Goal: Task Accomplishment & Management: Use online tool/utility

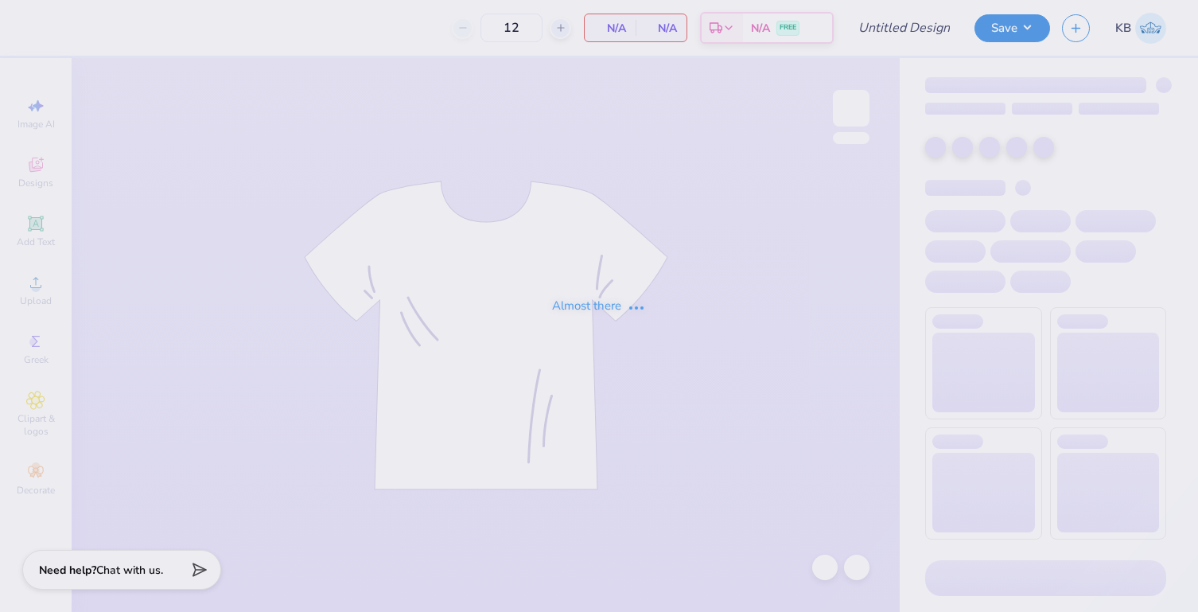
type input "Beta PR Polo"
type input "40"
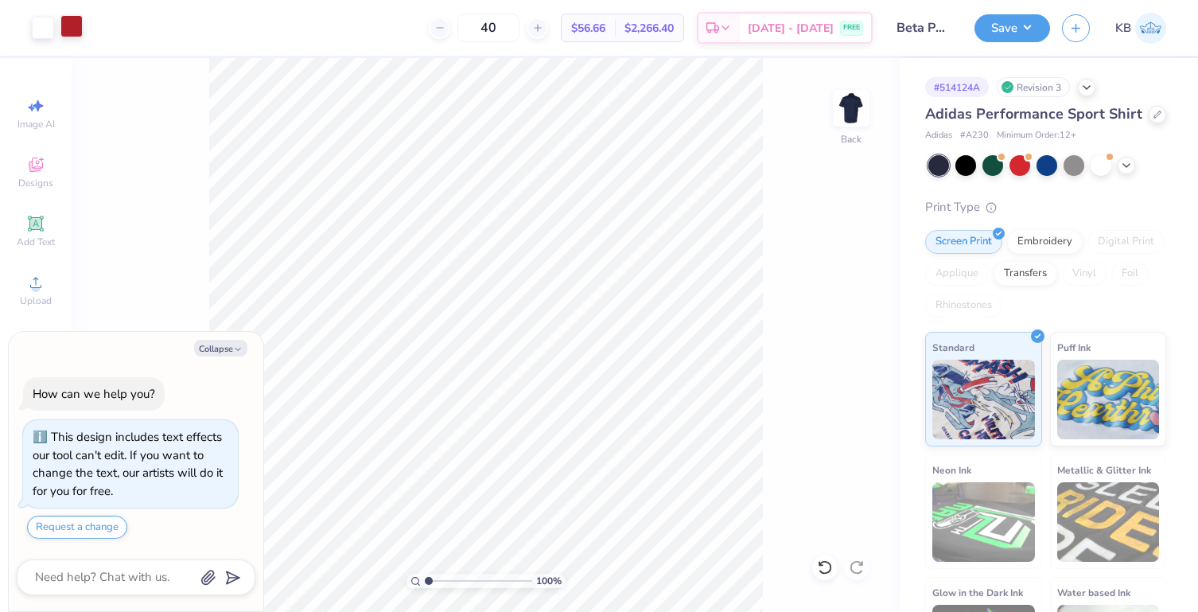
click at [66, 29] on div at bounding box center [71, 26] width 22 height 22
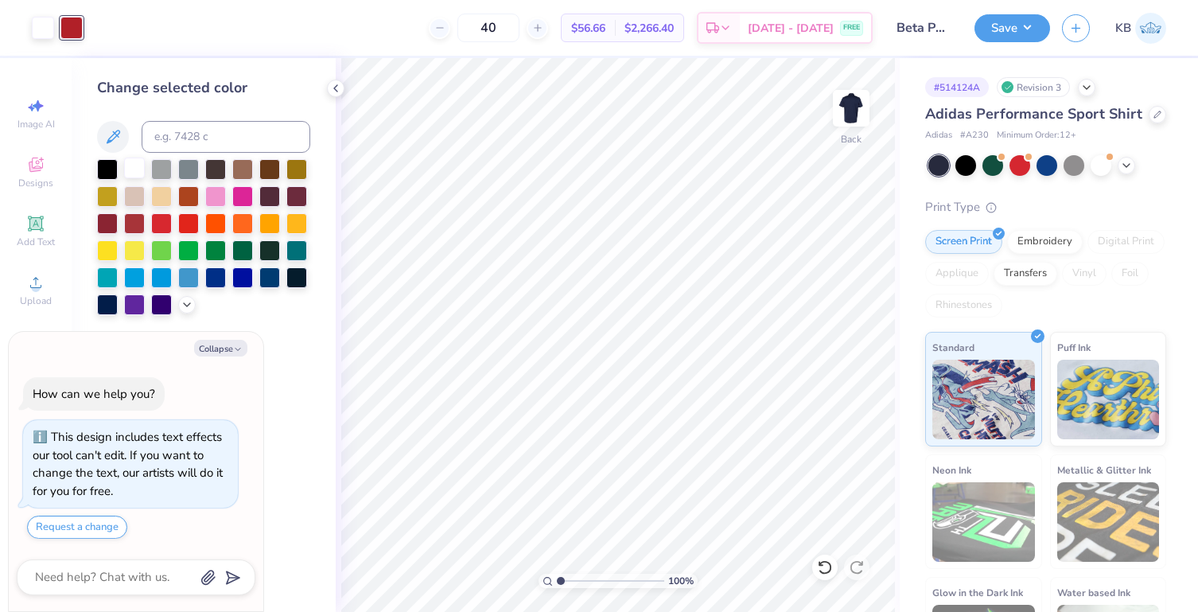
click at [141, 166] on div at bounding box center [134, 168] width 21 height 21
click at [1001, 30] on button "Save" at bounding box center [1013, 26] width 76 height 28
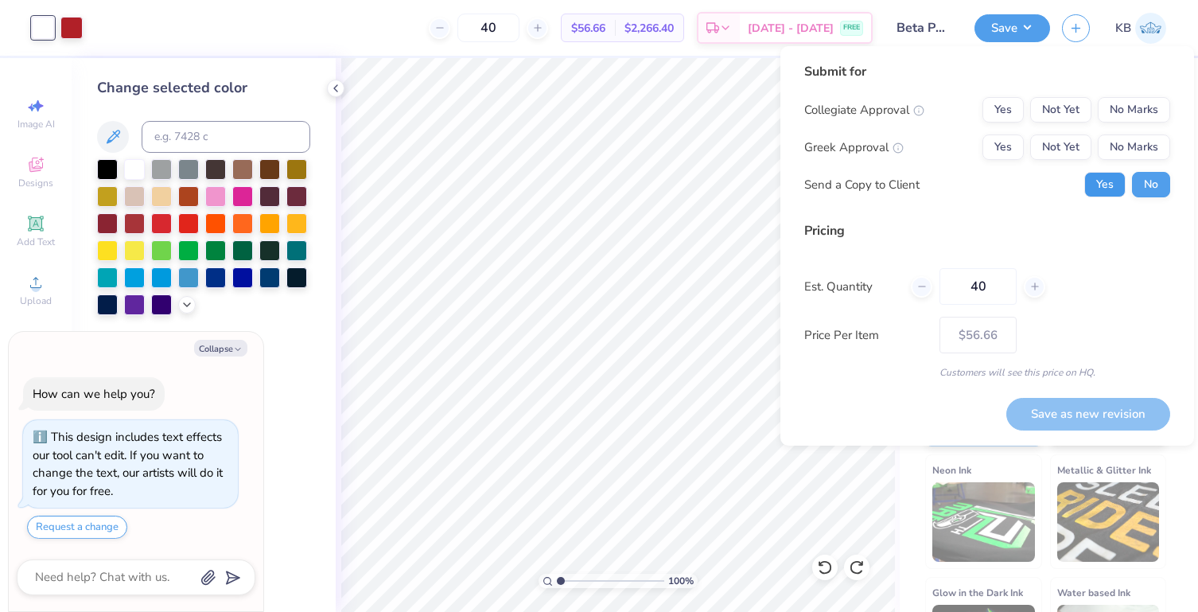
click at [1097, 189] on button "Yes" at bounding box center [1104, 184] width 41 height 25
type textarea "x"
click at [1021, 144] on button "Yes" at bounding box center [1003, 146] width 41 height 25
click at [1138, 114] on button "No Marks" at bounding box center [1134, 109] width 72 height 25
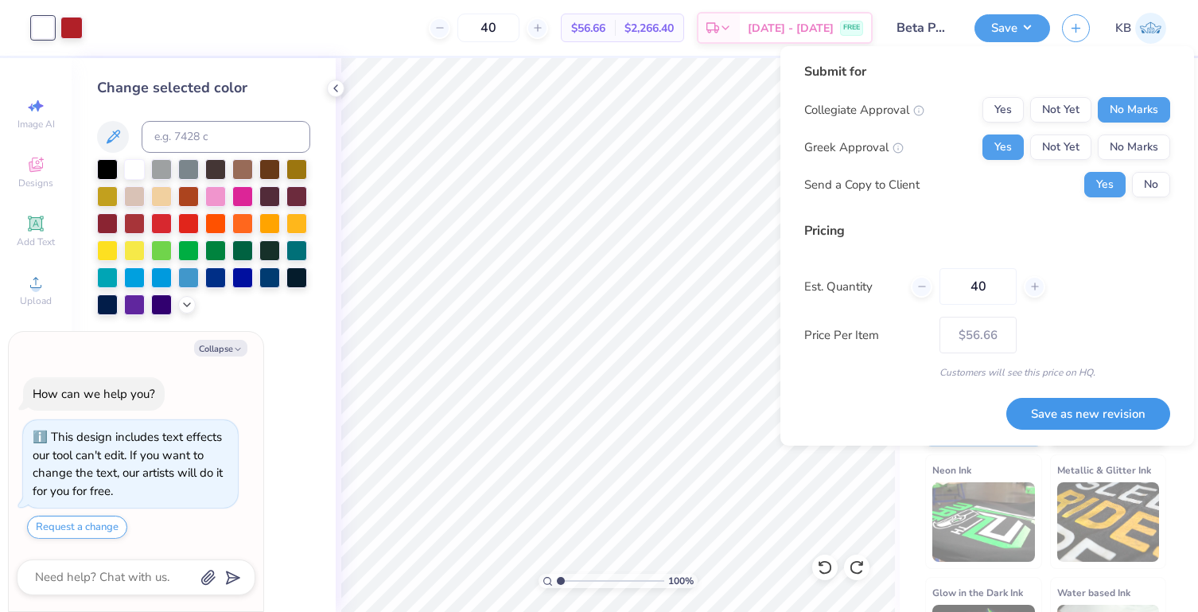
click at [1053, 420] on button "Save as new revision" at bounding box center [1088, 414] width 164 height 33
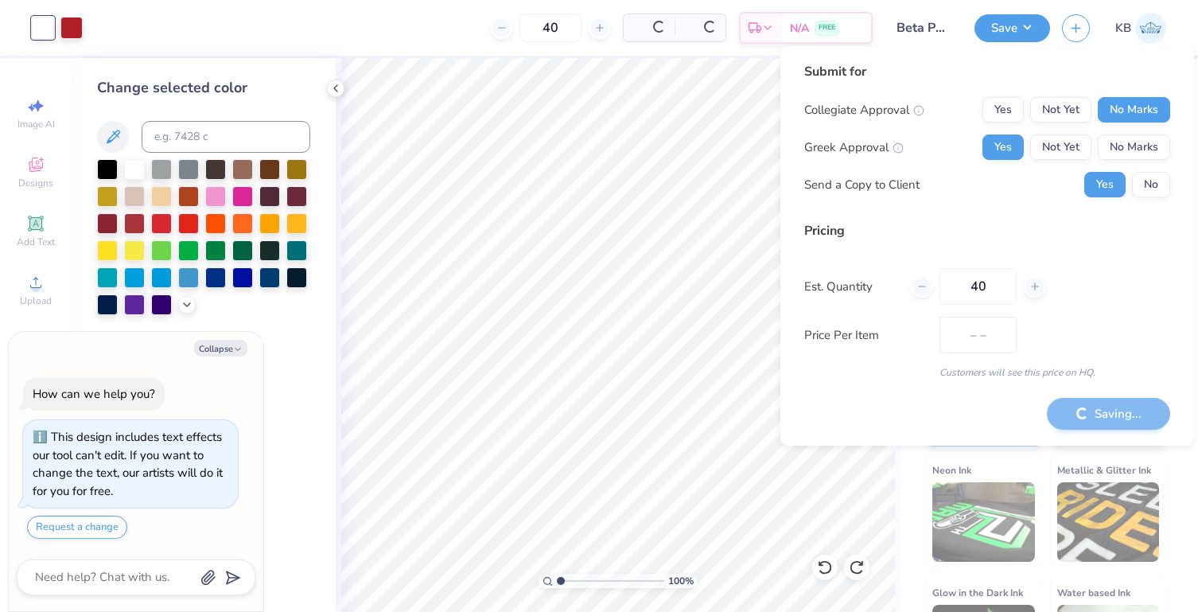
type input "$56.66"
type textarea "x"
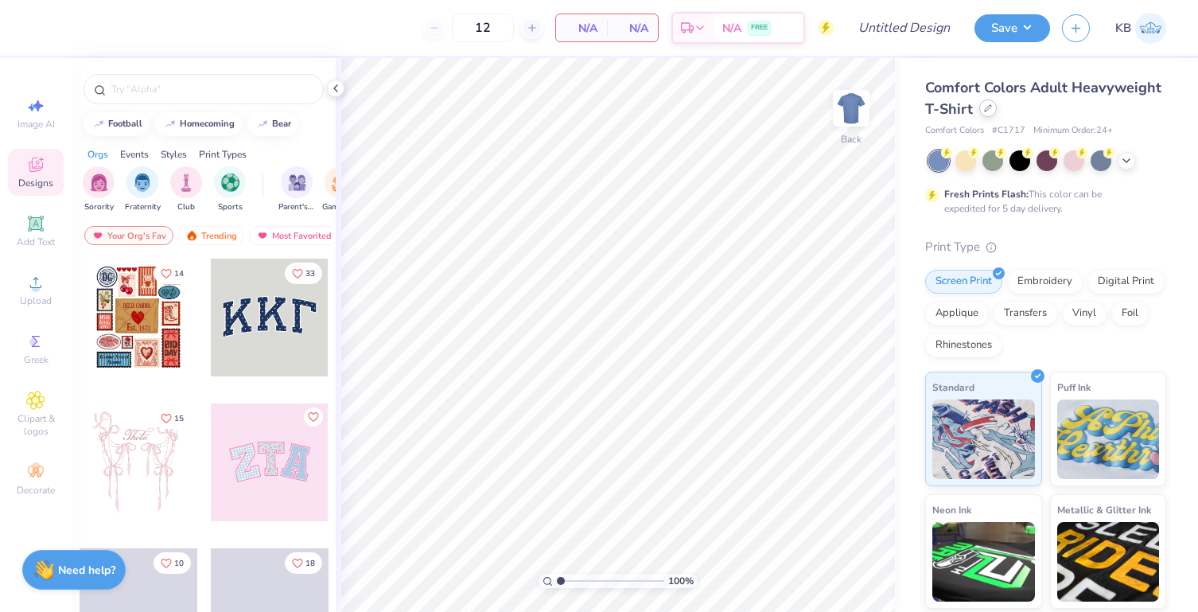
click at [997, 107] on div at bounding box center [988, 108] width 18 height 18
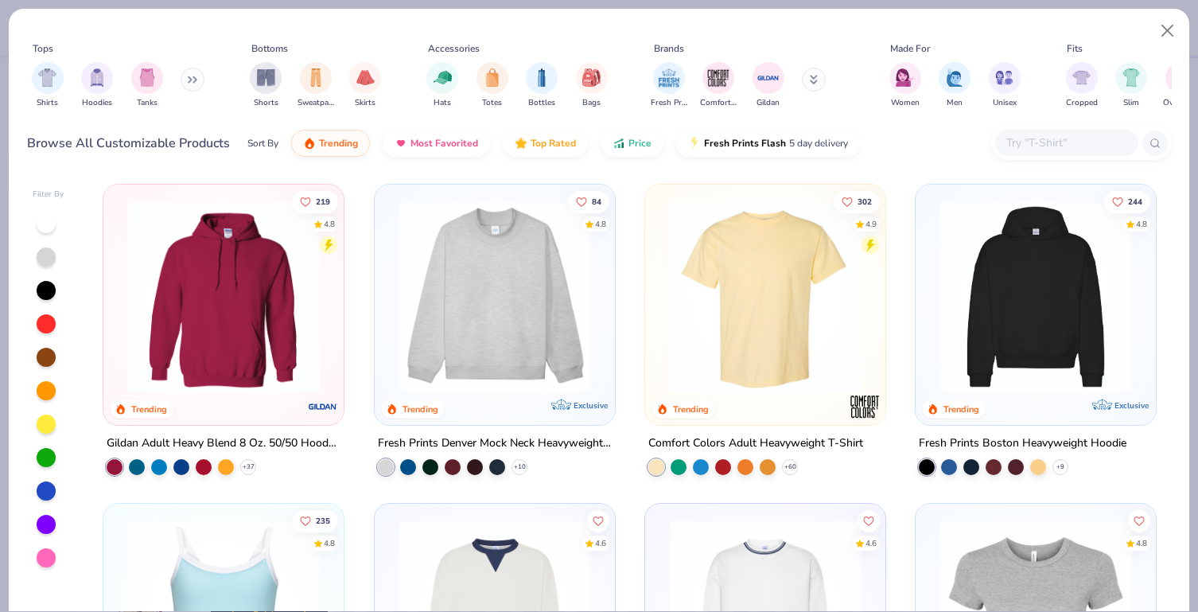
click at [190, 79] on button at bounding box center [193, 80] width 24 height 24
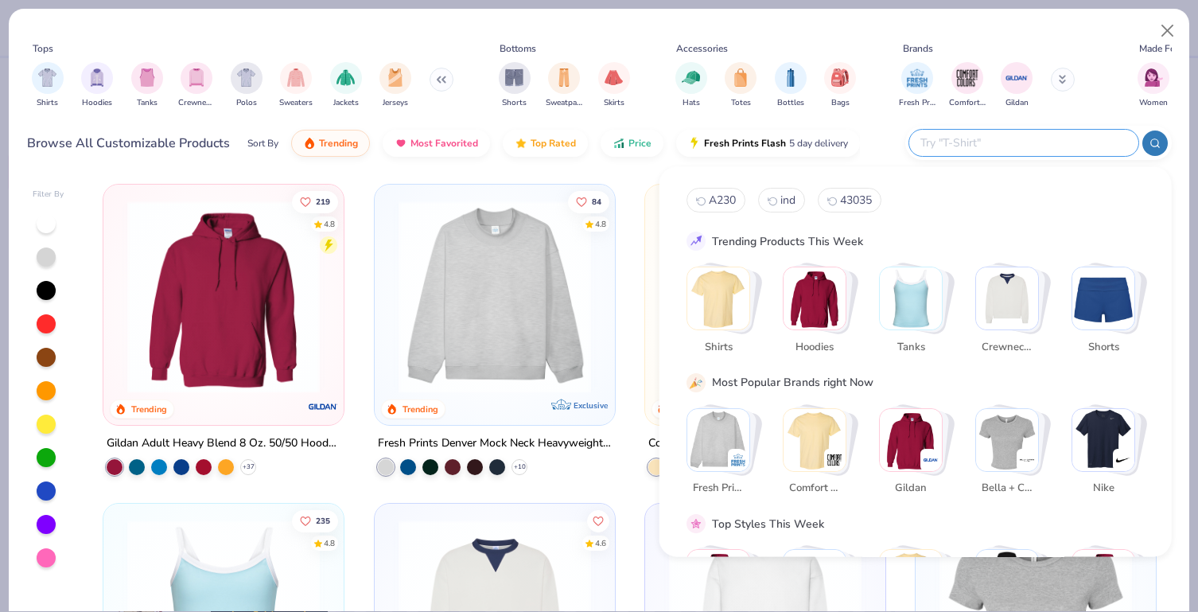
click at [1045, 134] on input "text" at bounding box center [1023, 143] width 208 height 18
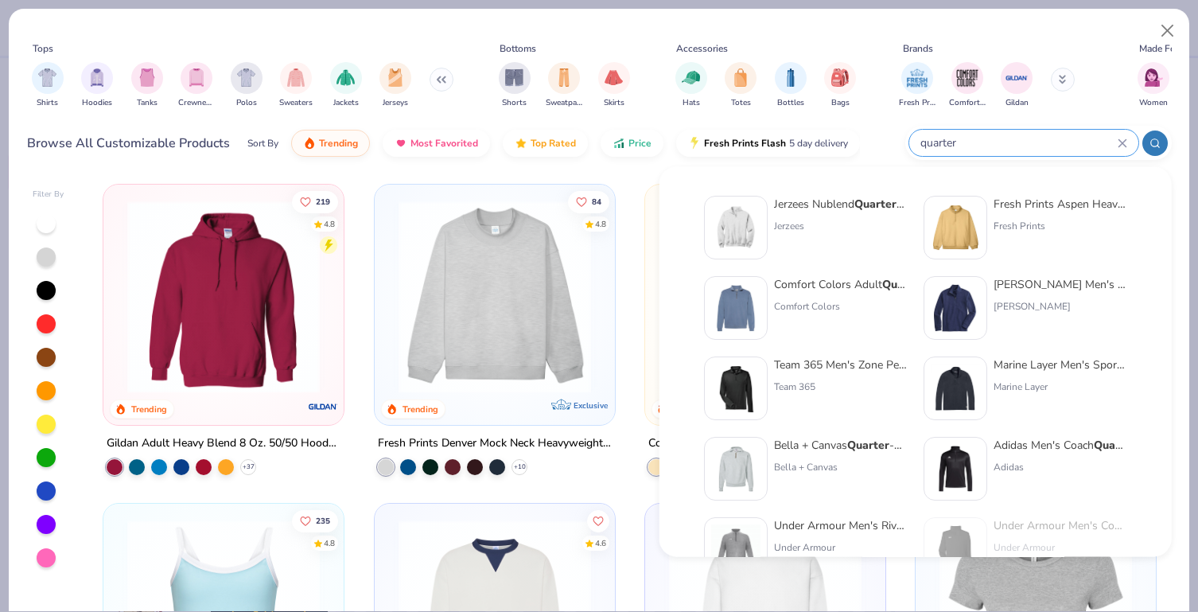
type input "quarter"
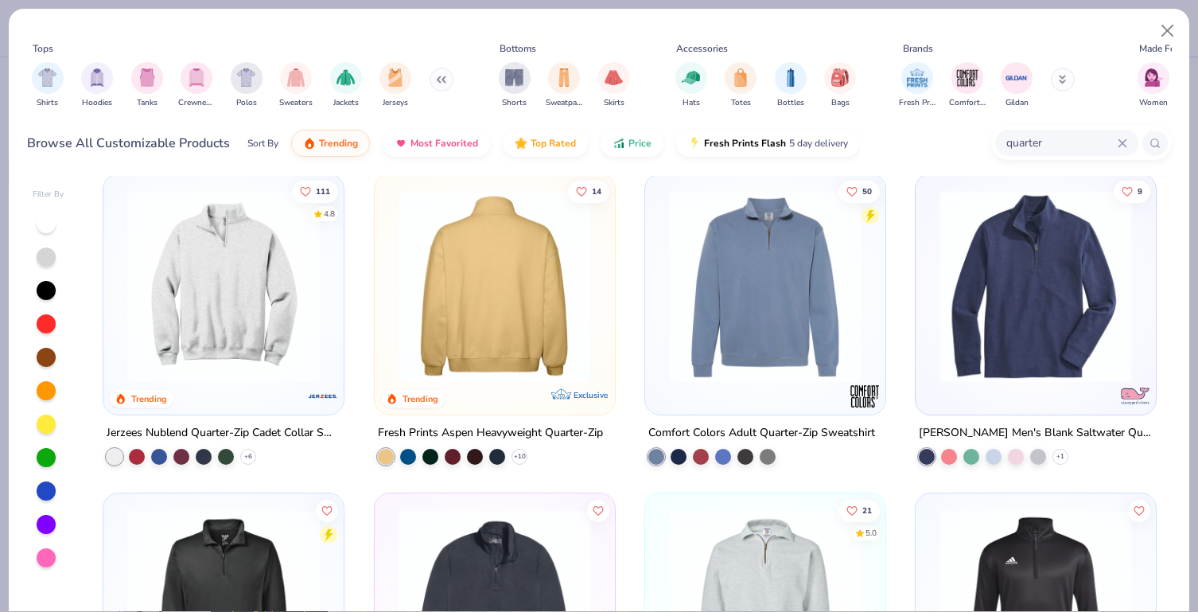
scroll to position [14, 0]
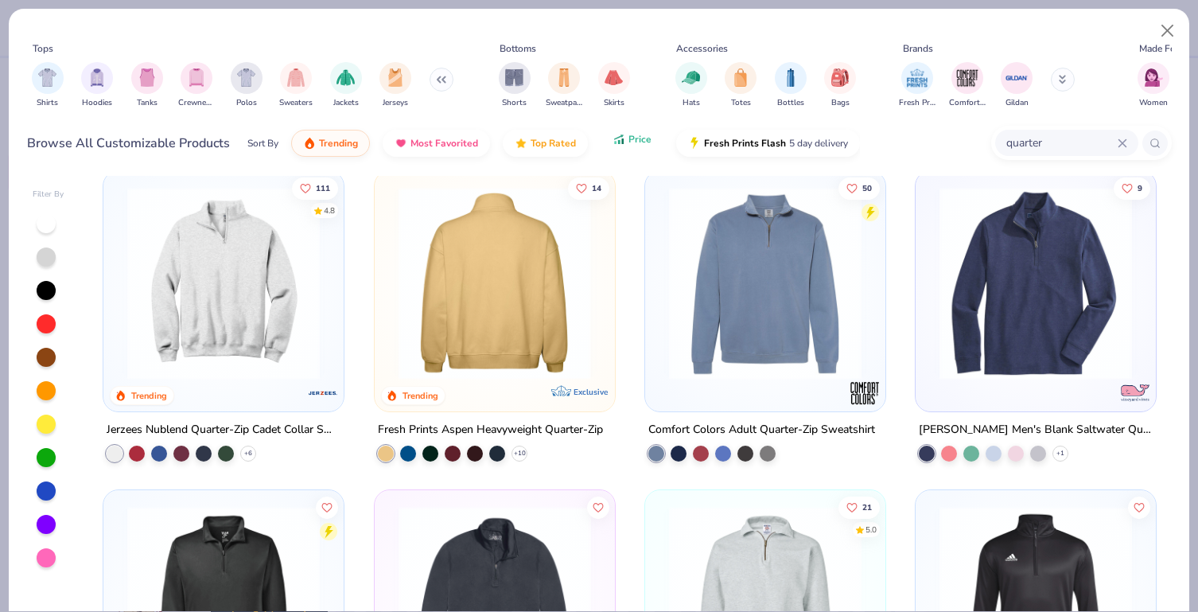
click at [614, 145] on icon "button" at bounding box center [619, 139] width 13 height 14
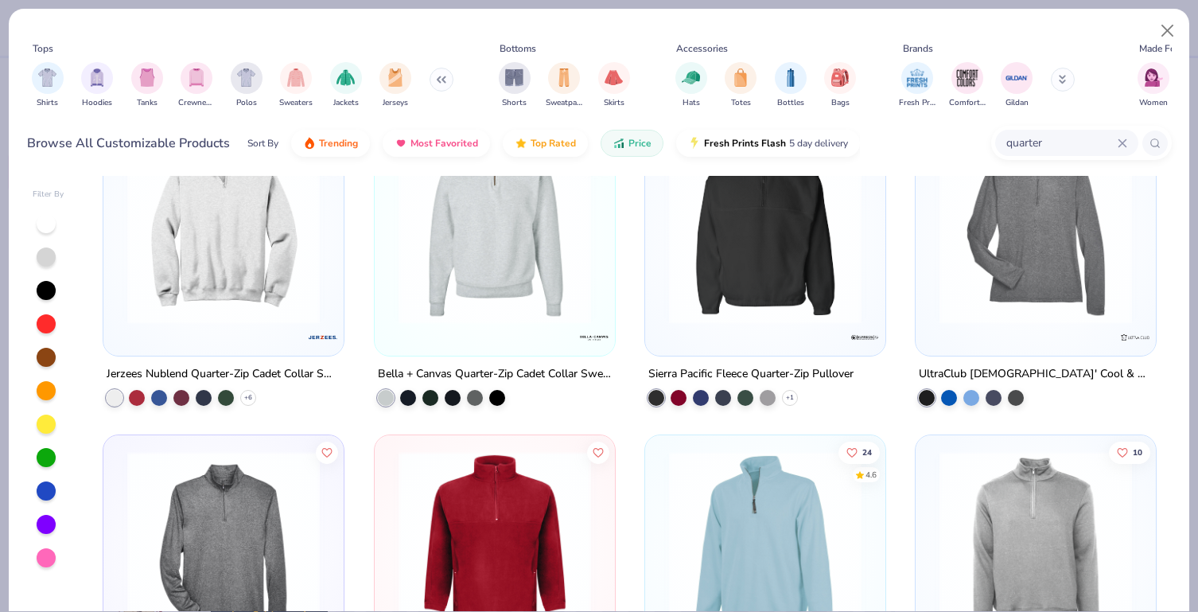
scroll to position [391, 0]
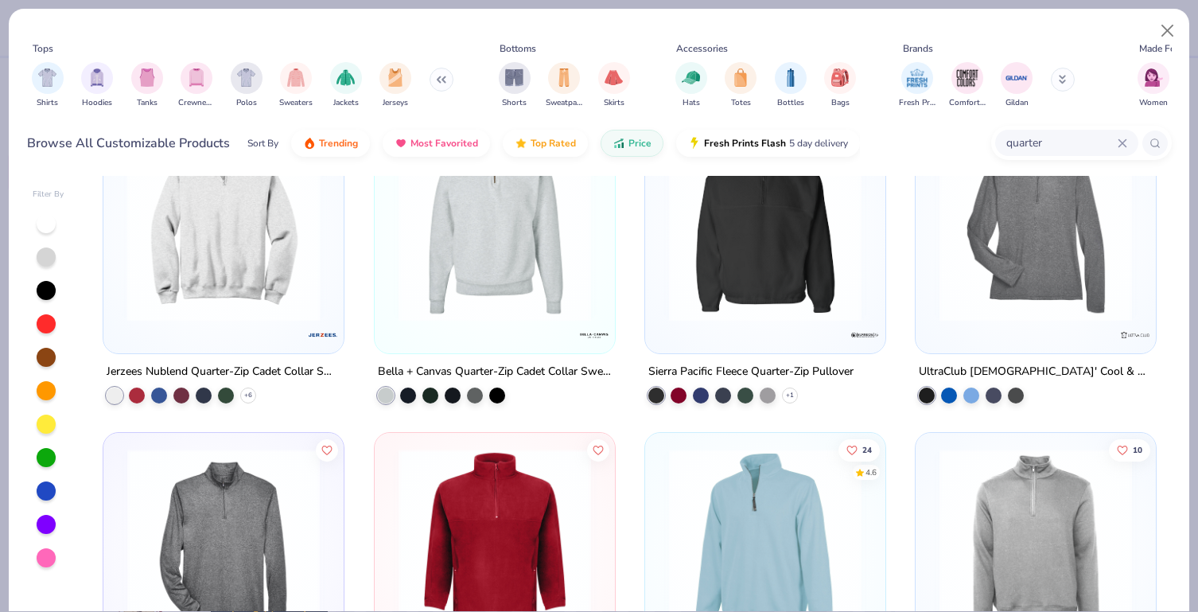
click at [224, 277] on div at bounding box center [15, 225] width 626 height 193
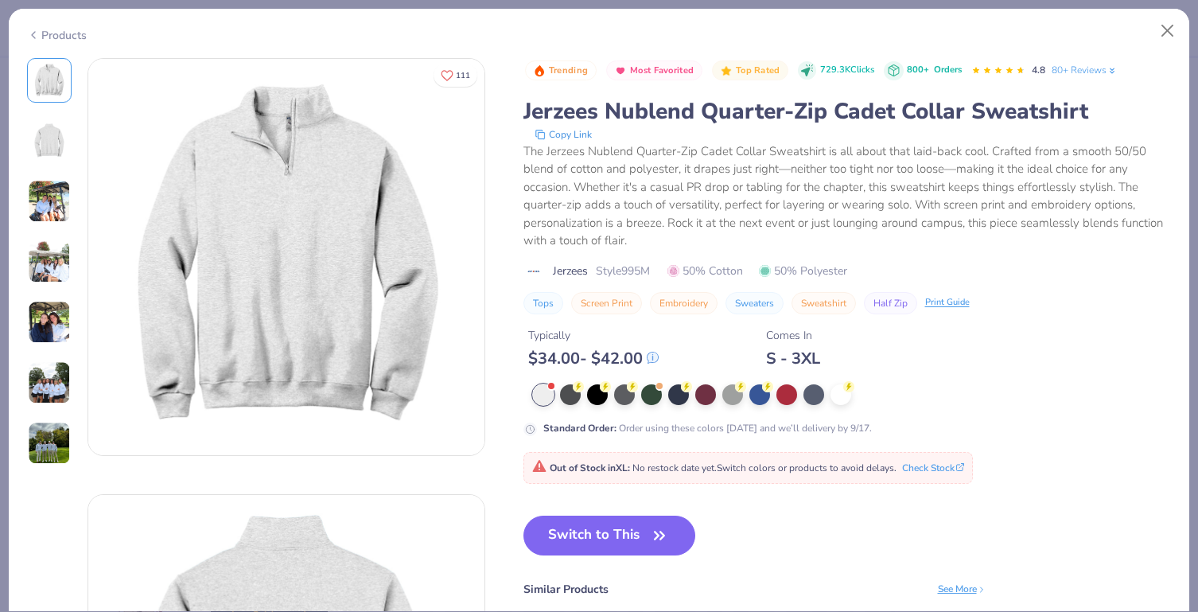
click at [49, 197] on img at bounding box center [49, 201] width 43 height 43
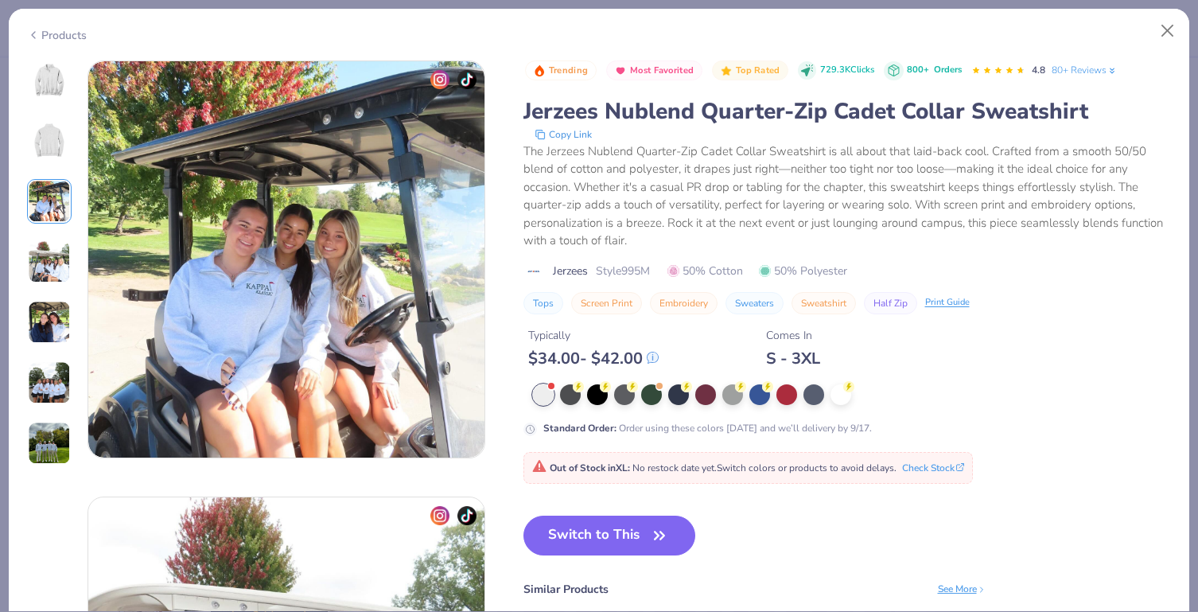
scroll to position [872, 0]
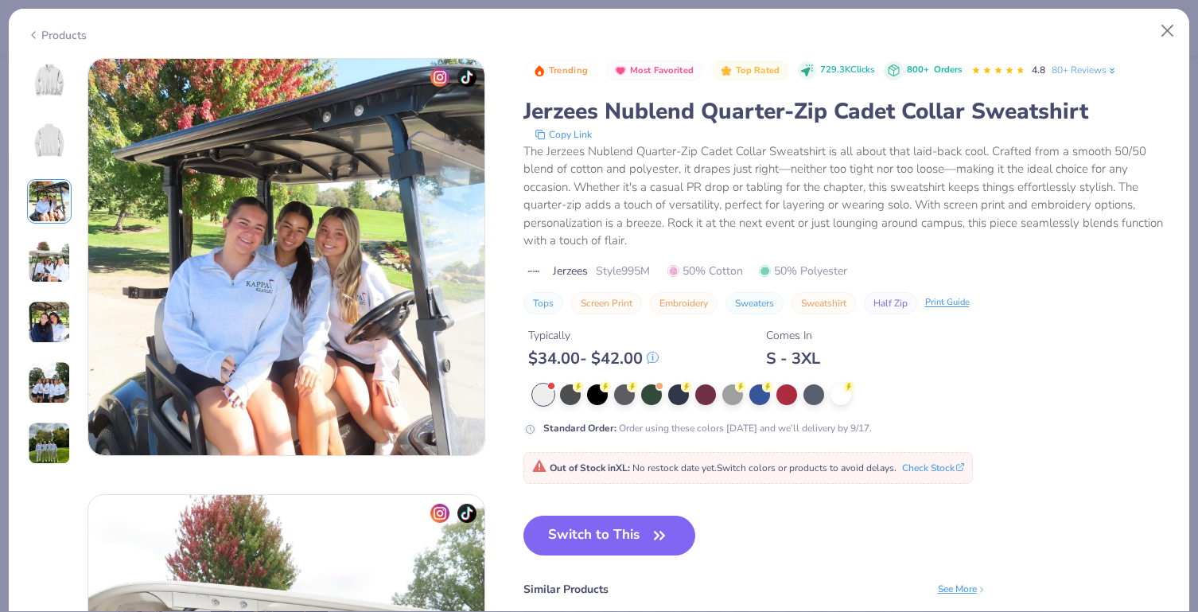
click at [49, 79] on img at bounding box center [49, 80] width 38 height 38
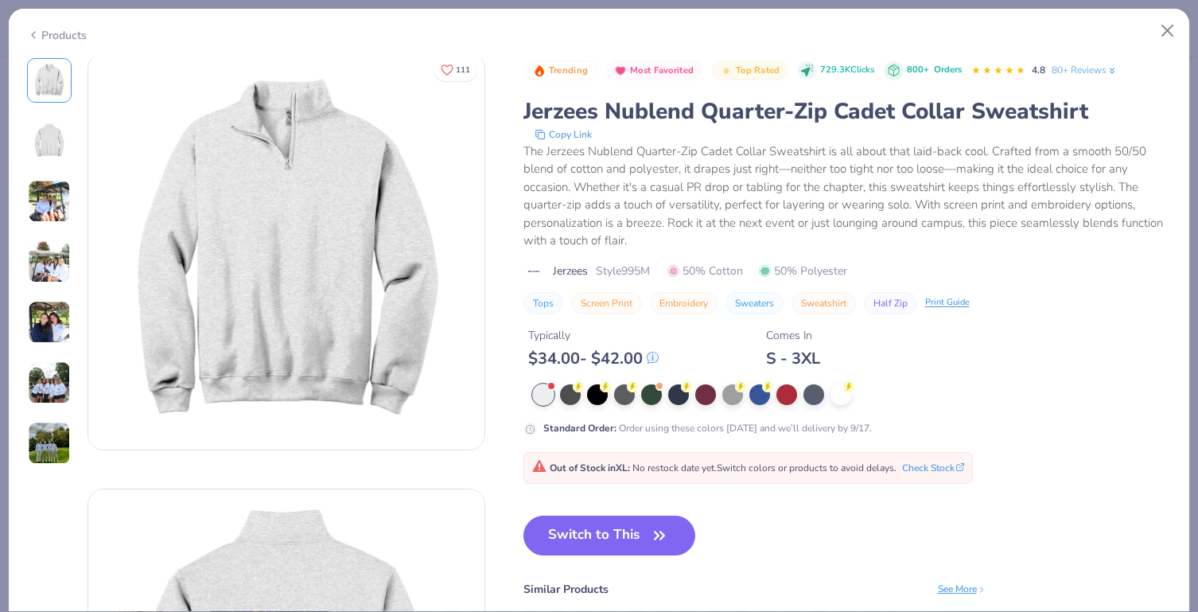
scroll to position [0, 0]
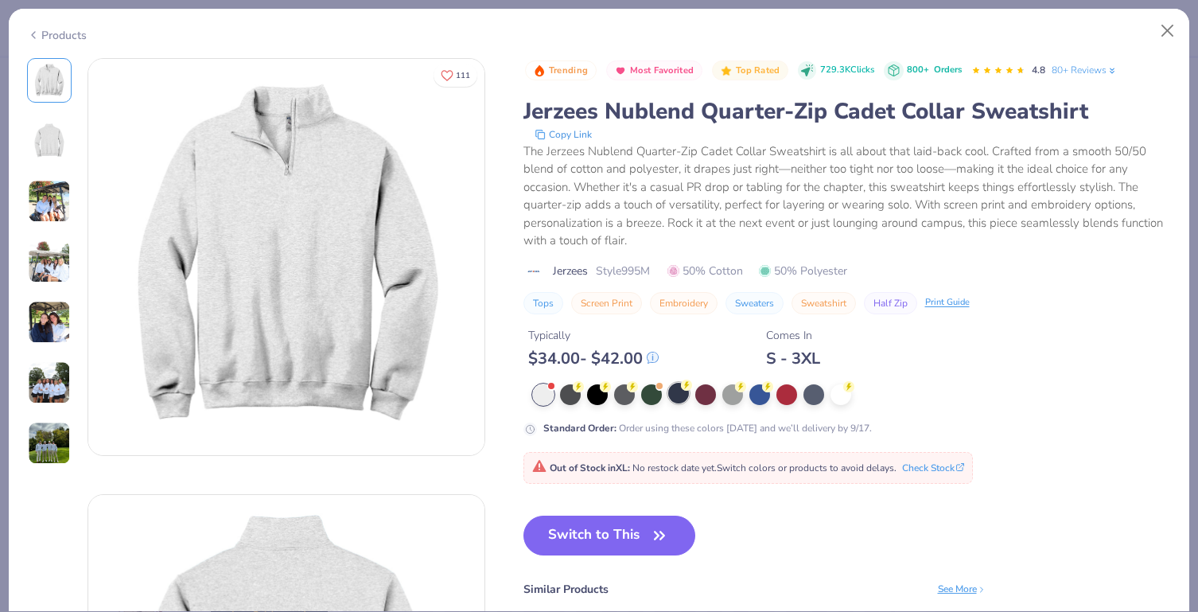
click at [675, 398] on div at bounding box center [678, 393] width 21 height 21
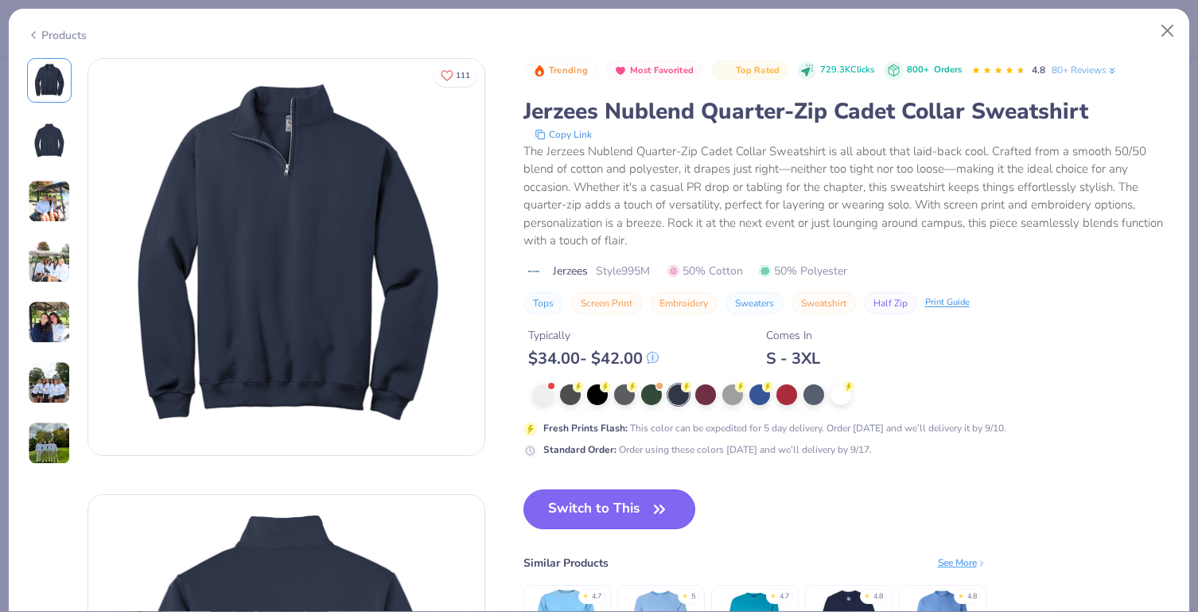
click at [640, 504] on button "Switch to This" at bounding box center [609, 509] width 173 height 40
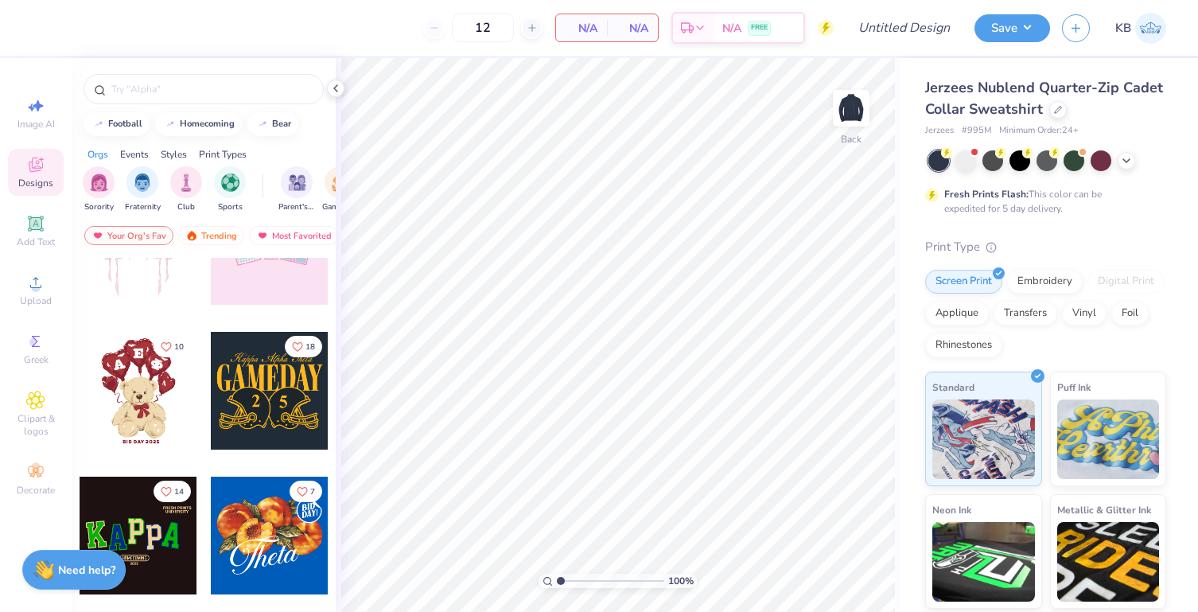
scroll to position [227, 0]
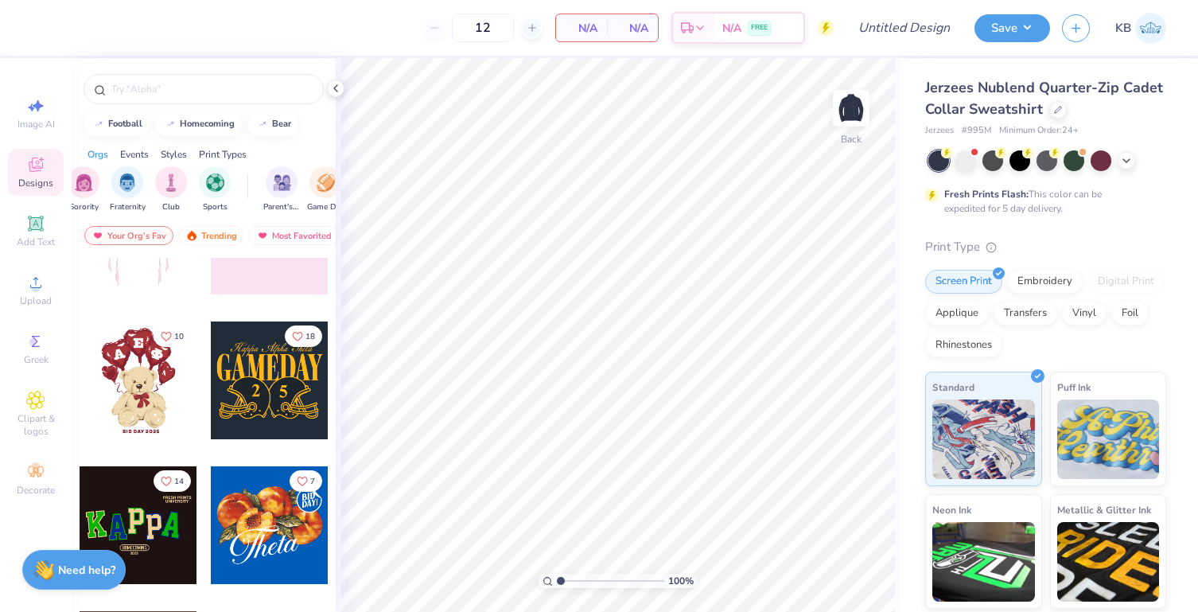
click at [216, 155] on div "Print Types" at bounding box center [223, 154] width 48 height 14
click at [148, 181] on img "filter for Screen Print" at bounding box center [143, 181] width 18 height 18
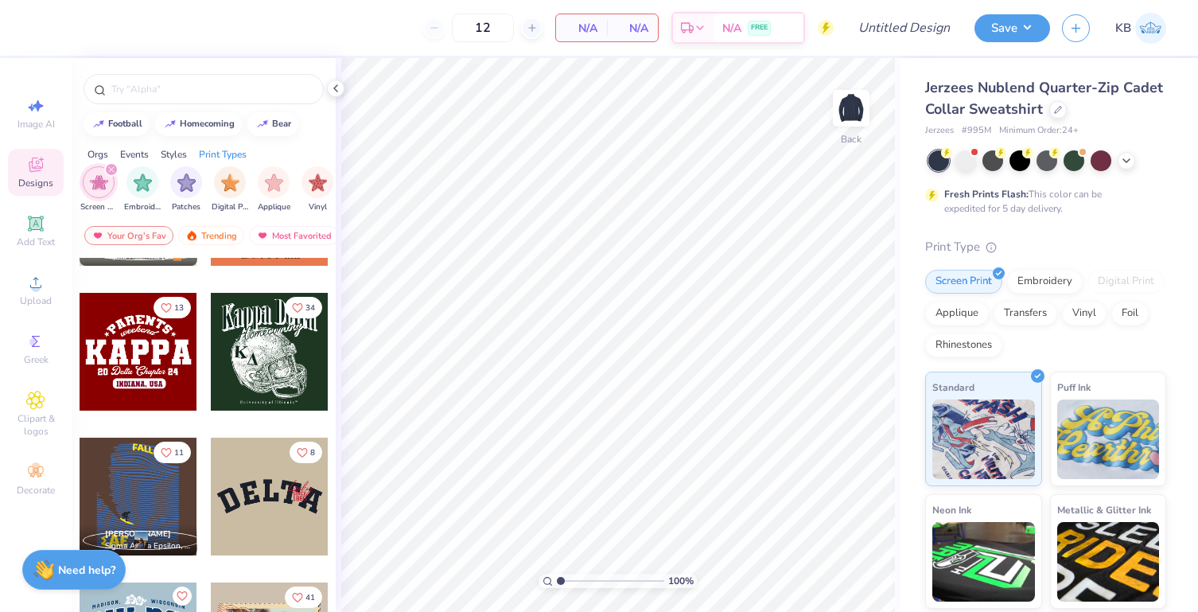
scroll to position [3742, 0]
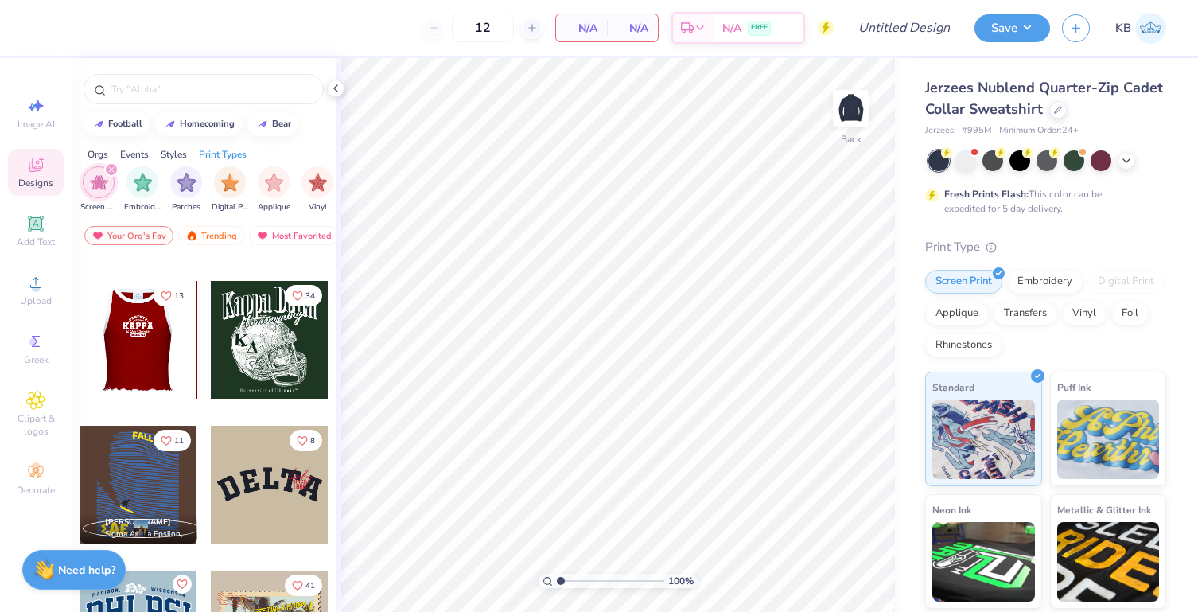
click at [122, 330] on div at bounding box center [138, 340] width 118 height 118
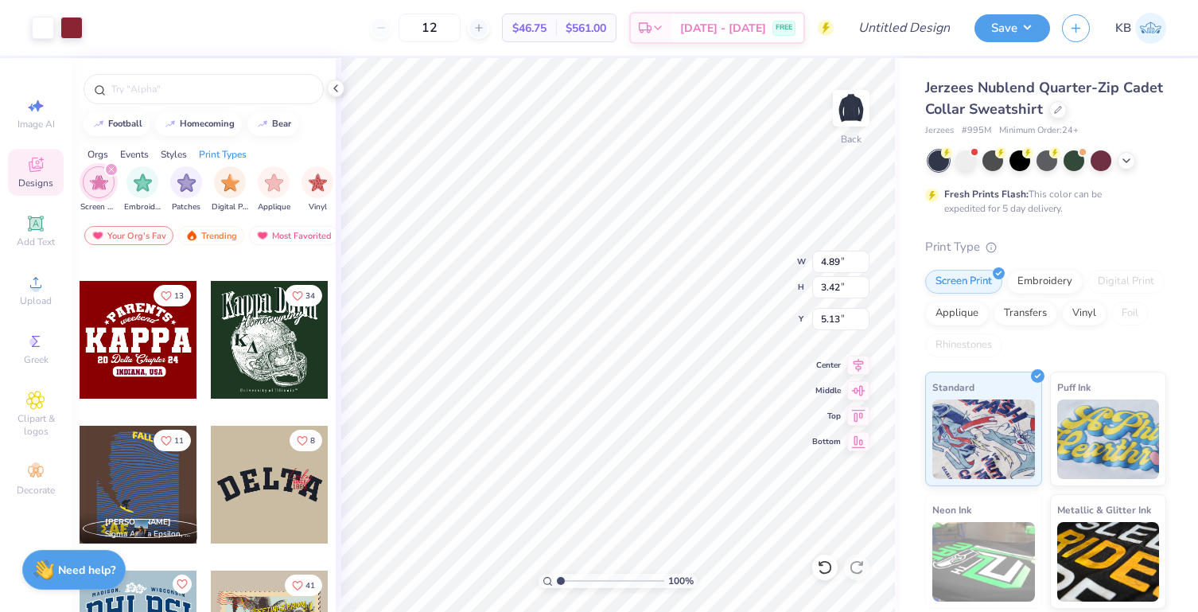
type input "4.89"
type input "3.42"
type input "3.00"
drag, startPoint x: 561, startPoint y: 578, endPoint x: 584, endPoint y: 572, distance: 23.9
type input "3.25"
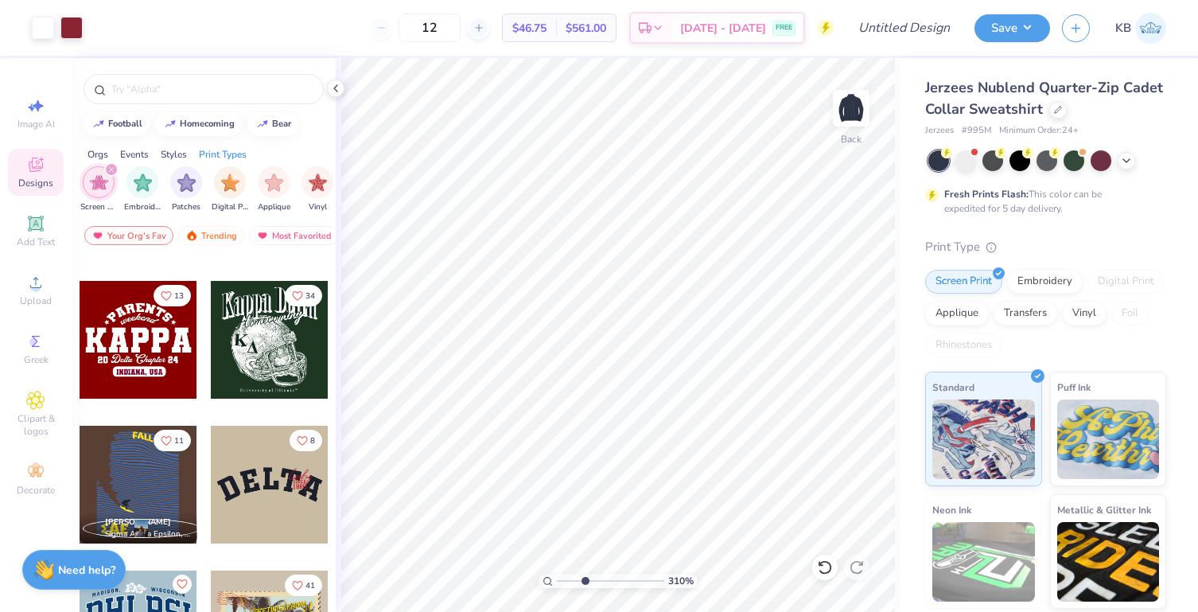
click at [584, 574] on input "range" at bounding box center [610, 581] width 107 height 14
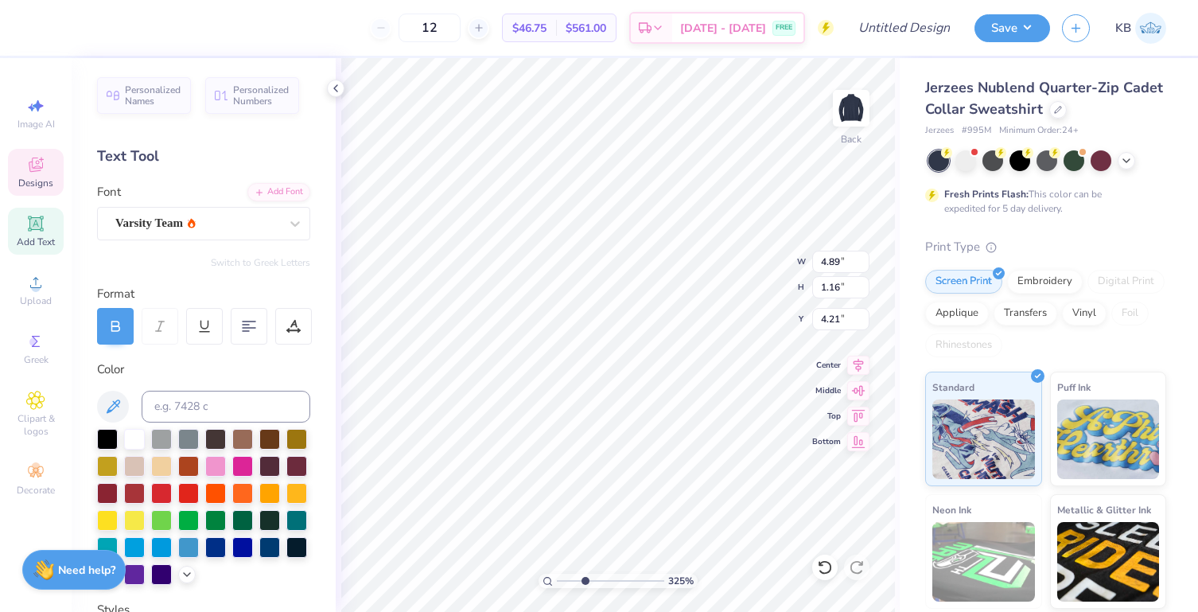
scroll to position [13, 2]
type textarea "Hillel"
type input "2.76"
type input "0.61"
type input "4.35"
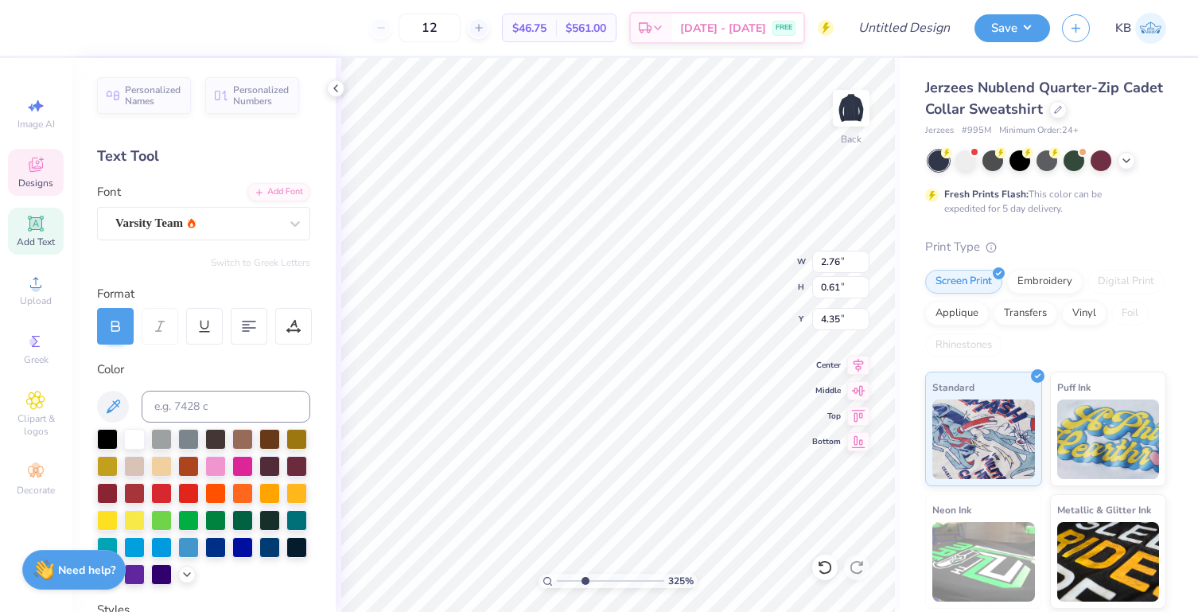
type input "0.45"
type input "0.32"
type input "5.48"
type textarea "25"
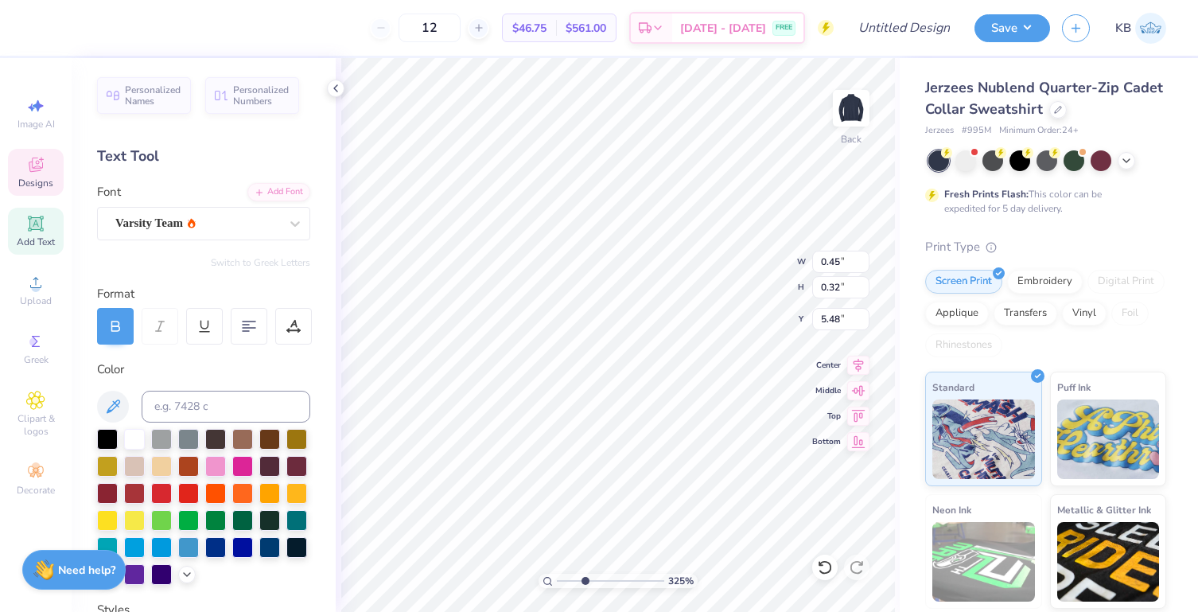
type input "5.47"
type textarea "26"
type input "2.54"
type input "0.50"
type input "5.37"
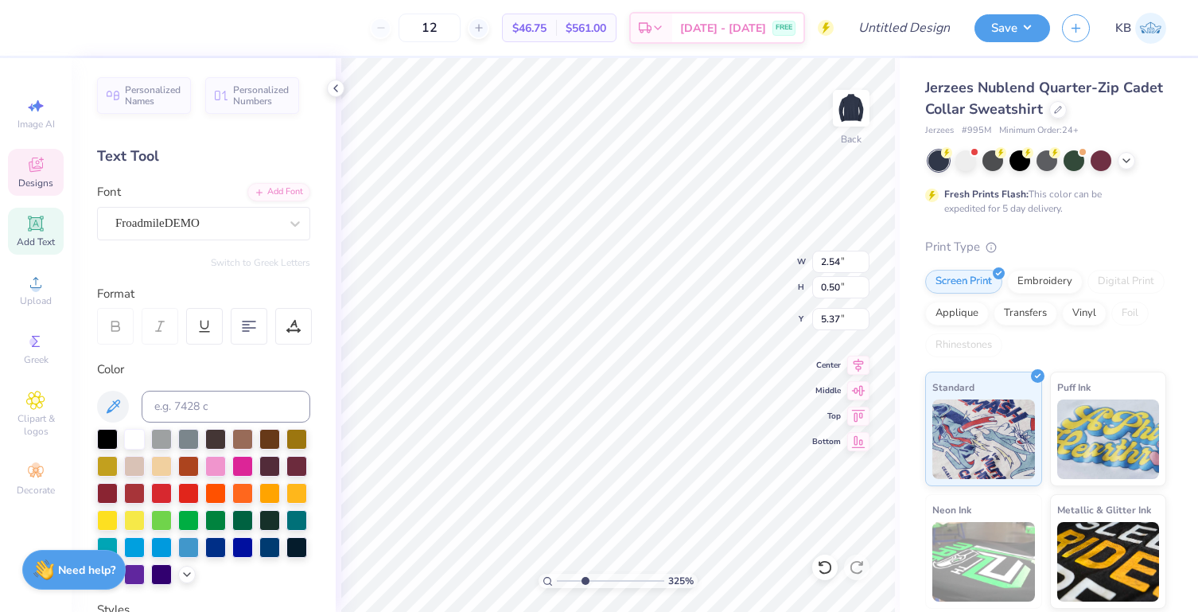
type textarea "D"
type textarea "Exec Board"
type textarea "Elon, [GEOGRAPHIC_DATA]"
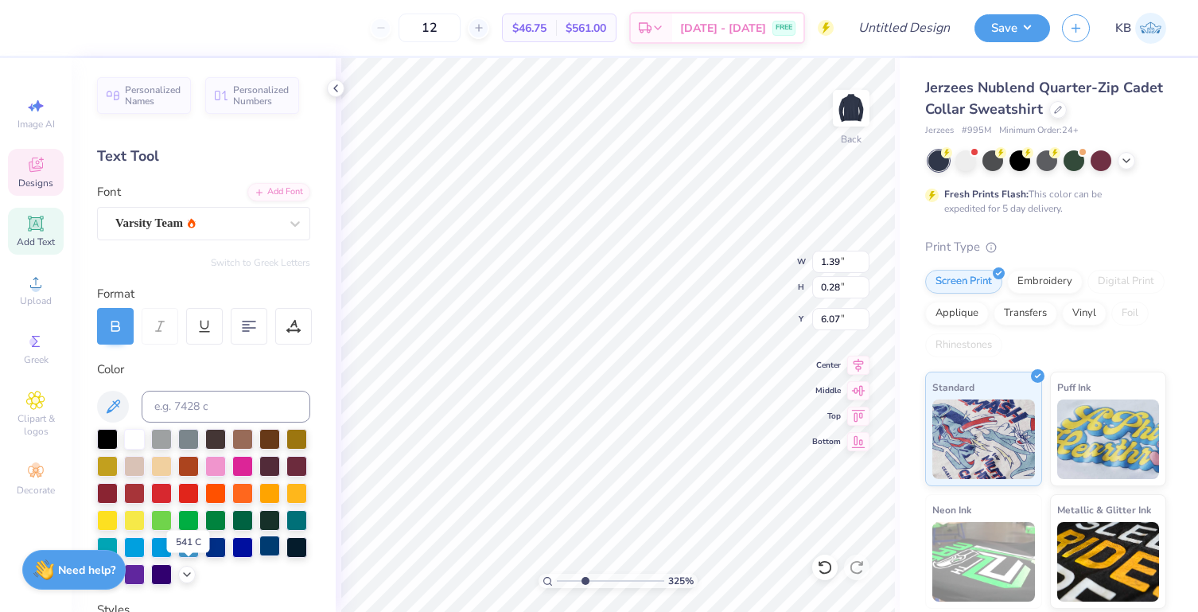
click at [259, 556] on div at bounding box center [269, 545] width 21 height 21
type textarea "[DATE]-[DATE]"
type input "5.47"
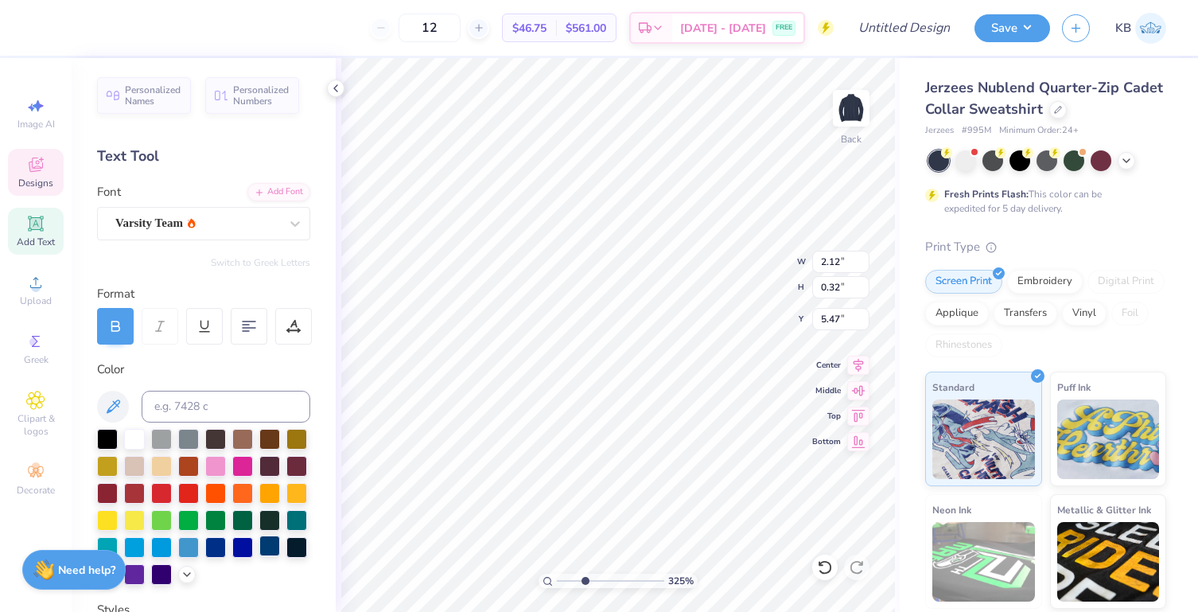
type input "5.53"
type input "6.04"
type input "4.68"
type textarea "Hillel exec"
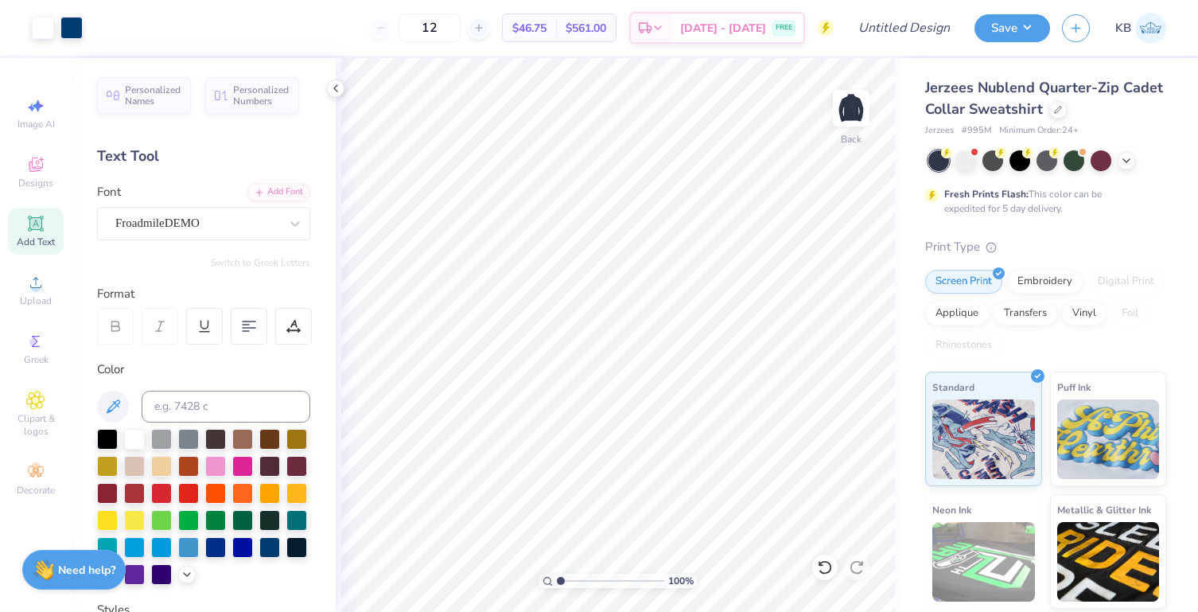
drag, startPoint x: 583, startPoint y: 578, endPoint x: 548, endPoint y: 574, distance: 35.2
type input "1"
click at [557, 574] on input "range" at bounding box center [610, 581] width 107 height 14
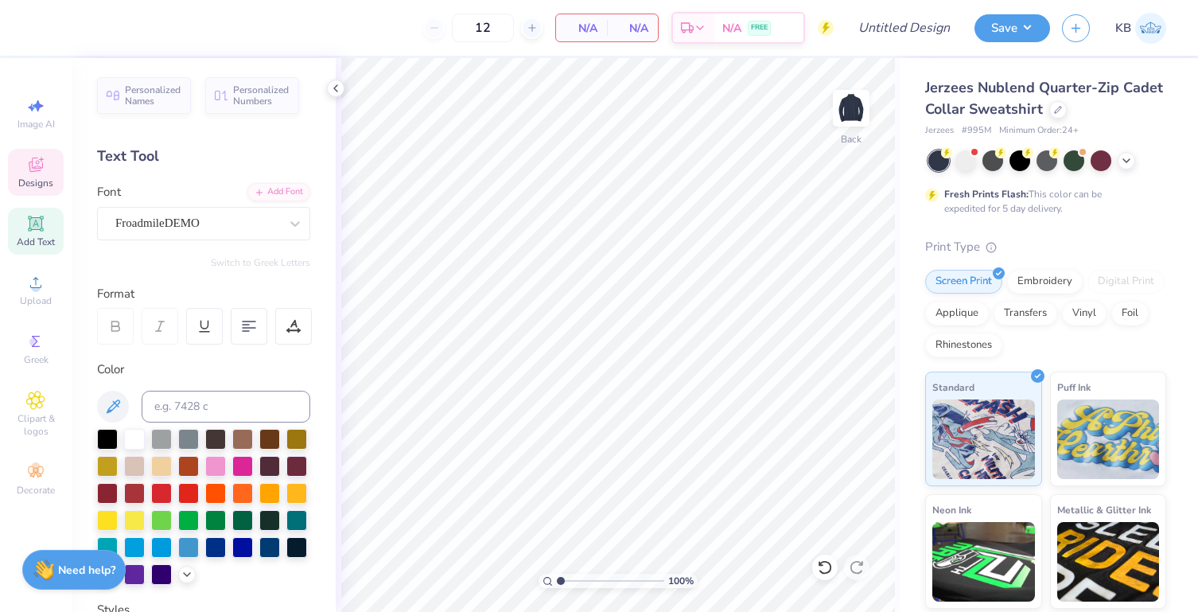
click at [45, 174] on div "Designs" at bounding box center [36, 172] width 56 height 47
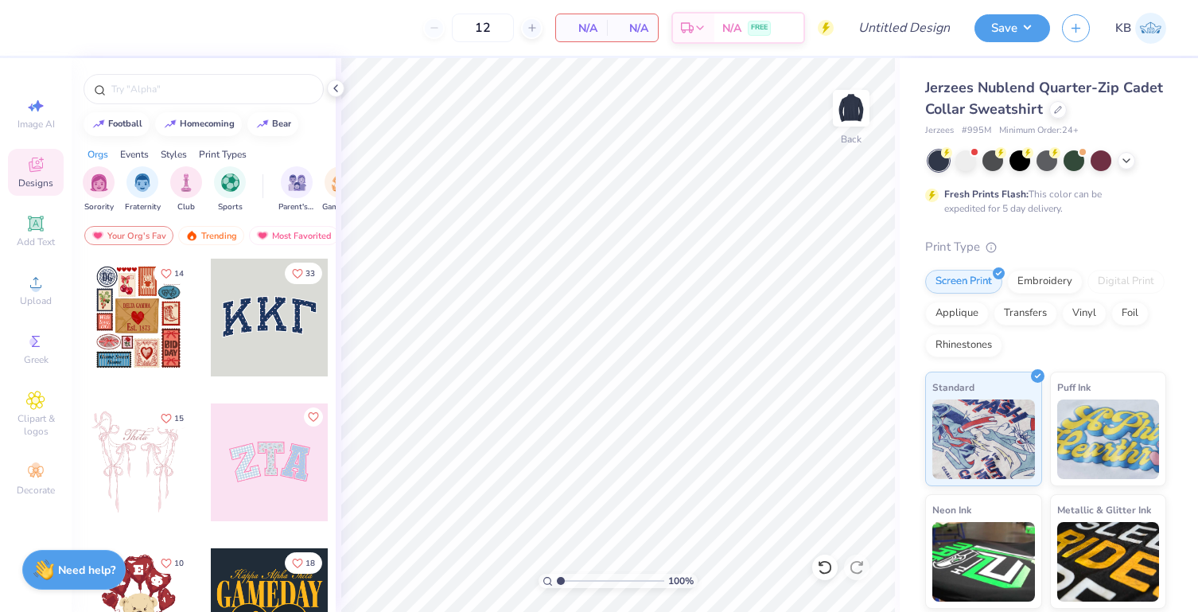
click at [166, 155] on div "Styles" at bounding box center [174, 154] width 26 height 14
click at [186, 186] on img "filter for Minimalist" at bounding box center [186, 181] width 18 height 18
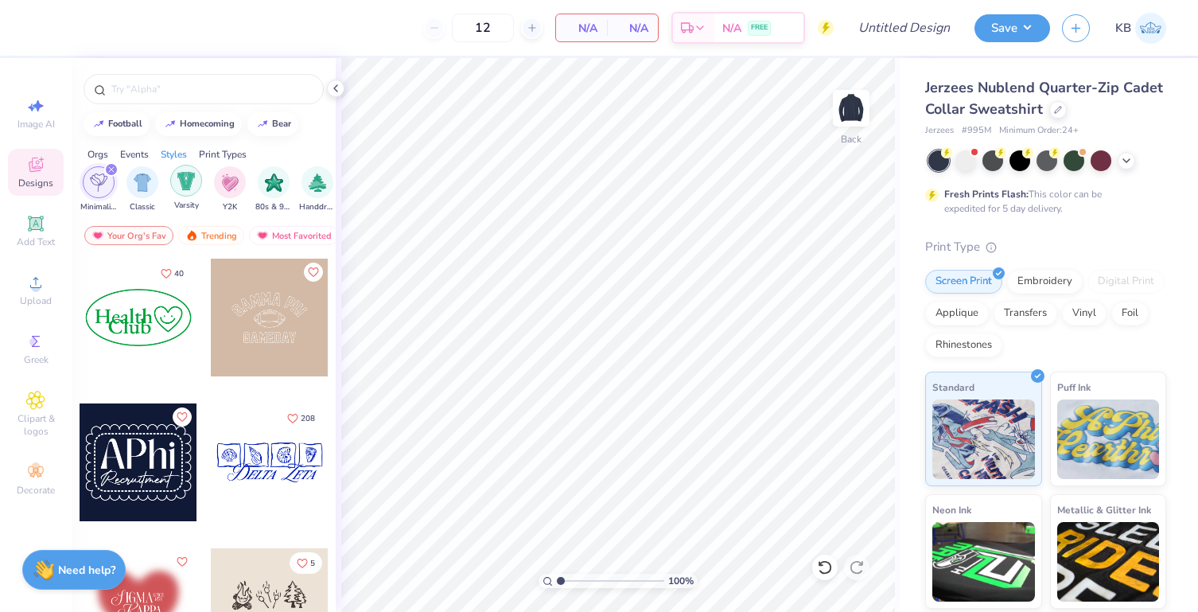
click at [186, 189] on img "filter for Varsity" at bounding box center [186, 181] width 18 height 18
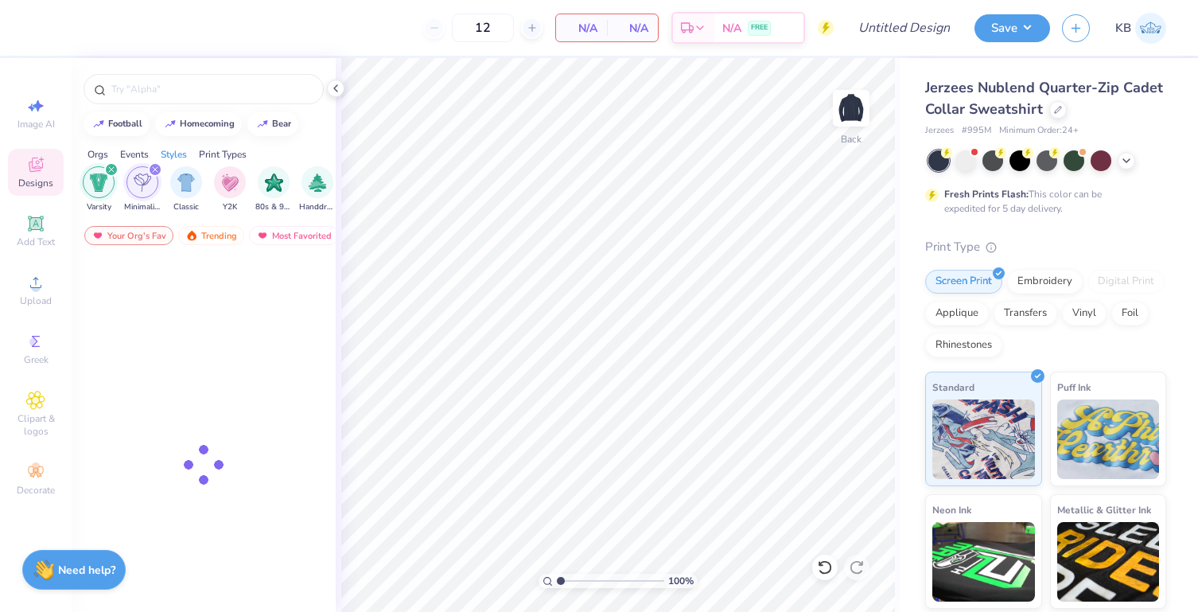
click at [186, 189] on img "filter for Classic" at bounding box center [186, 182] width 18 height 18
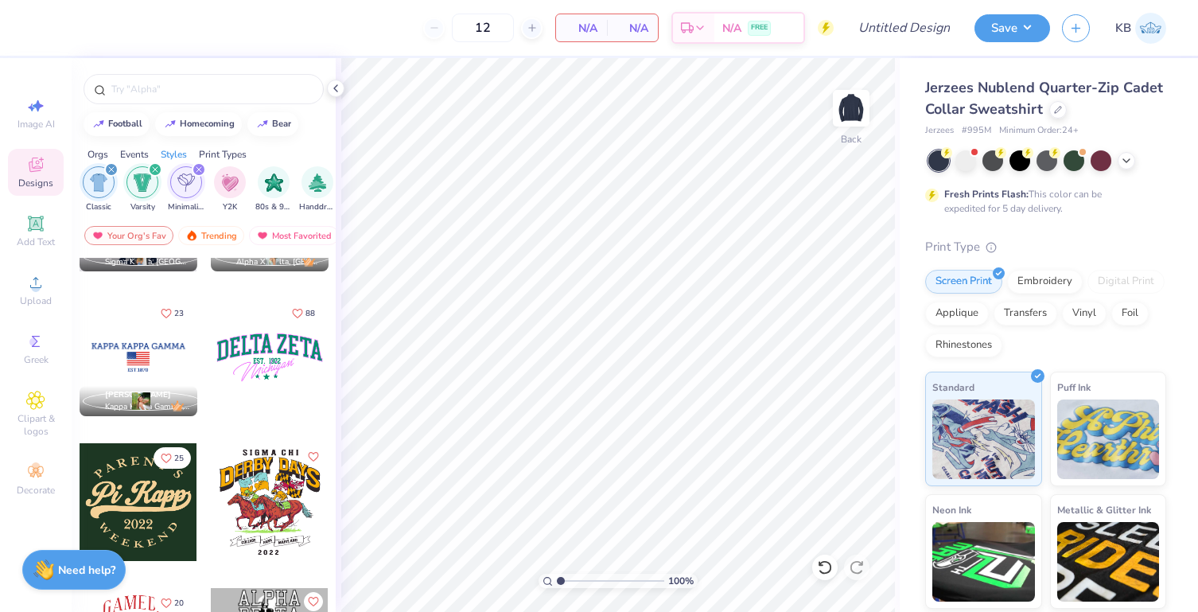
scroll to position [5898, 0]
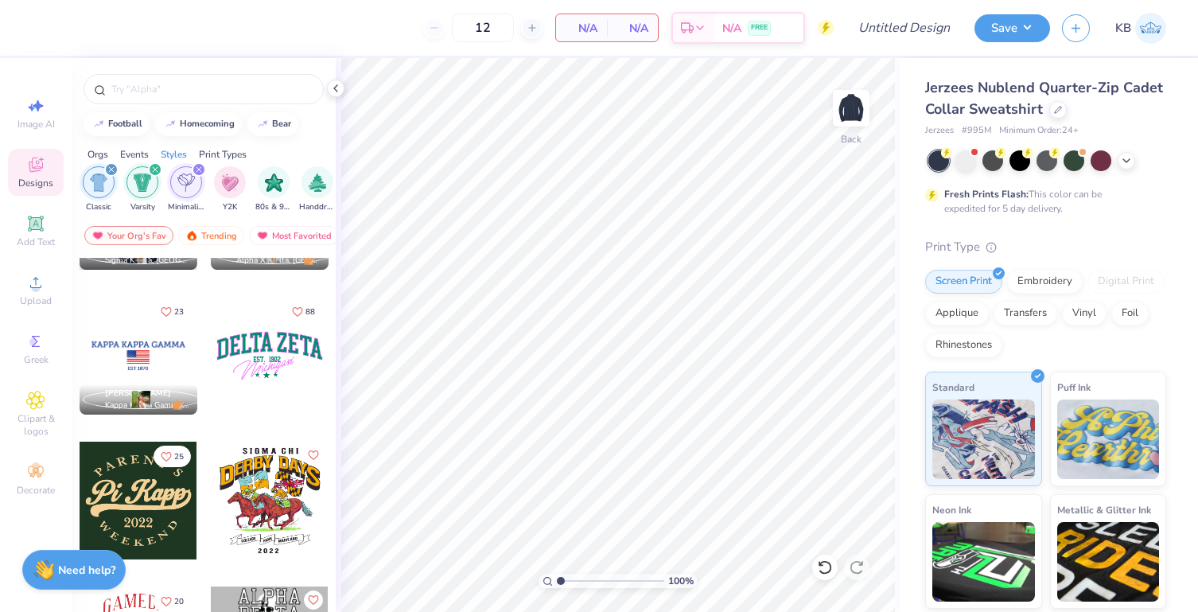
click at [255, 375] on div at bounding box center [270, 356] width 118 height 118
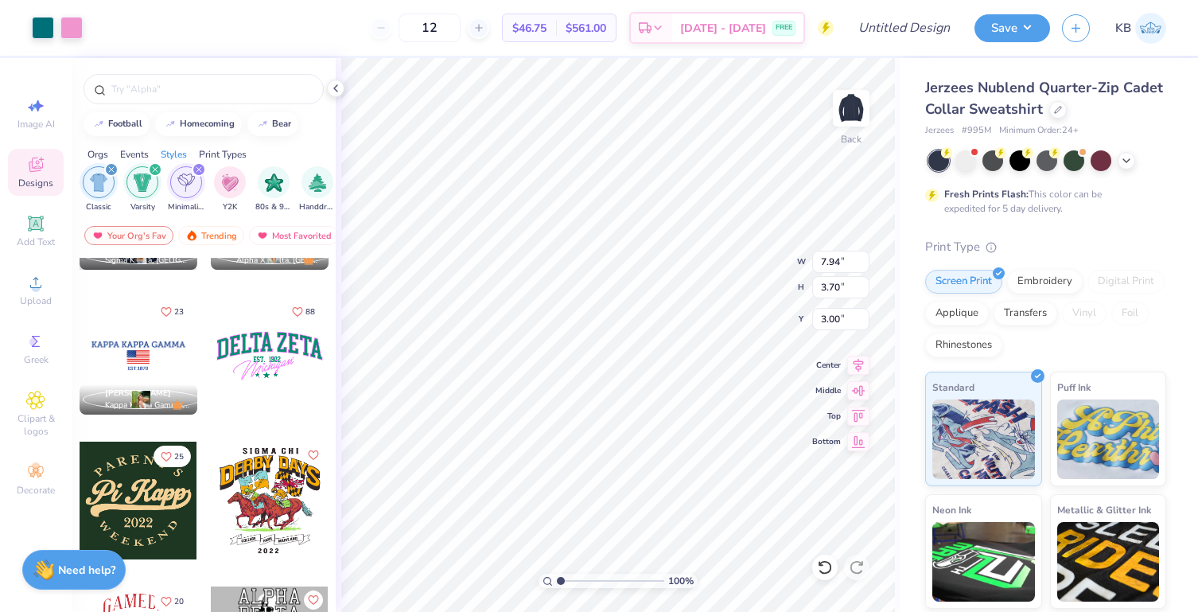
click at [165, 344] on div at bounding box center [139, 356] width 118 height 118
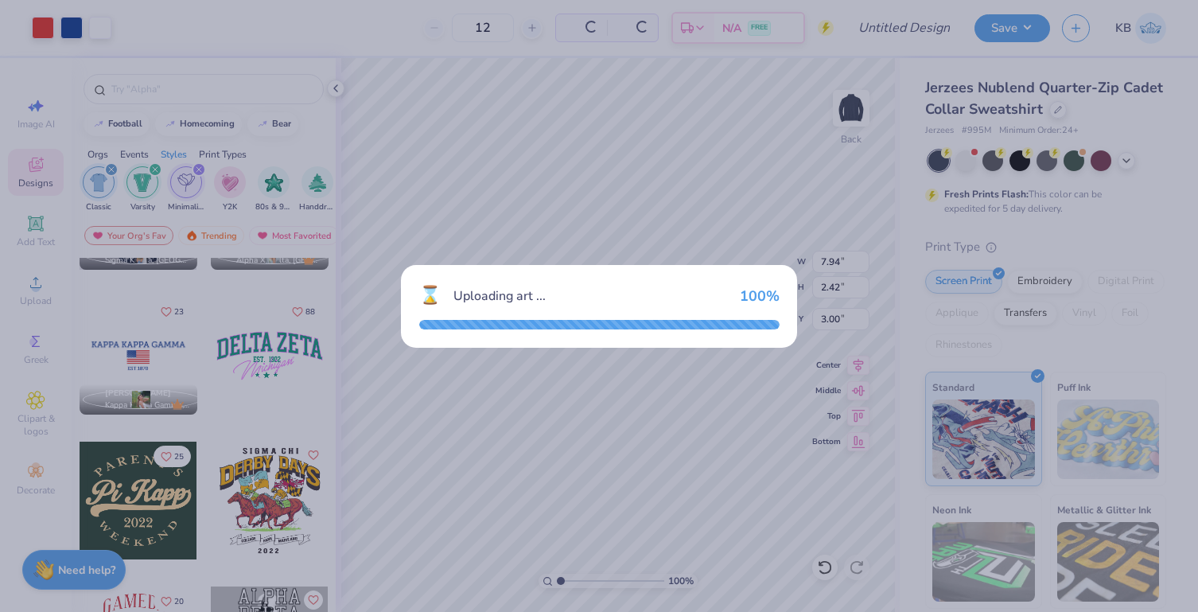
type input "2.42"
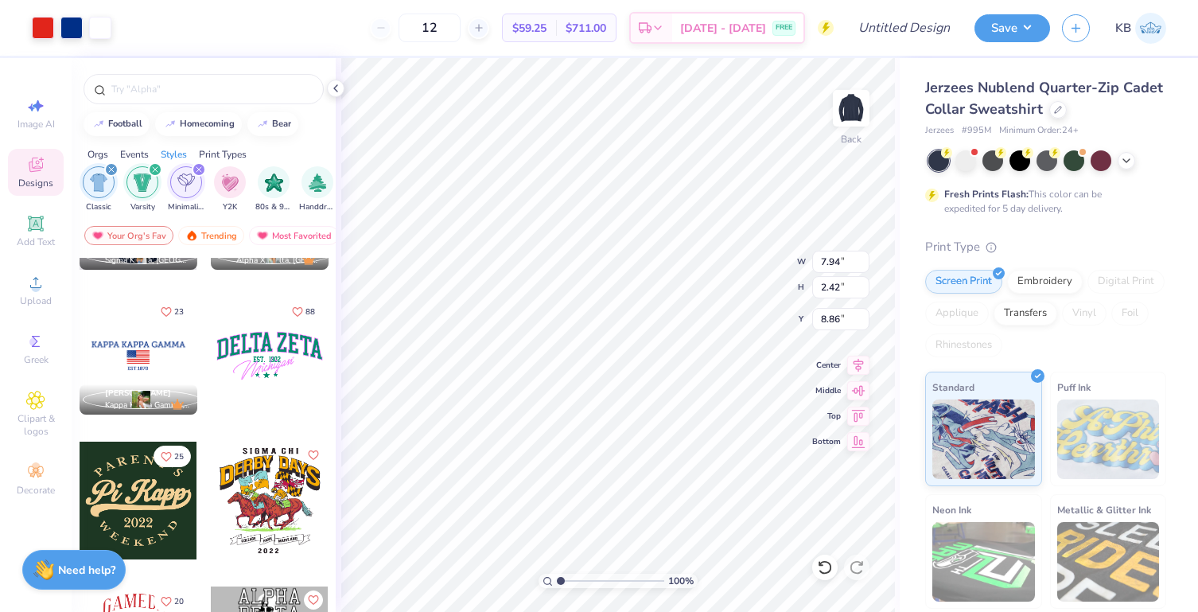
type input "8.86"
click at [68, 35] on div at bounding box center [71, 26] width 22 height 22
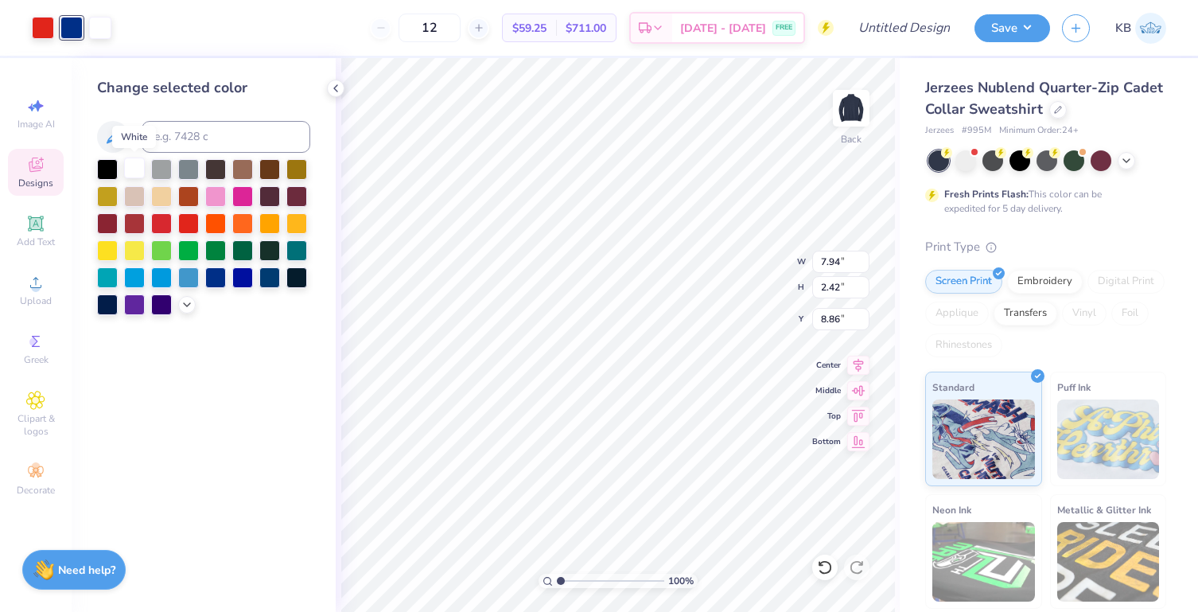
click at [130, 167] on div at bounding box center [134, 168] width 21 height 21
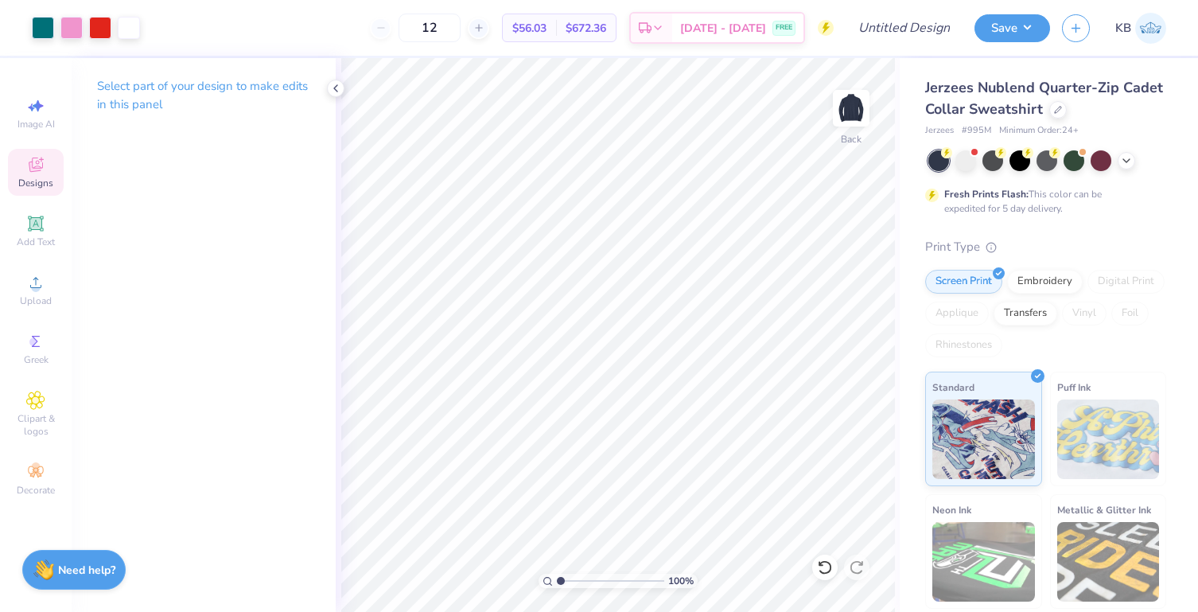
click at [23, 161] on div "Designs" at bounding box center [36, 172] width 56 height 47
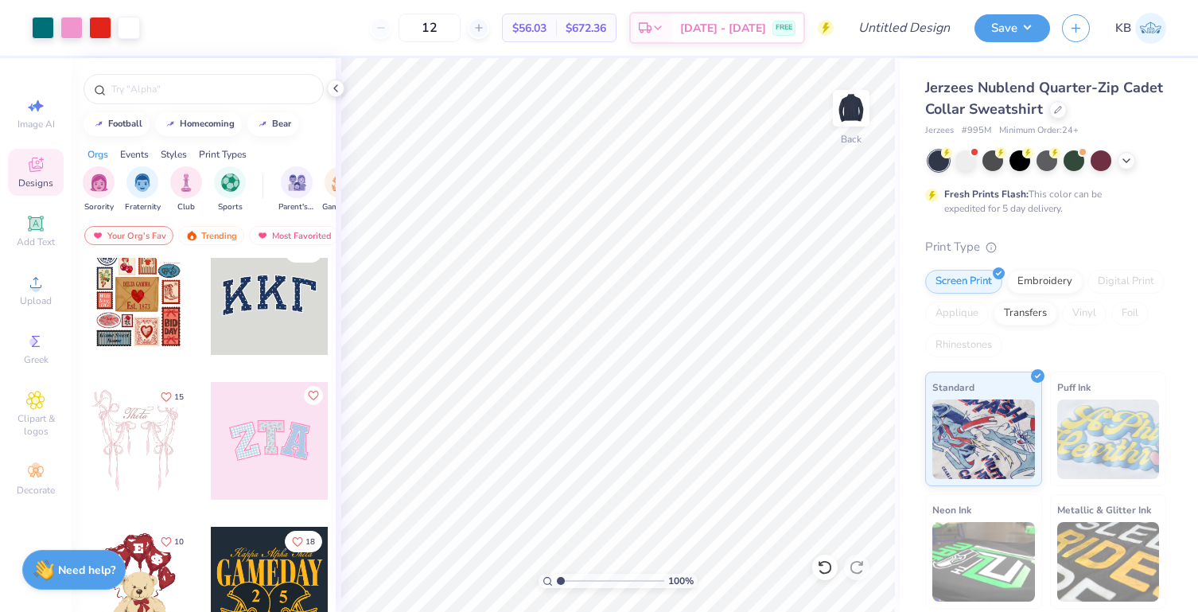
scroll to position [23, 0]
click at [208, 235] on div "Trending" at bounding box center [211, 235] width 66 height 19
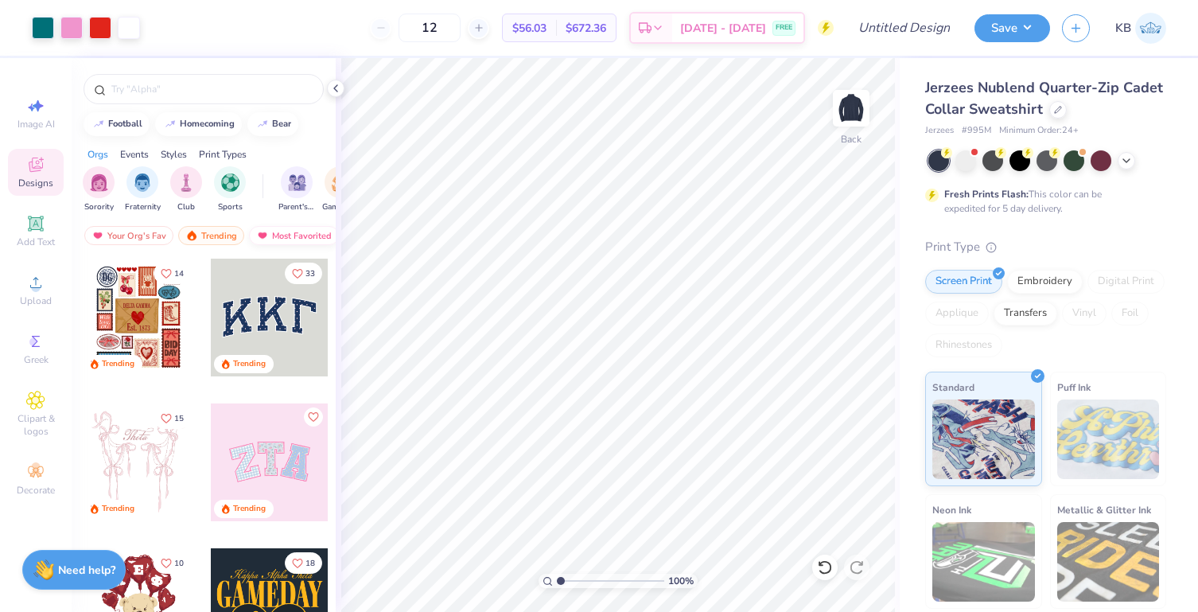
click at [274, 240] on div "Most Favorited" at bounding box center [294, 235] width 90 height 19
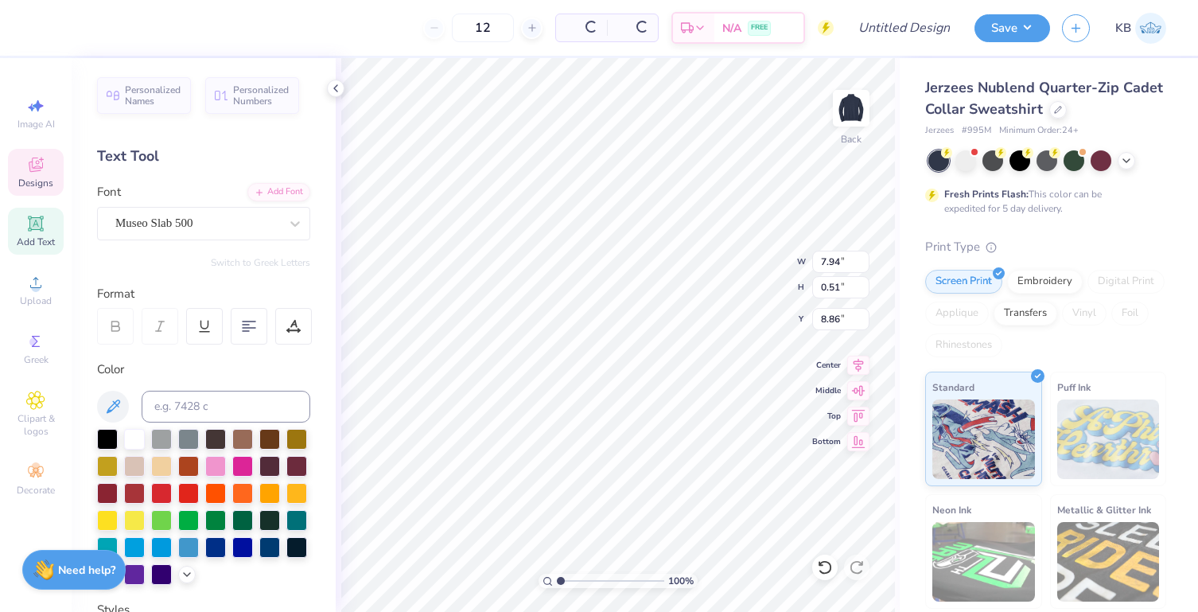
scroll to position [13, 2]
type textarea "K"
type textarea "HILLEL EXEC"
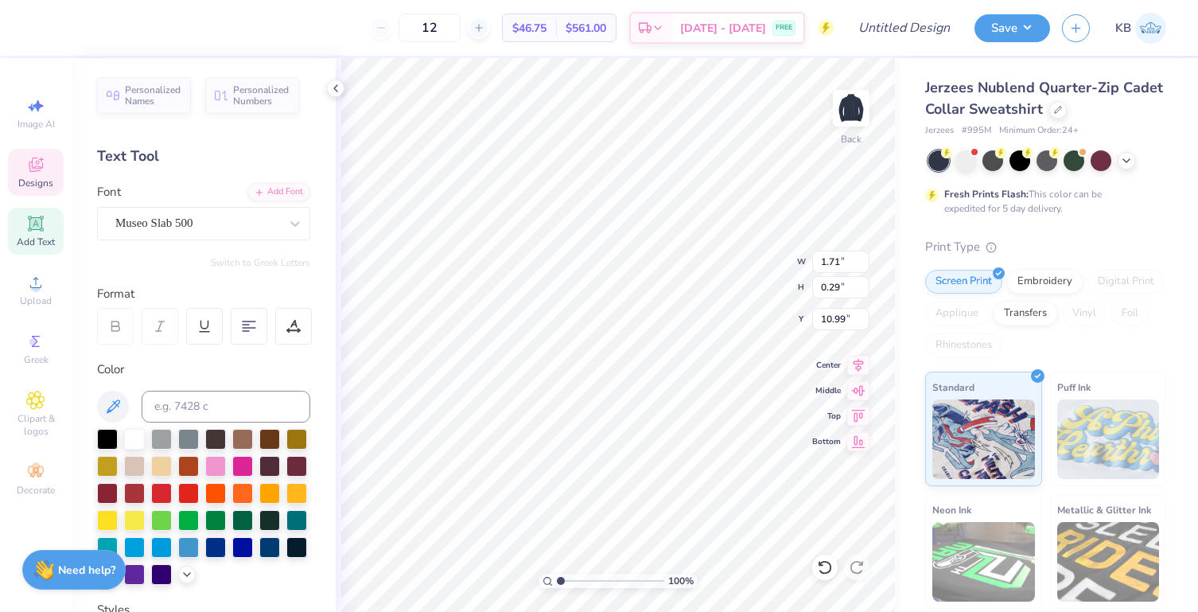
type textarea "E"
type textarea "[DATE]-[DATE]"
type input "3.58"
drag, startPoint x: 561, startPoint y: 582, endPoint x: 574, endPoint y: 582, distance: 12.7
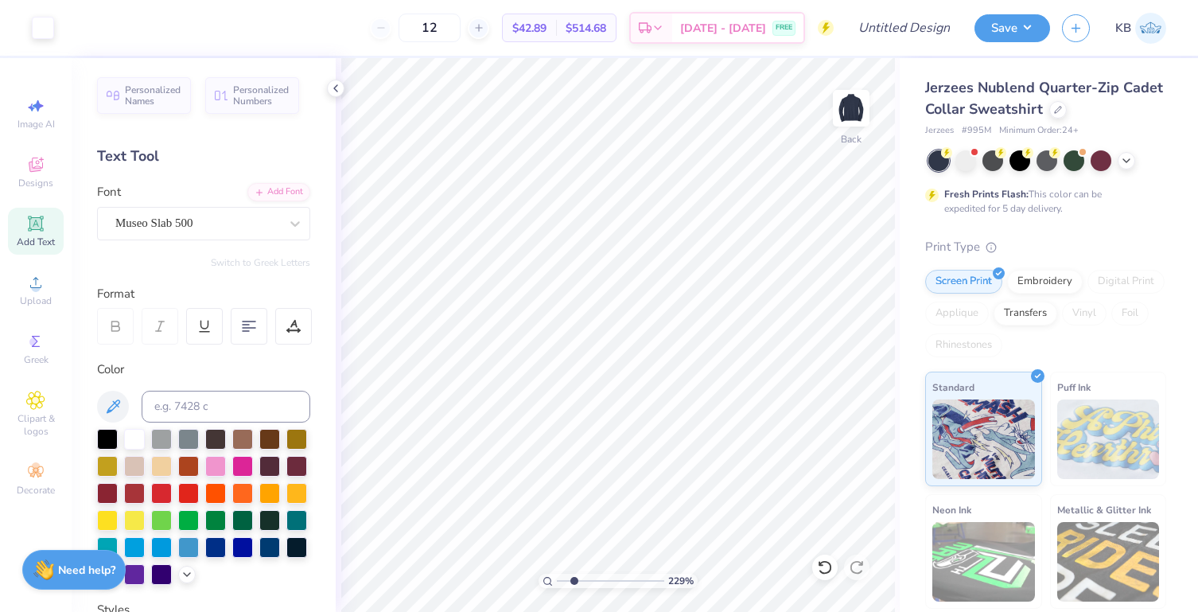
type input "2.29"
click at [574, 582] on input "range" at bounding box center [610, 581] width 107 height 14
type input "3.99"
drag, startPoint x: 578, startPoint y: 581, endPoint x: 567, endPoint y: 582, distance: 10.4
type input "1.7"
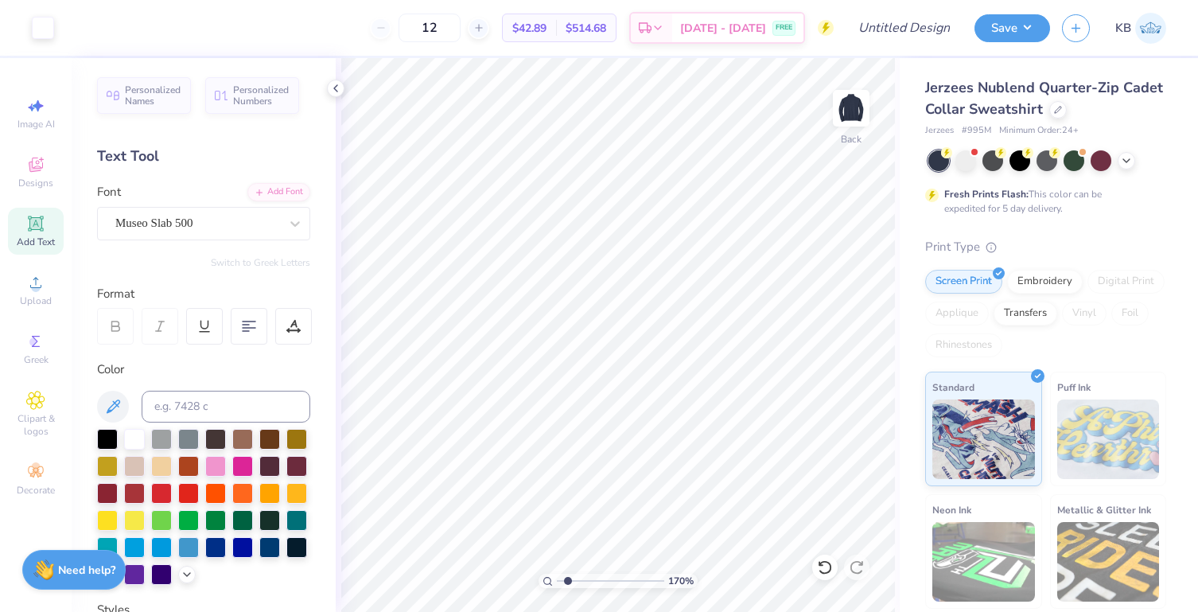
click at [567, 582] on input "range" at bounding box center [610, 581] width 107 height 14
click at [1060, 285] on div "Embroidery" at bounding box center [1045, 279] width 76 height 24
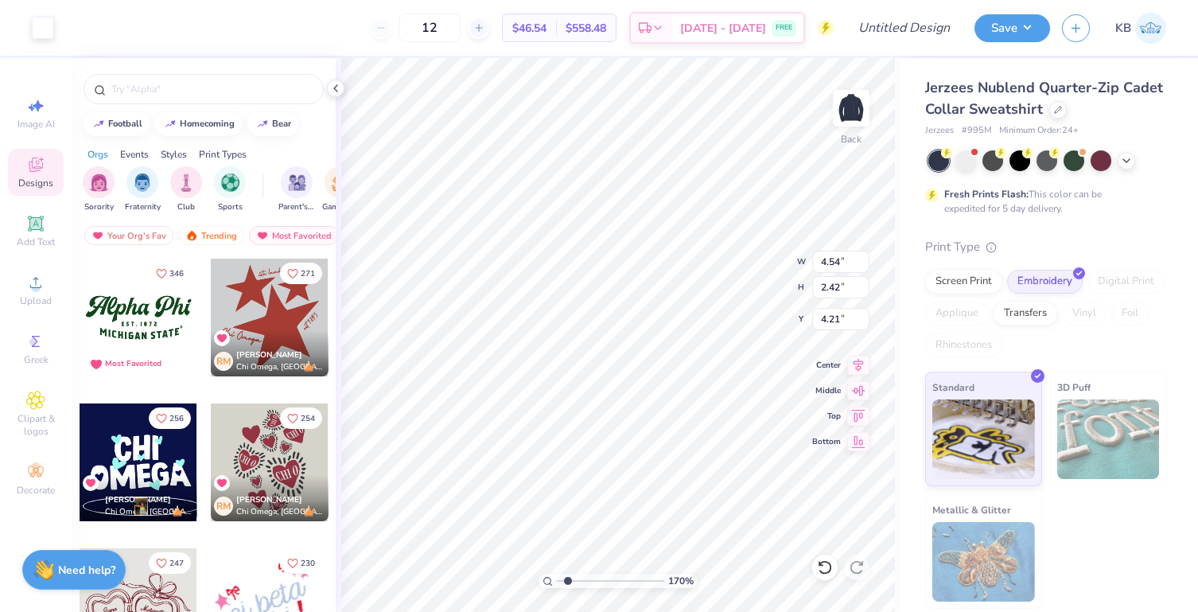
type input "4.21"
click at [177, 150] on div "Styles" at bounding box center [174, 154] width 26 height 14
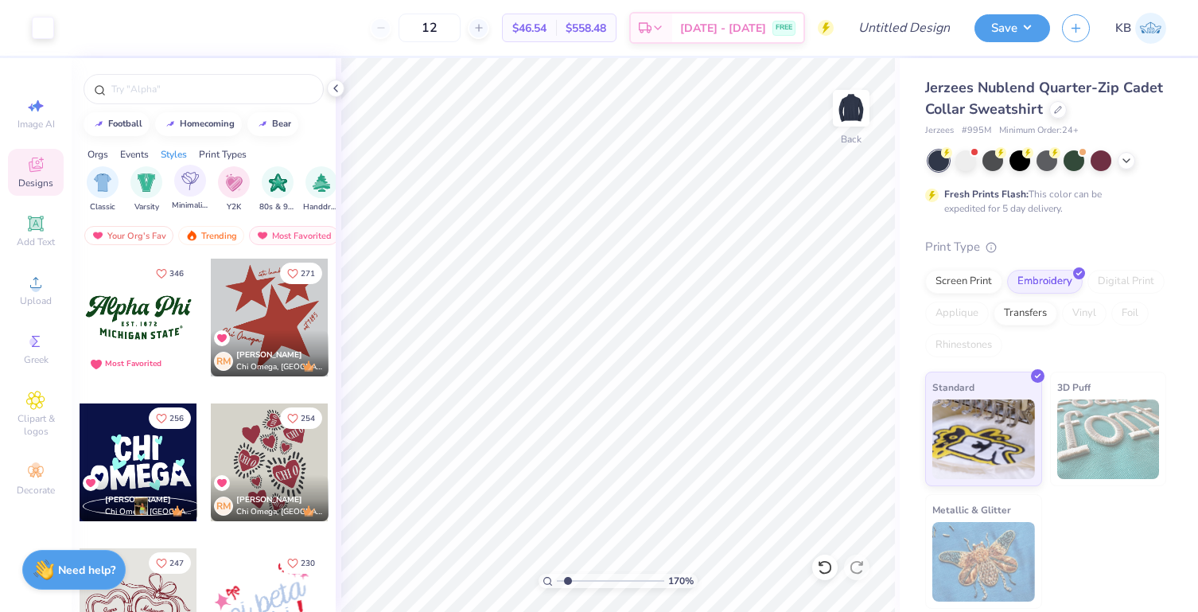
scroll to position [0, 834]
click at [103, 181] on img "filter for Classic" at bounding box center [99, 181] width 18 height 18
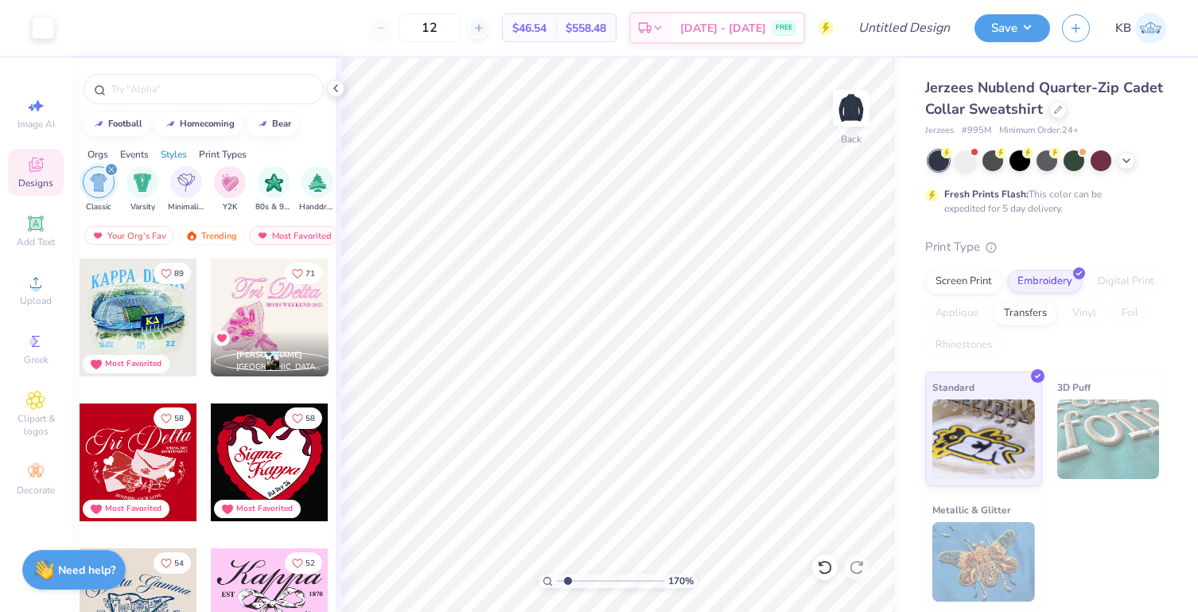
click at [103, 177] on img "filter for Classic" at bounding box center [99, 182] width 18 height 18
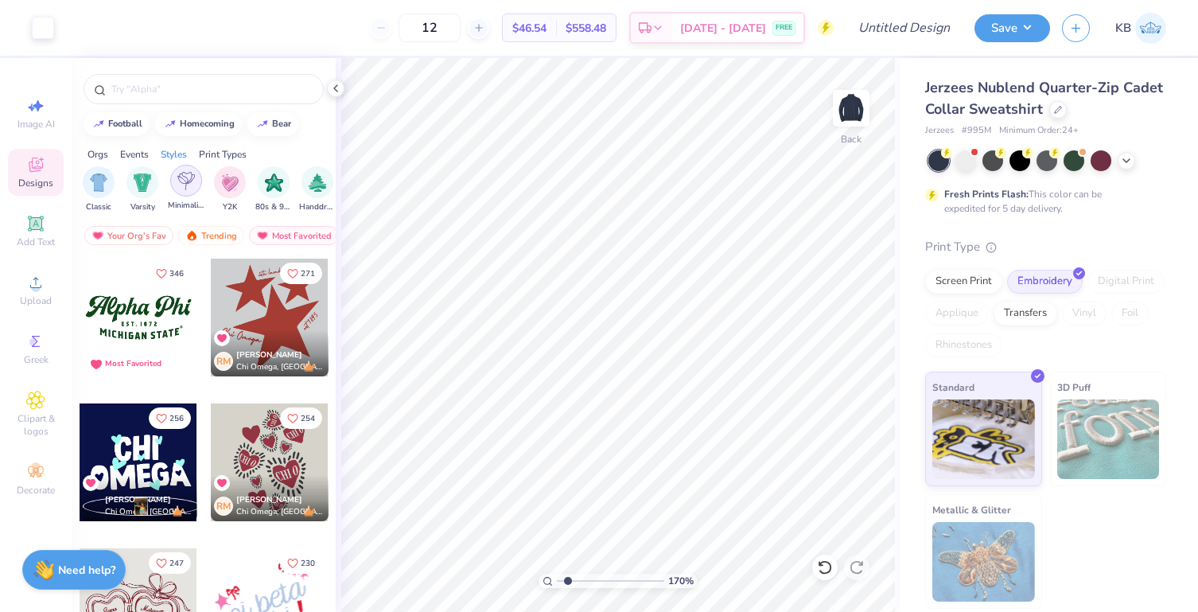
click at [193, 179] on img "filter for Minimalist" at bounding box center [186, 181] width 18 height 18
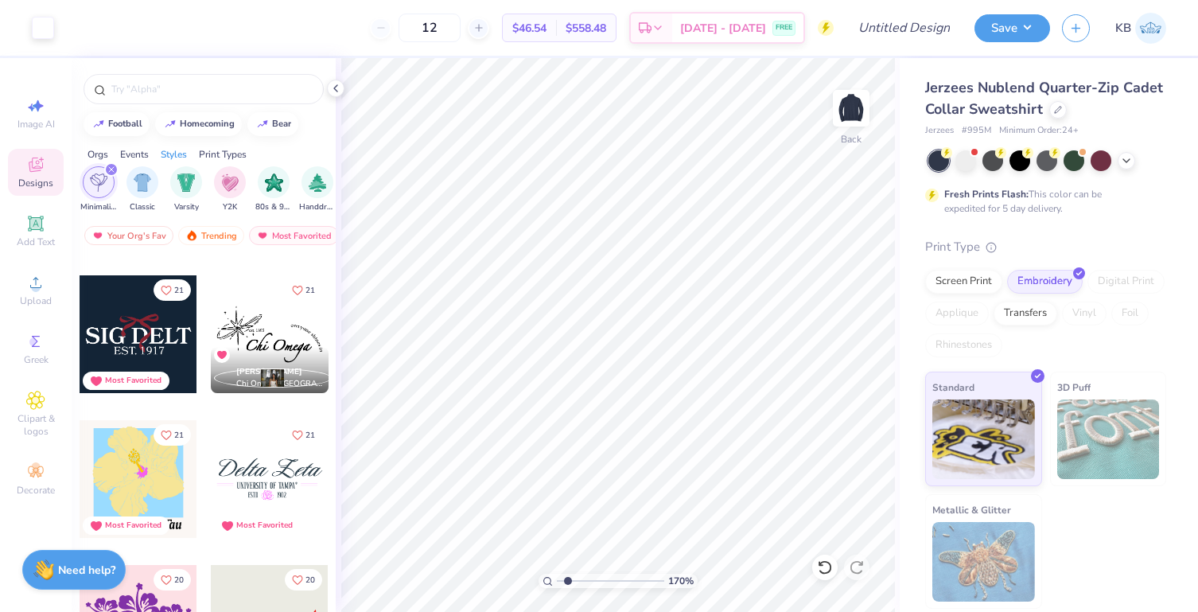
scroll to position [1872, 0]
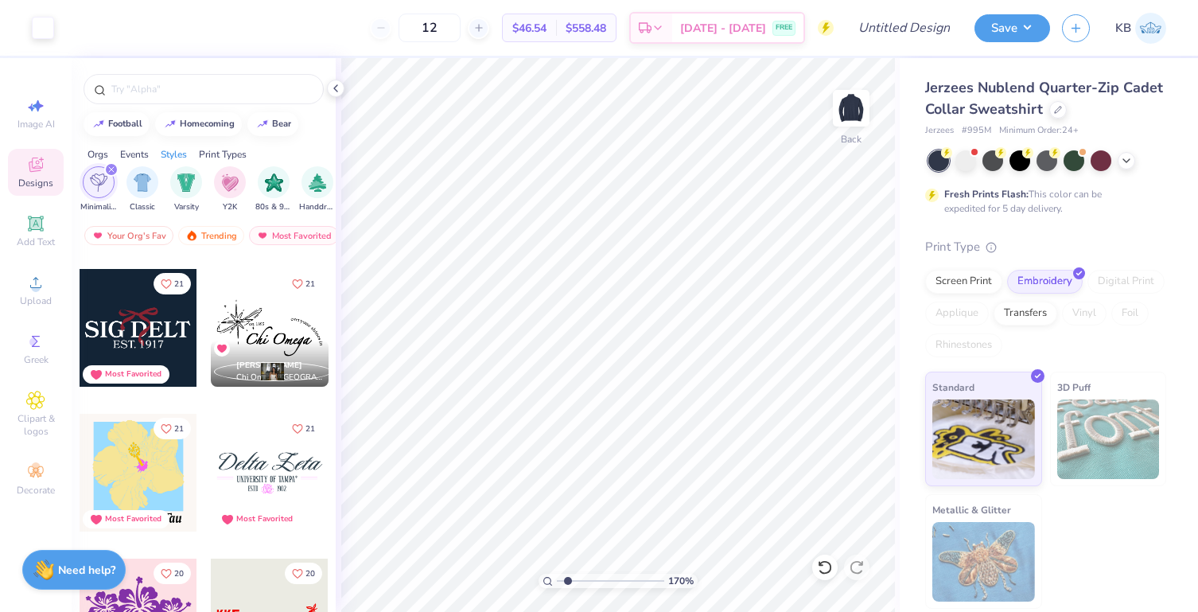
click at [154, 336] on div at bounding box center [19, 328] width 353 height 118
type input "4.81"
type input "6.21"
type input "2.41"
type input "5.43"
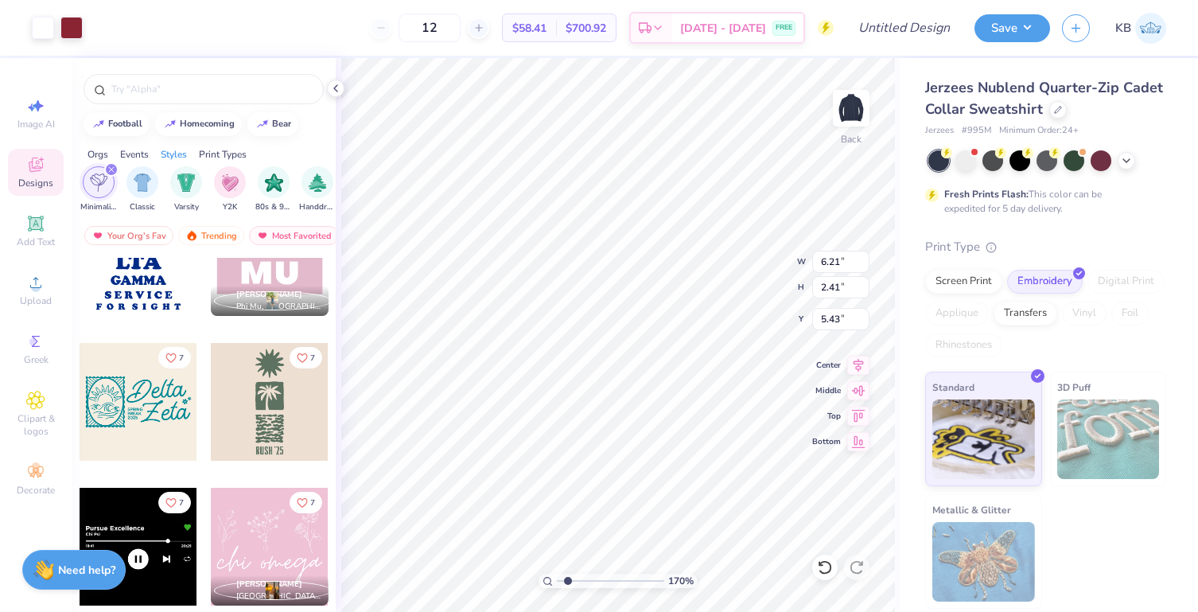
scroll to position [6092, 0]
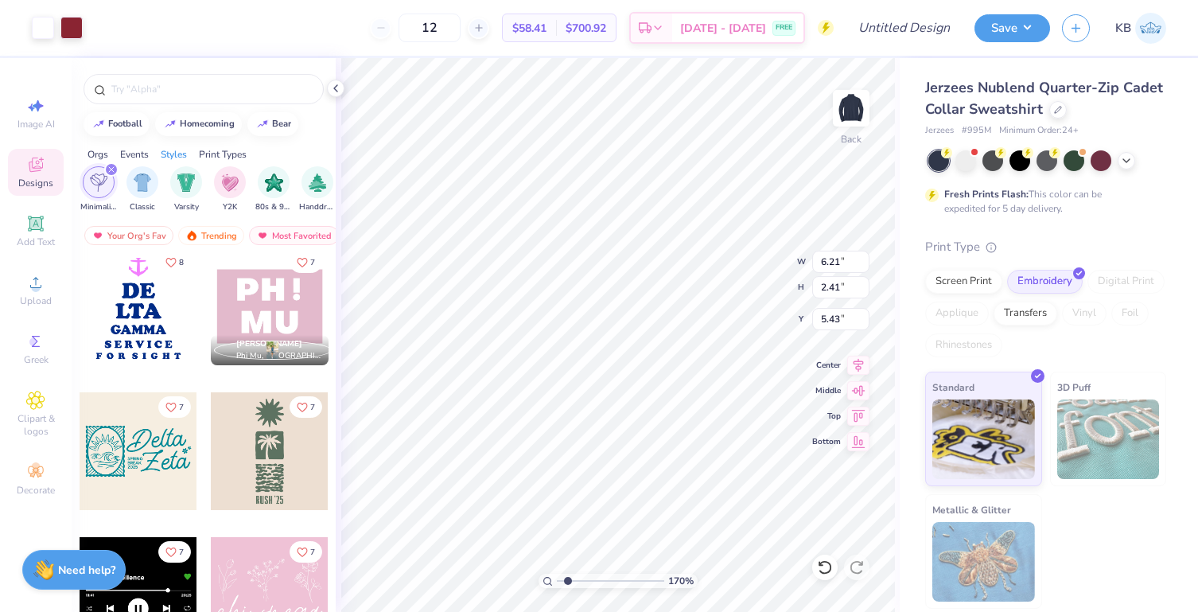
click at [250, 302] on div at bounding box center [270, 306] width 118 height 118
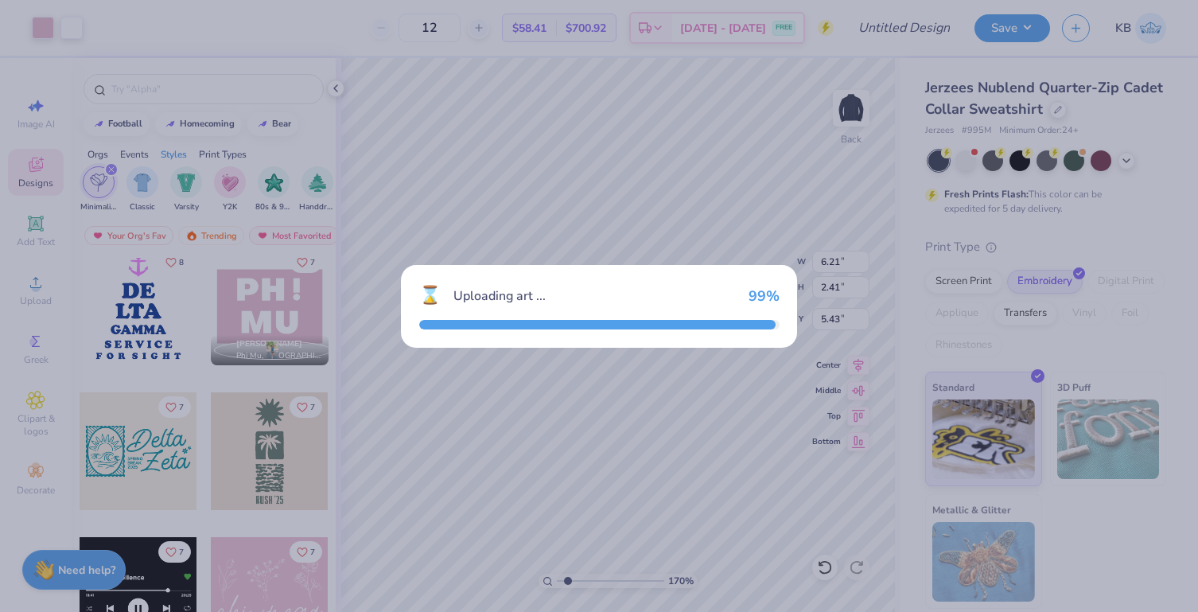
type input "4.41"
type input "3.10"
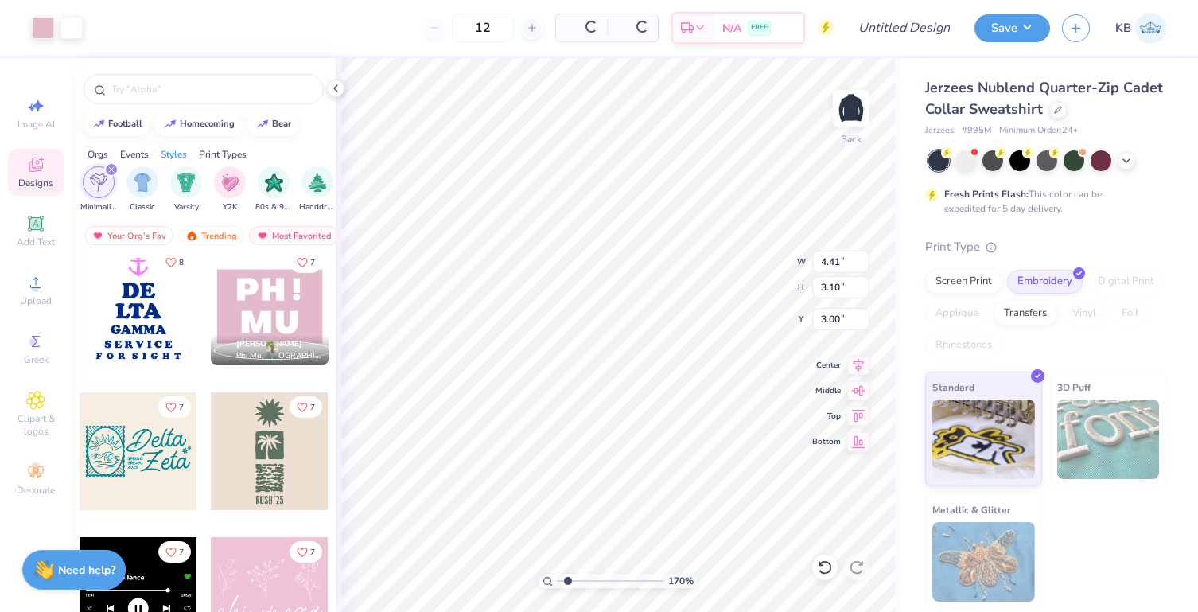
type input "7.84"
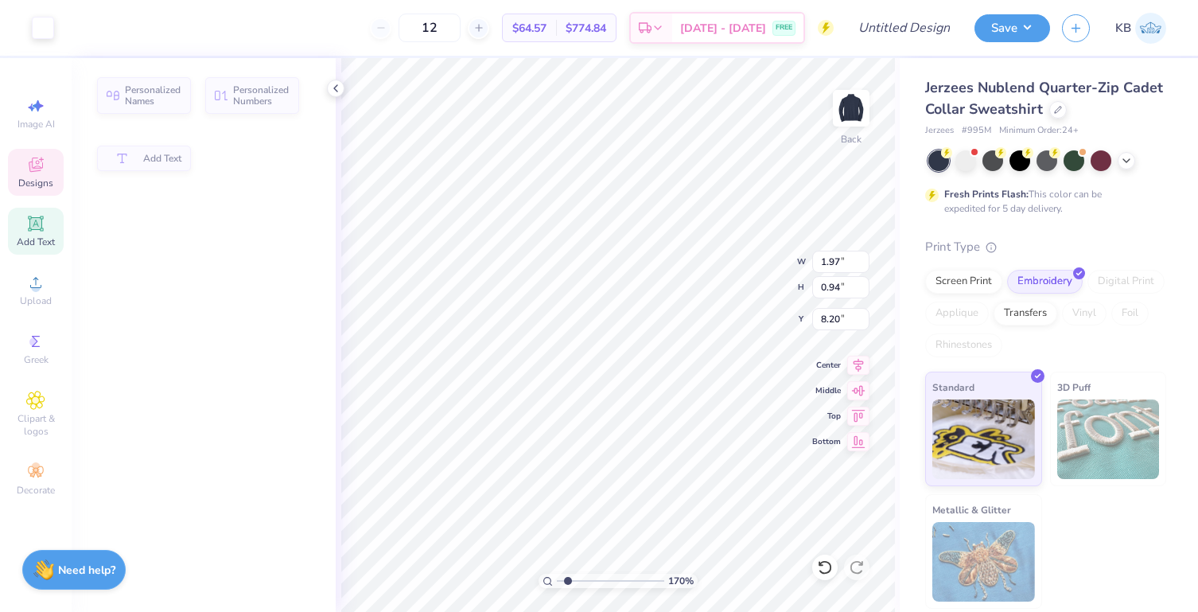
type input "1.97"
type input "0.94"
type input "8.20"
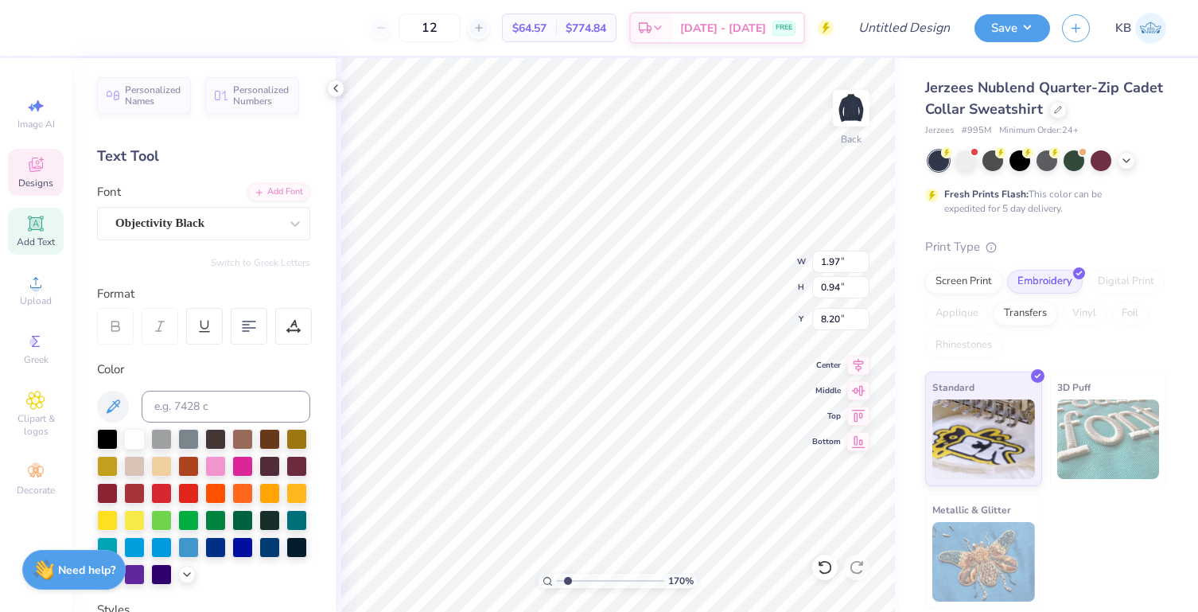
scroll to position [13, 2]
type textarea "HILLEL"
type input "0.98"
type input "6.22"
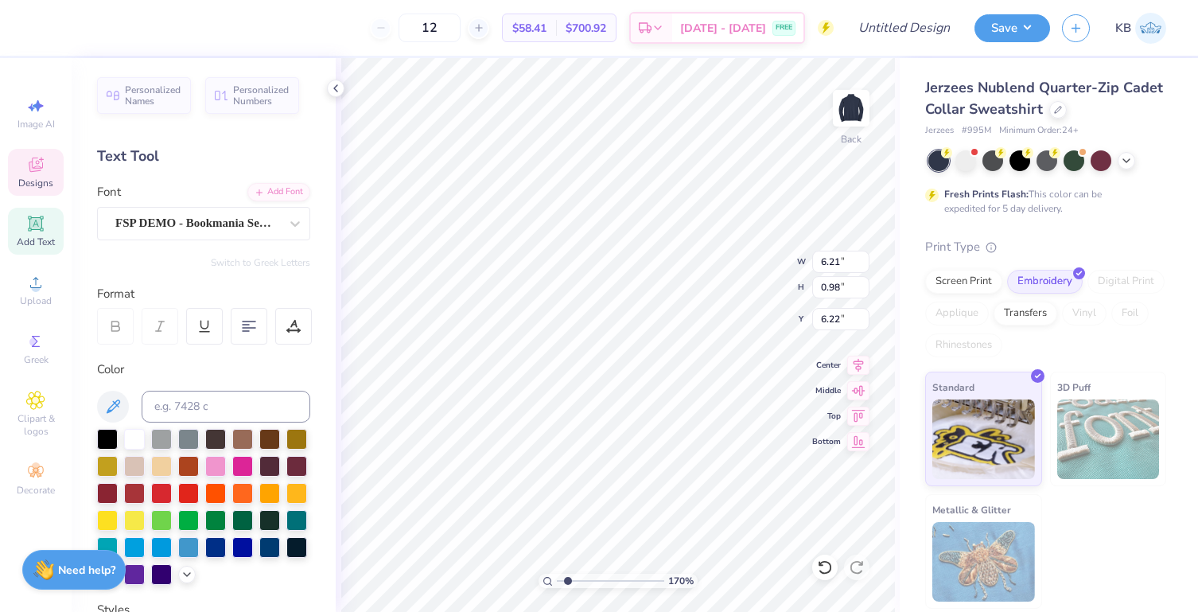
type textarea "S"
type textarea "HILLEL EXEC"
type input "2.29"
click at [574, 583] on input "range" at bounding box center [610, 581] width 107 height 14
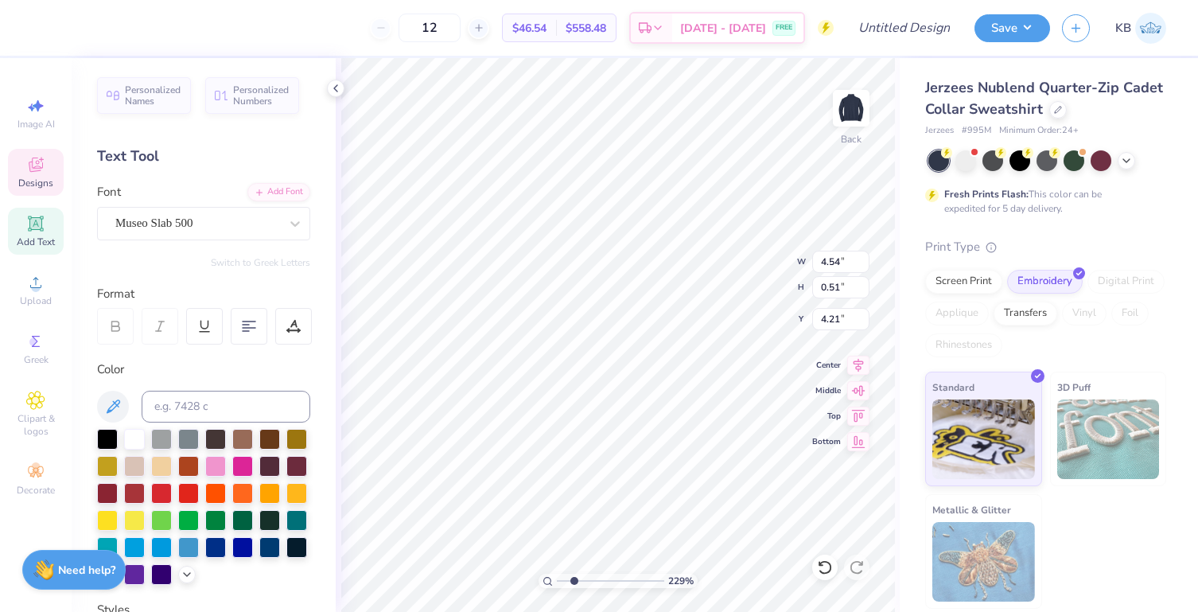
type textarea "HILLEL"
click at [723, 270] on div "229 % Back W 4.54 4.54 " H 0.51 0.51 " Y 4.21 4.21 " Center Middle Top Bottom" at bounding box center [618, 335] width 564 height 554
type textarea "EXEC"
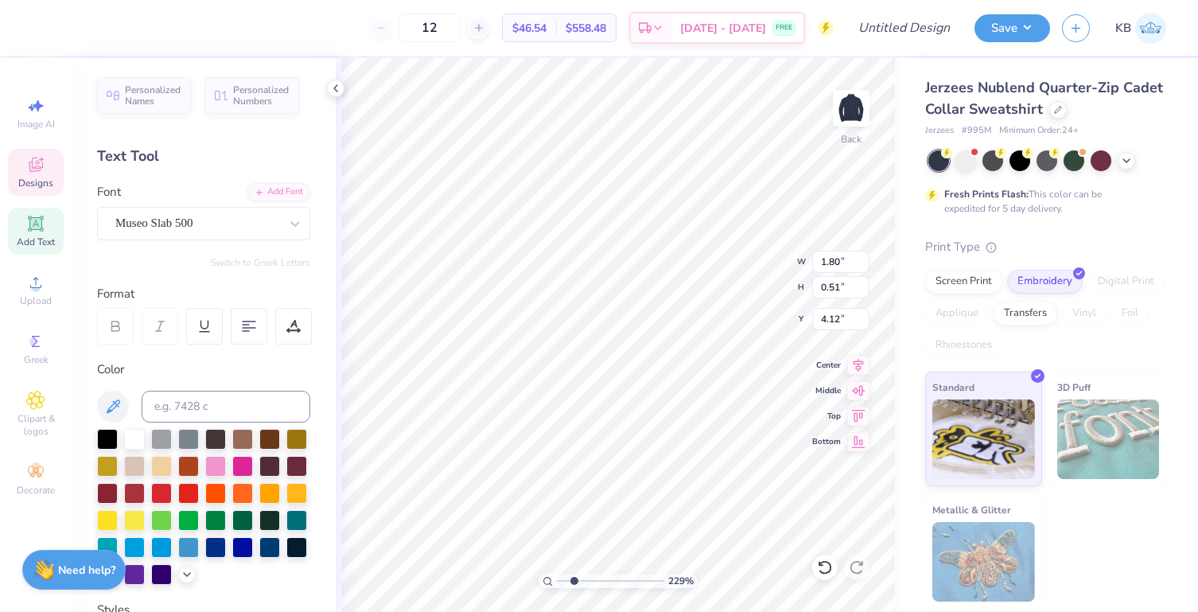
type input "5.59"
type input "5.65"
type input "2.51"
type input "0.49"
type input "3.62"
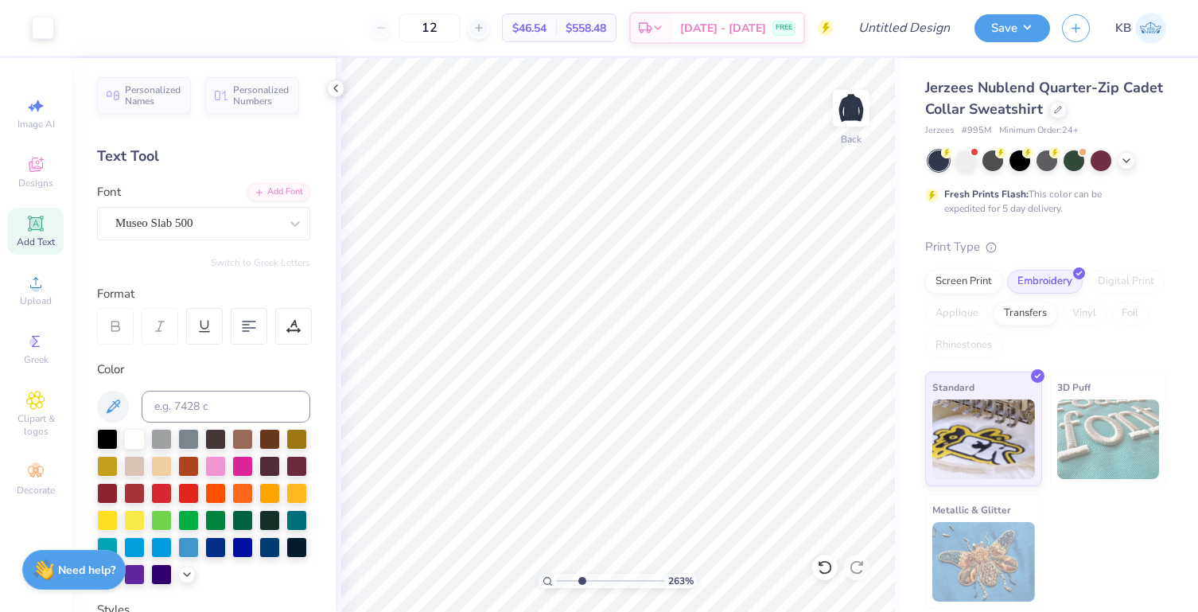
drag, startPoint x: 574, startPoint y: 579, endPoint x: 582, endPoint y: 574, distance: 9.1
type input "3"
click at [582, 574] on input "range" at bounding box center [610, 581] width 107 height 14
type textarea "HILLEL EXEC"
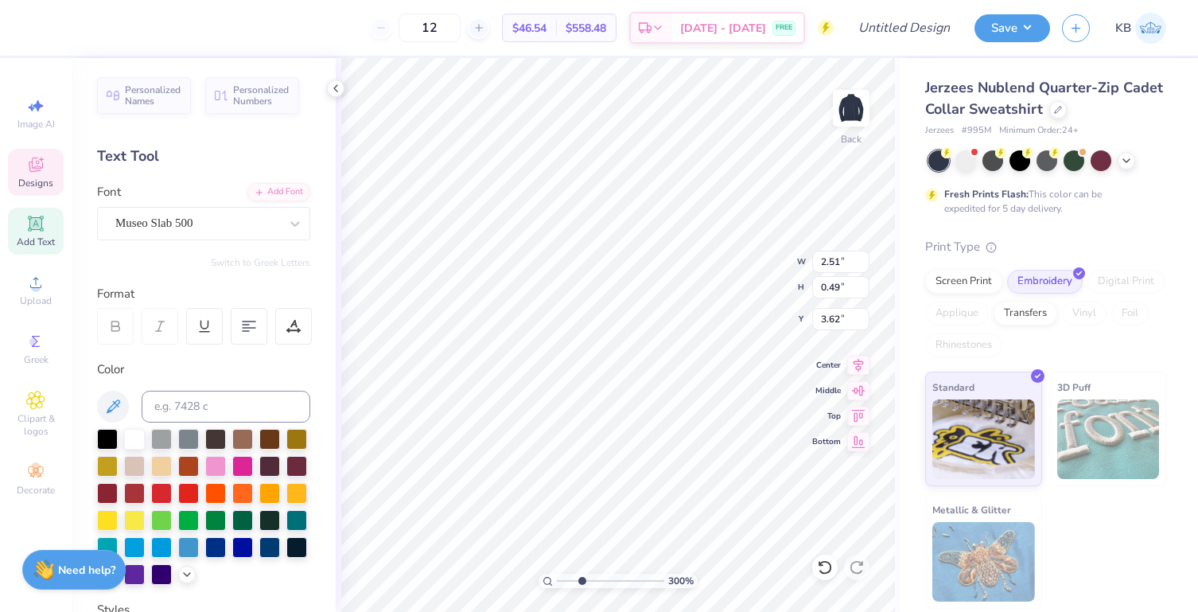
type input "1.80"
type input "0.51"
type input "5.65"
type input "3.95"
type input "2.06"
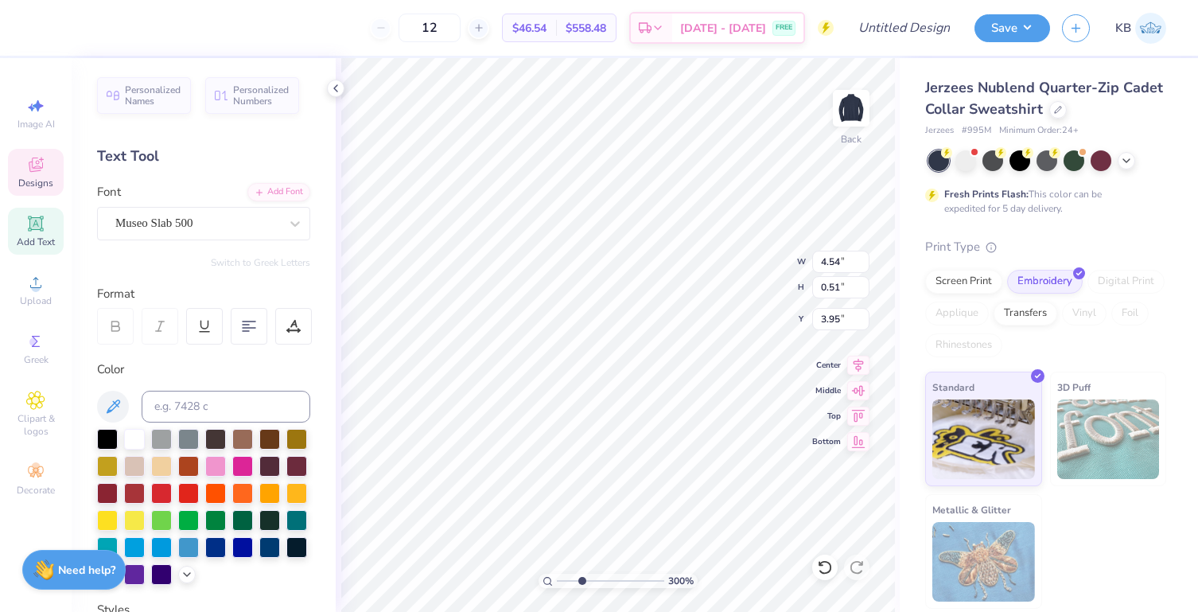
type input "0.29"
type input "6.41"
click at [37, 289] on circle at bounding box center [35, 287] width 9 height 9
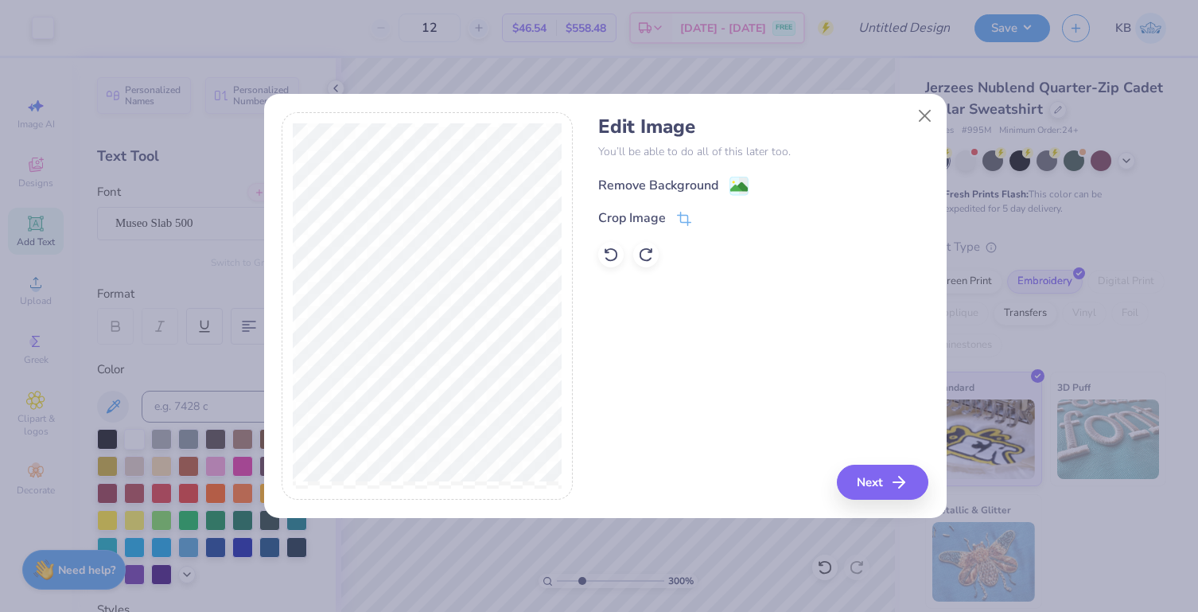
click at [693, 176] on div "Remove Background" at bounding box center [673, 186] width 150 height 20
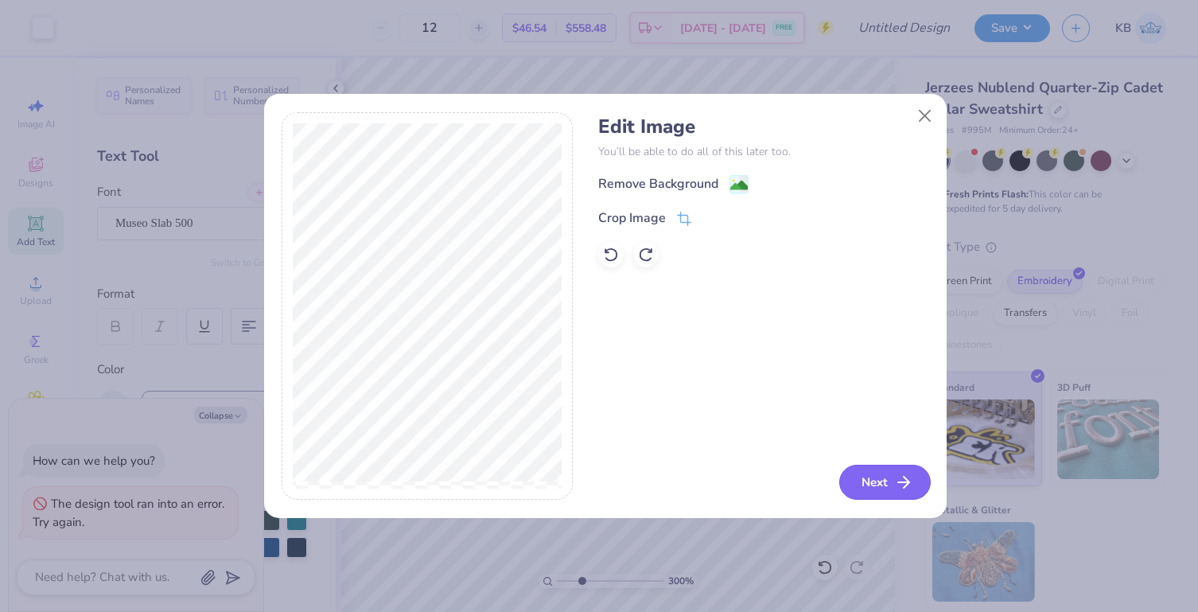
click at [873, 479] on button "Next" at bounding box center [884, 482] width 91 height 35
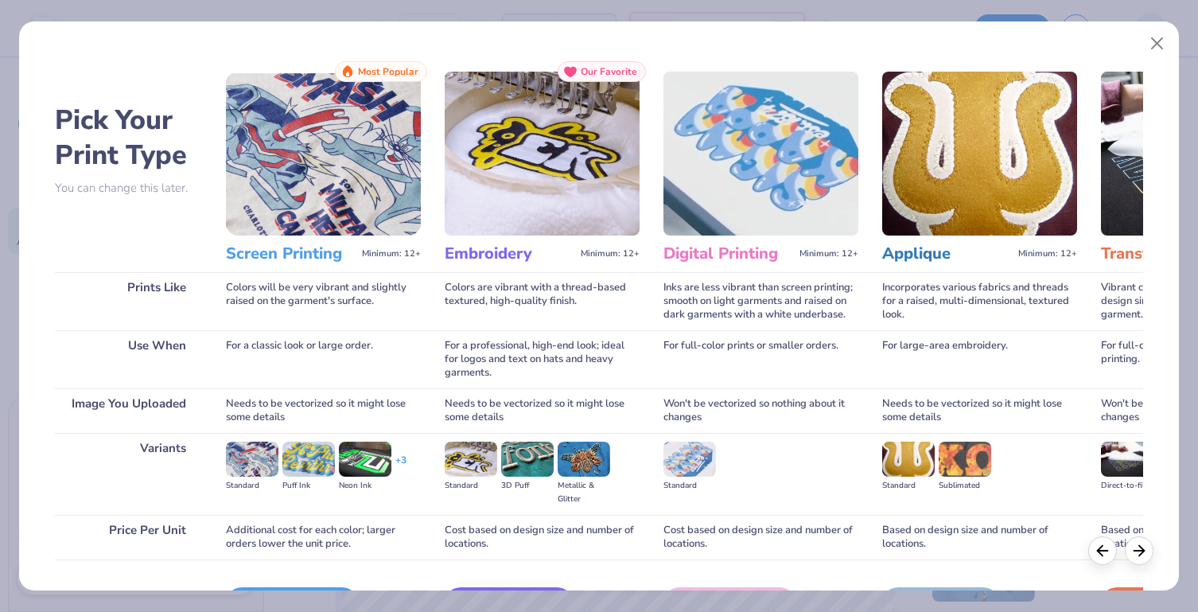
scroll to position [102, 0]
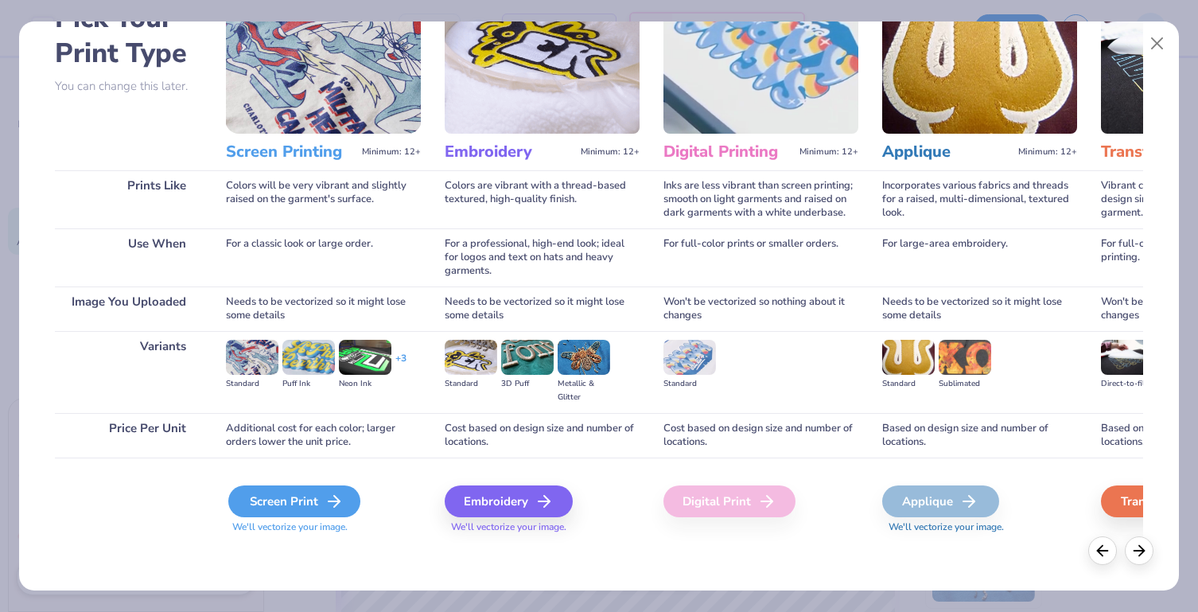
click at [338, 496] on icon at bounding box center [334, 501] width 19 height 19
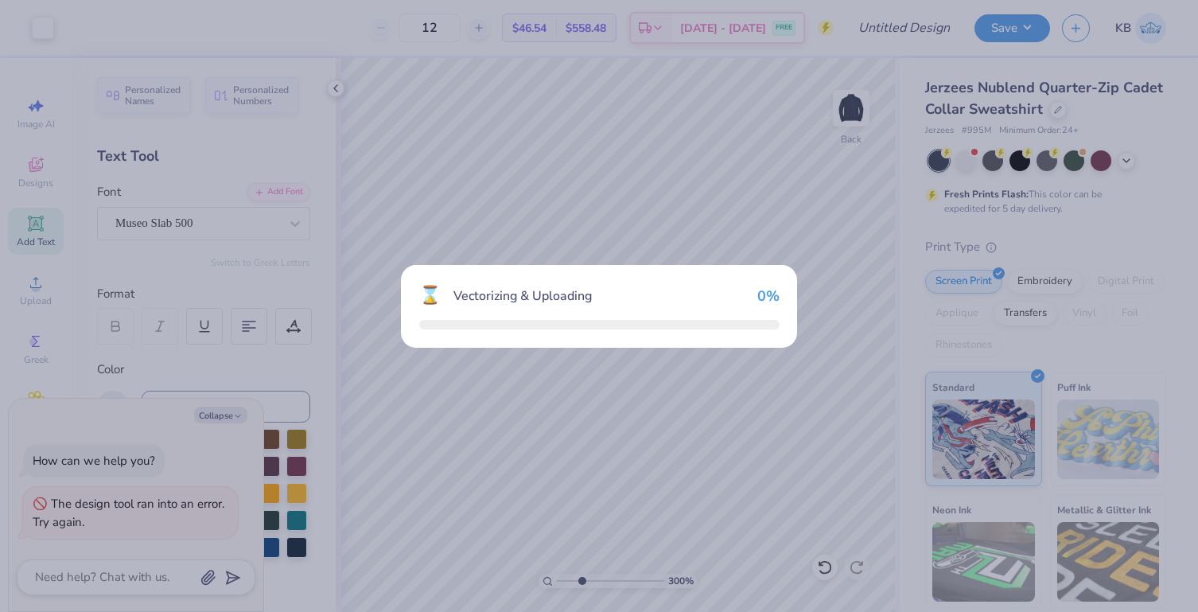
click at [317, 527] on div "⌛ Vectorizing & Uploading 0 %" at bounding box center [599, 306] width 1198 height 612
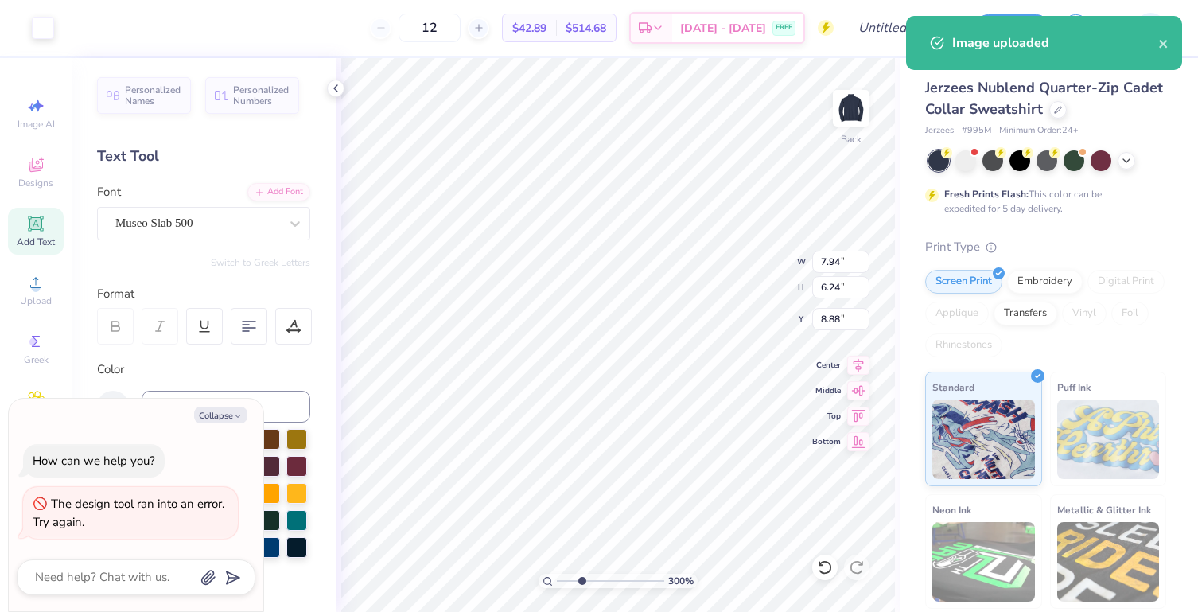
type textarea "x"
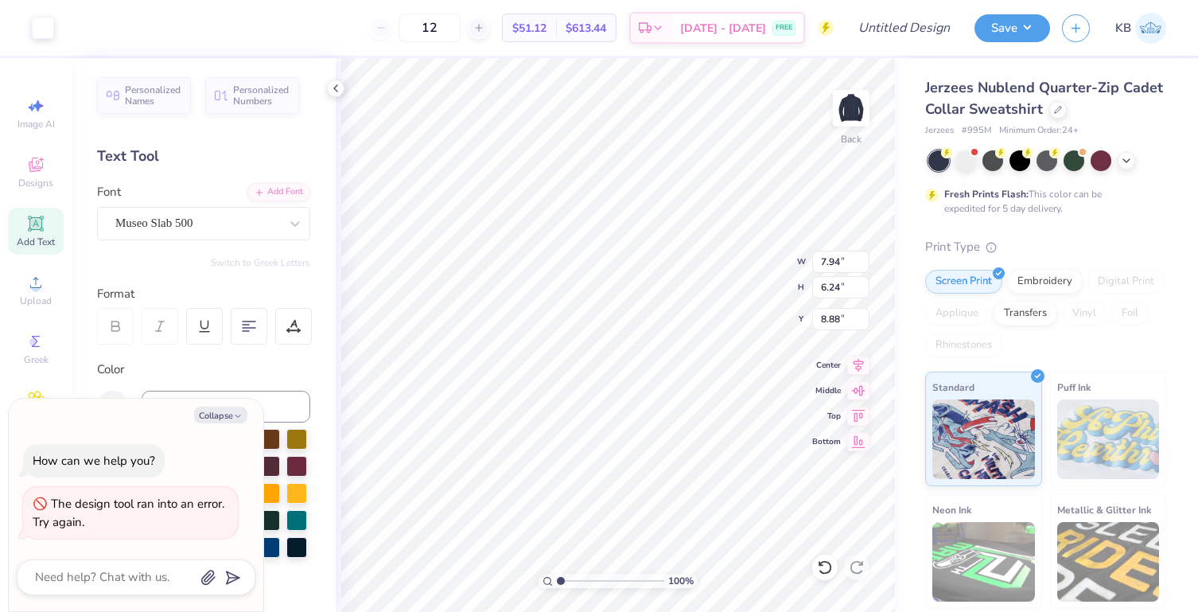
drag, startPoint x: 580, startPoint y: 580, endPoint x: 505, endPoint y: 580, distance: 74.8
type input "1"
click at [557, 580] on input "range" at bounding box center [610, 581] width 107 height 14
type textarea "x"
type input "3.87"
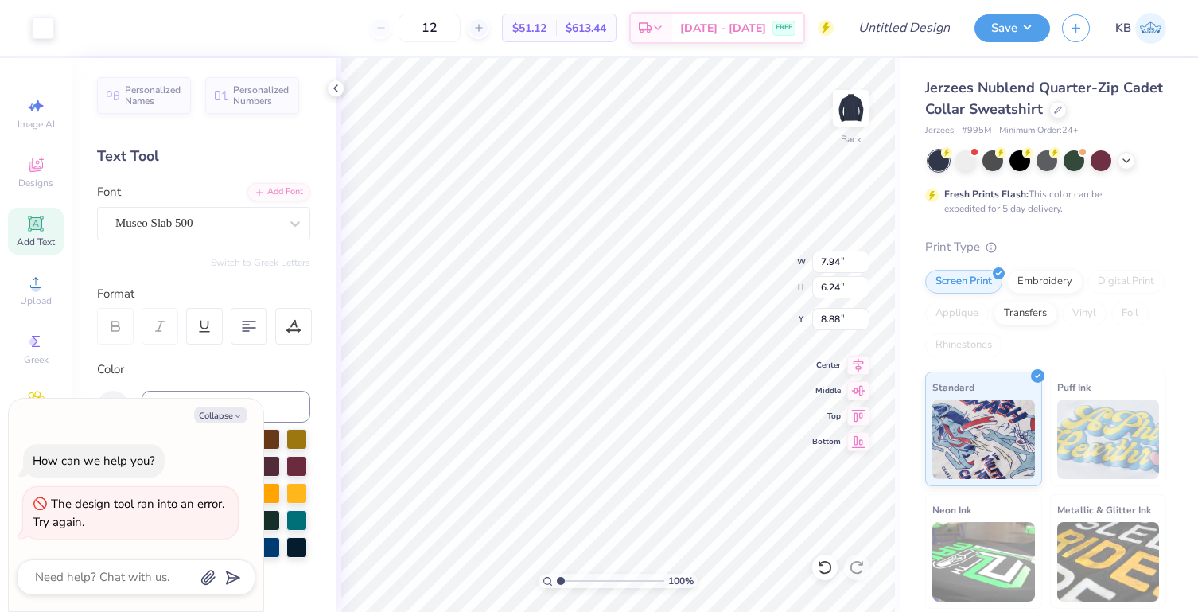
type input "3.04"
type input "12.08"
type textarea "x"
type input "7.76"
drag, startPoint x: 559, startPoint y: 578, endPoint x: 601, endPoint y: 575, distance: 41.5
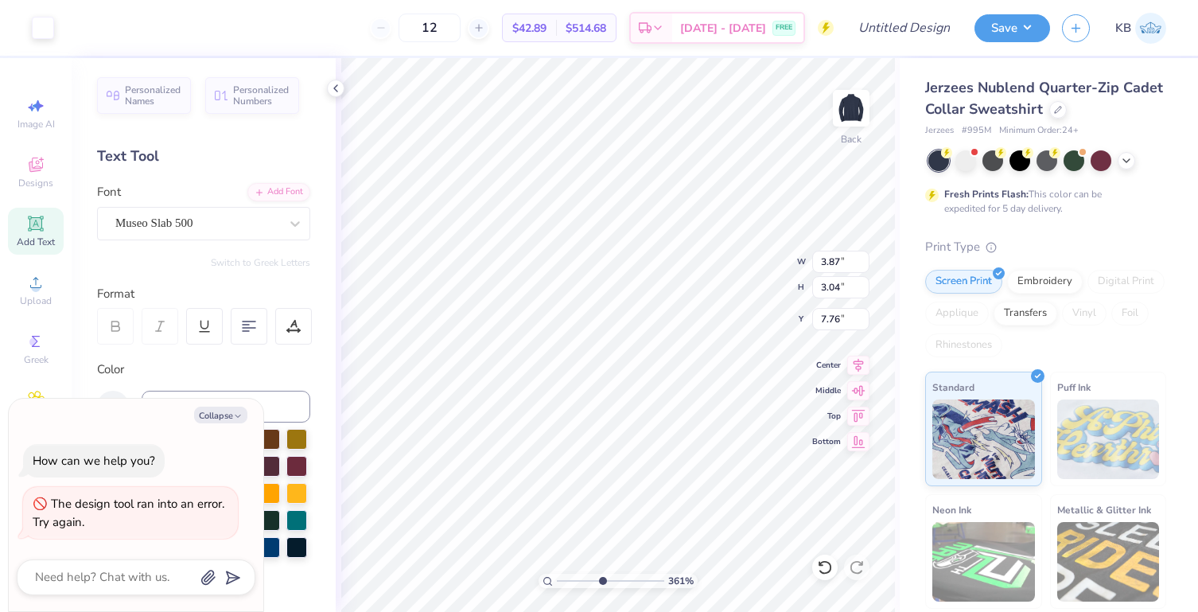
type input "4.82"
click at [601, 575] on input "range" at bounding box center [610, 581] width 107 height 14
type textarea "x"
type input "2.51"
type input "1.97"
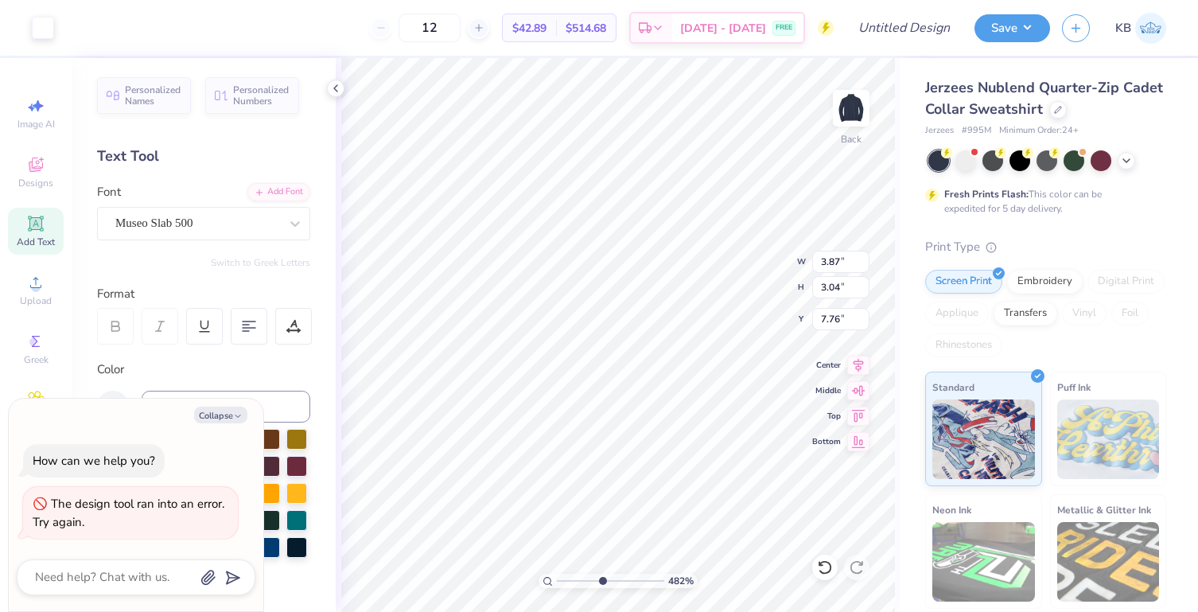
type input "8.84"
type textarea "x"
type input "4.44"
type textarea "x"
type input "2.23"
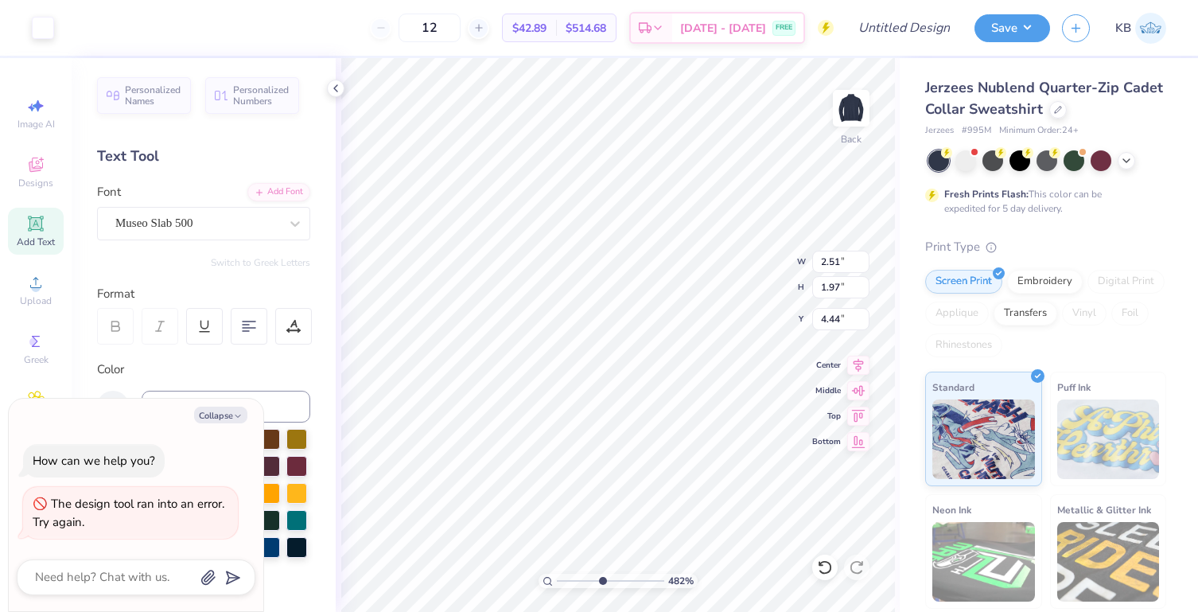
type input "1.76"
type input "4.65"
type textarea "x"
type input "4.57"
type textarea "x"
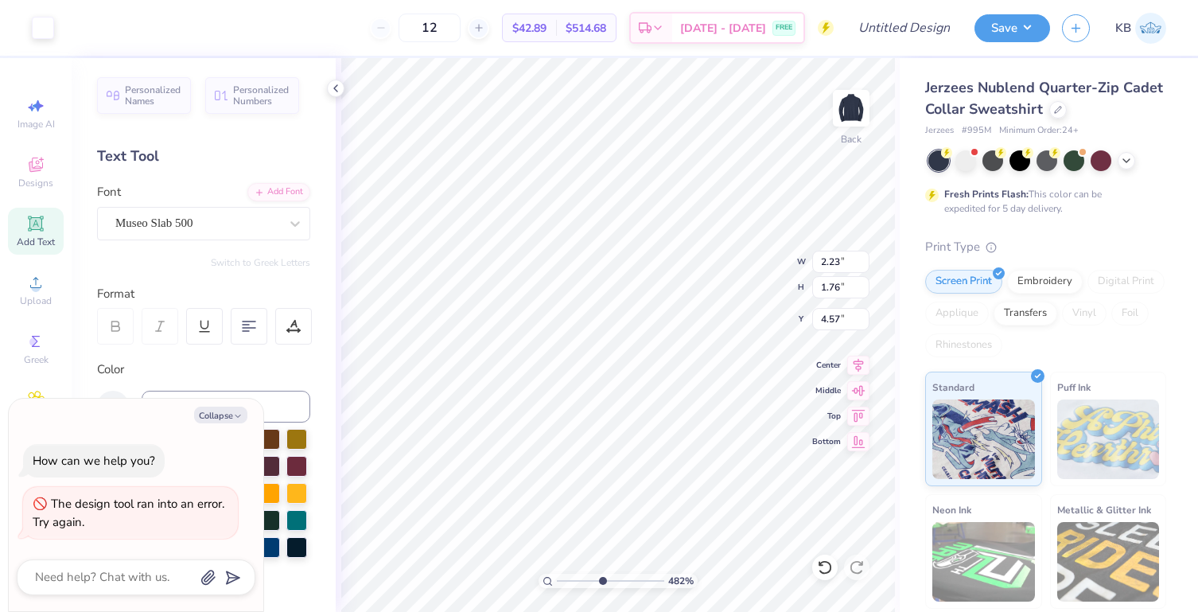
type input "4.56"
type textarea "x"
drag, startPoint x: 603, startPoint y: 582, endPoint x: 586, endPoint y: 574, distance: 19.2
type input "3.4"
click at [586, 574] on input "range" at bounding box center [610, 581] width 107 height 14
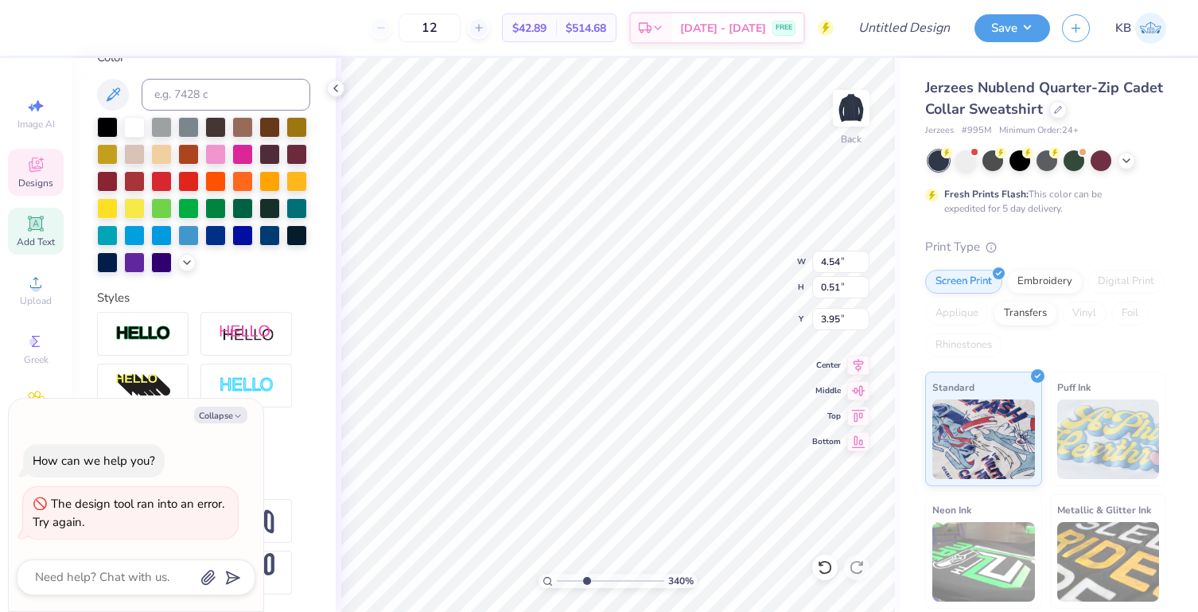
scroll to position [340, 0]
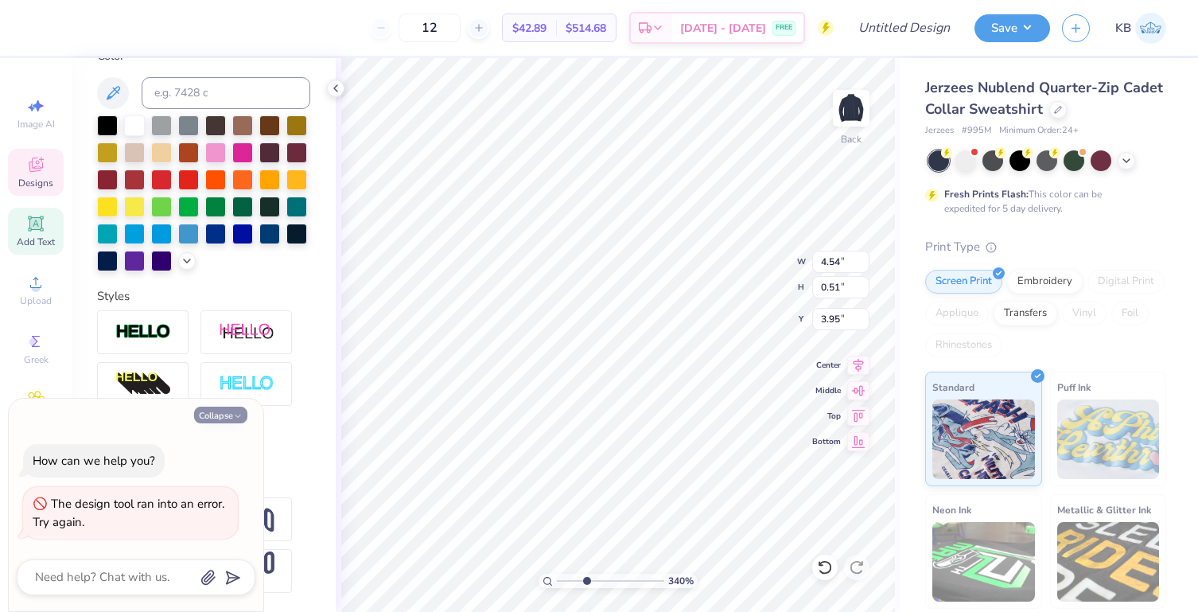
click at [236, 418] on icon "button" at bounding box center [238, 416] width 10 height 10
type textarea "x"
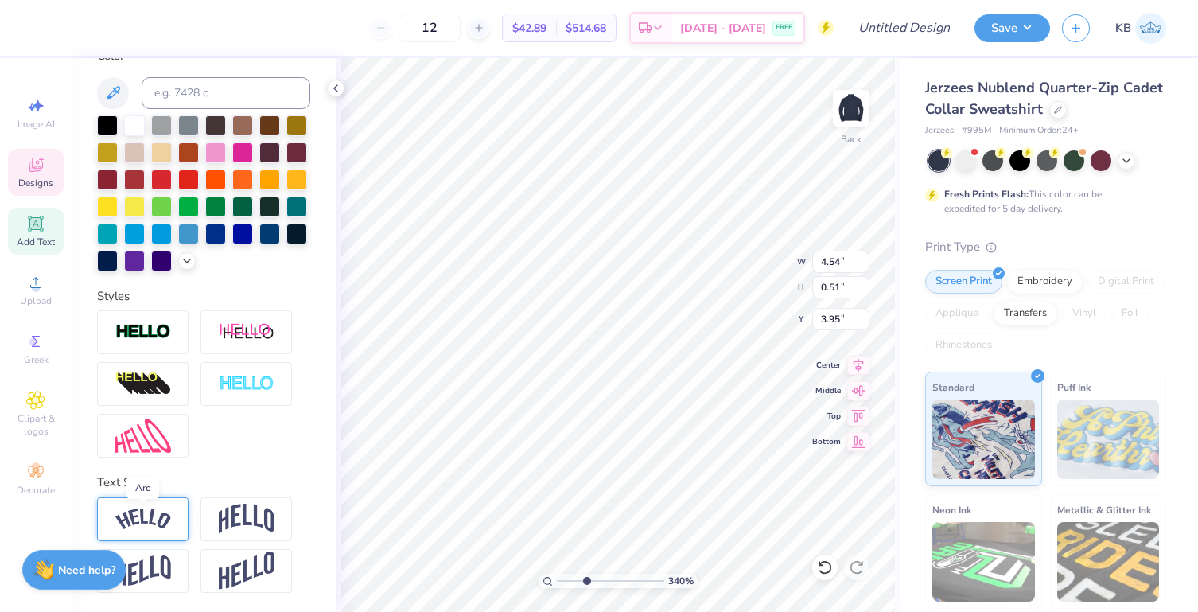
click at [168, 527] on img at bounding box center [143, 518] width 56 height 21
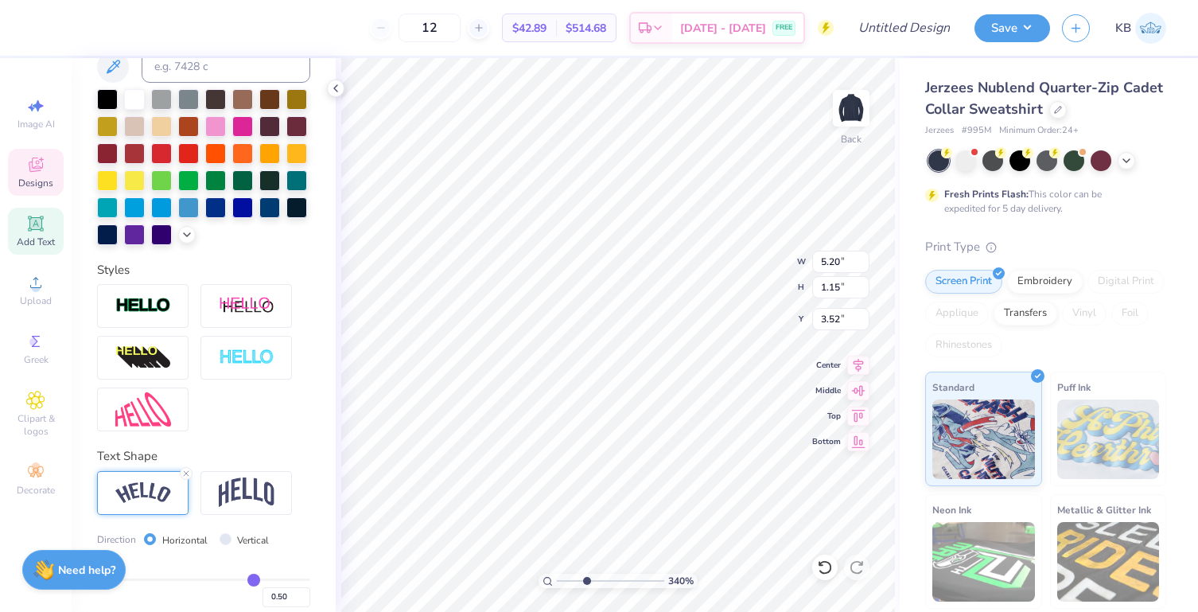
type input "5.20"
type input "1.15"
type input "3.52"
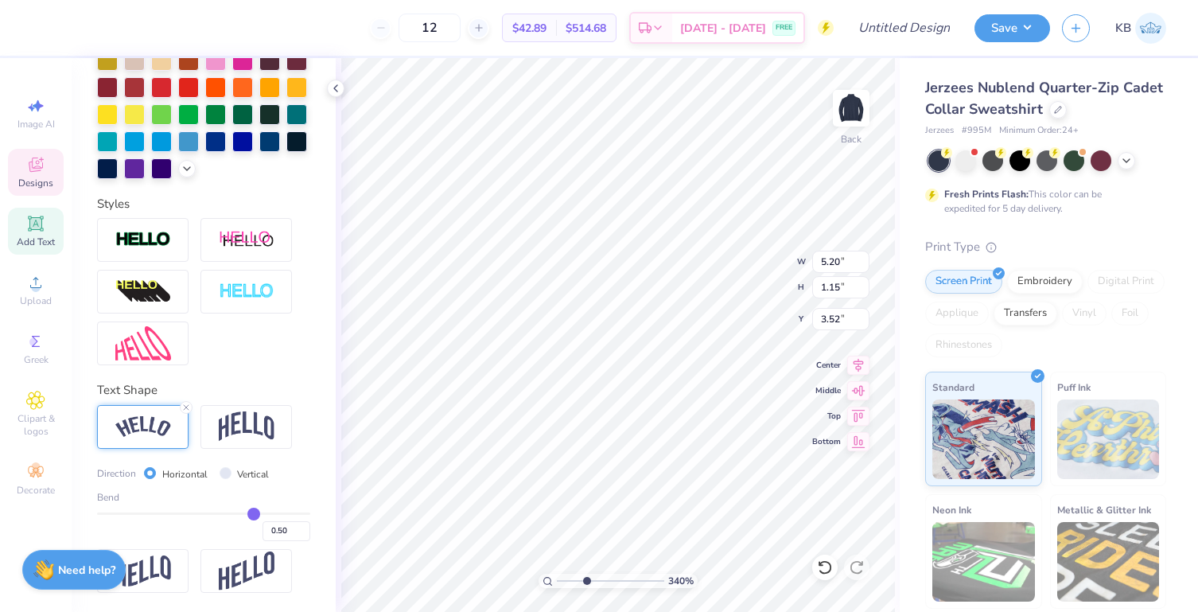
type input "0.45"
type input "0.44"
type input "0.43"
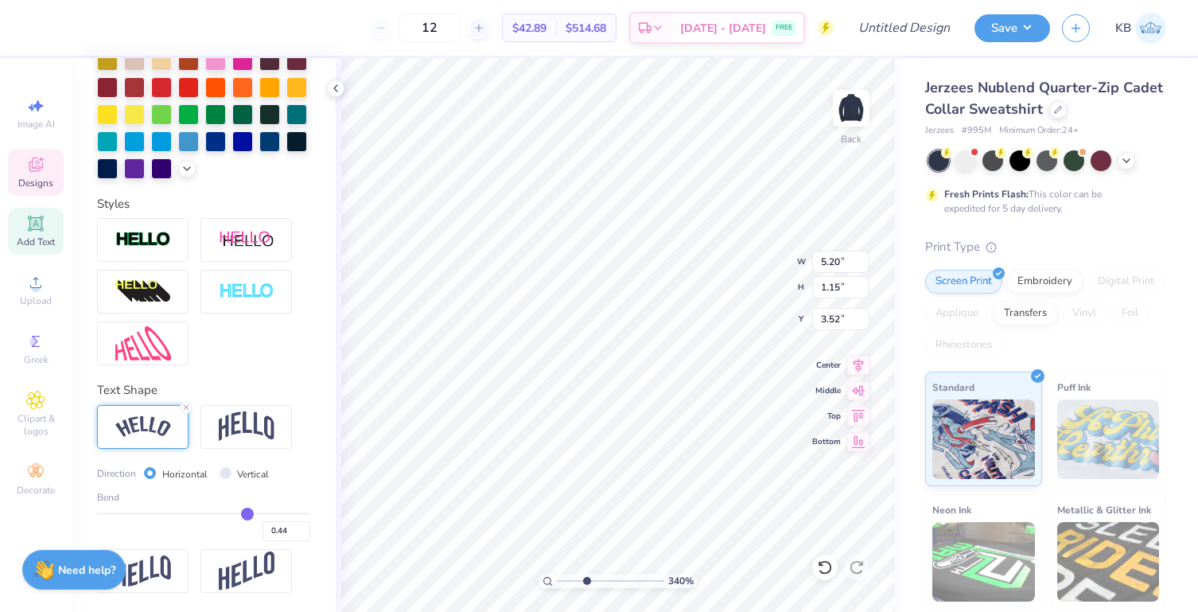
type input "0.43"
type input "0.42"
type input "0.41"
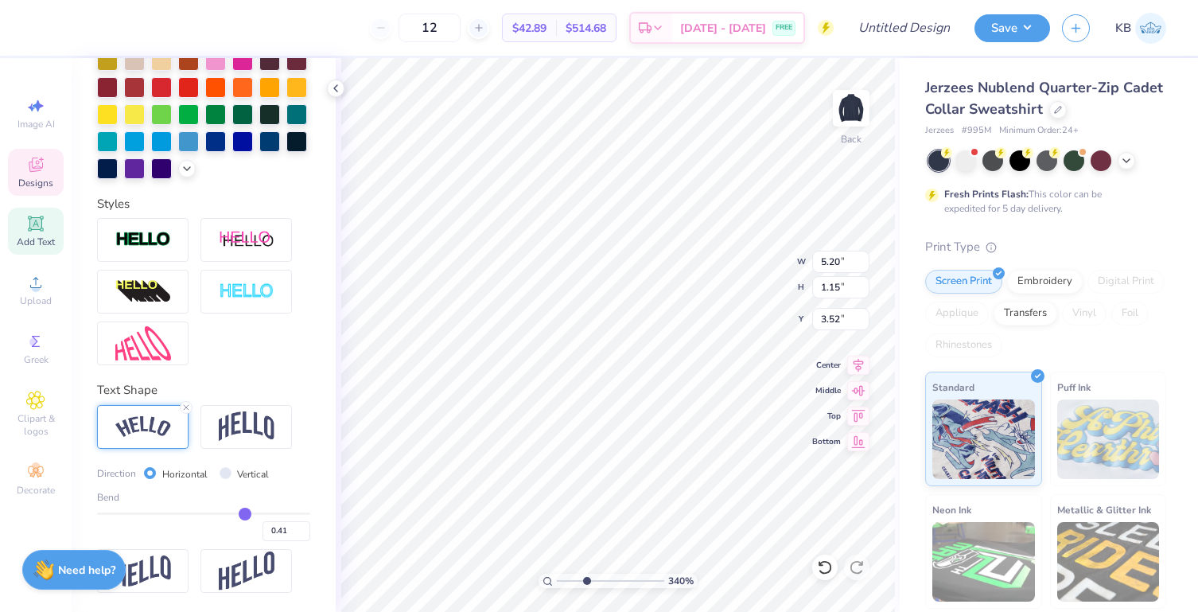
type input "0.4"
type input "0.40"
type input "0.39"
type input "0.38"
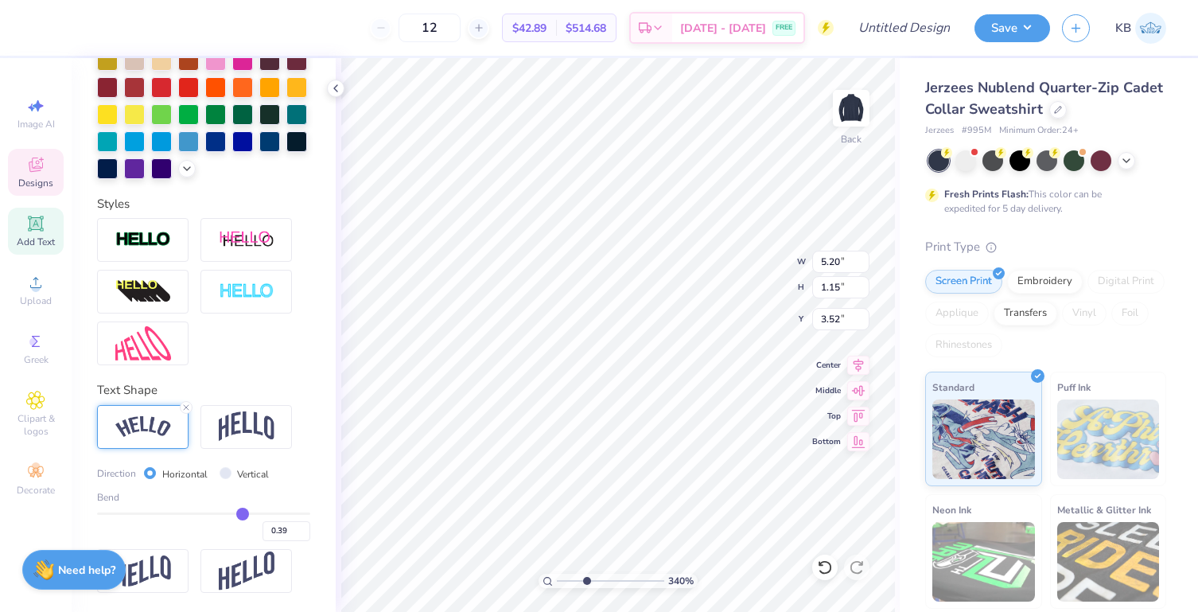
type input "0.38"
type input "0.37"
type input "0.36"
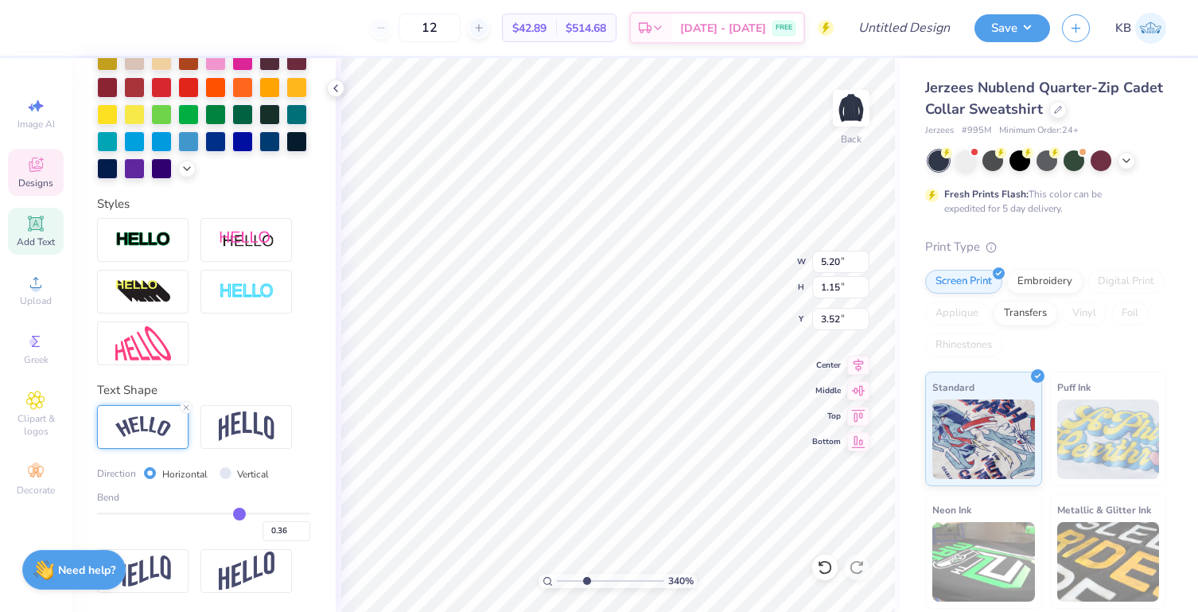
type input "0.35"
type input "0.34"
type input "0.33"
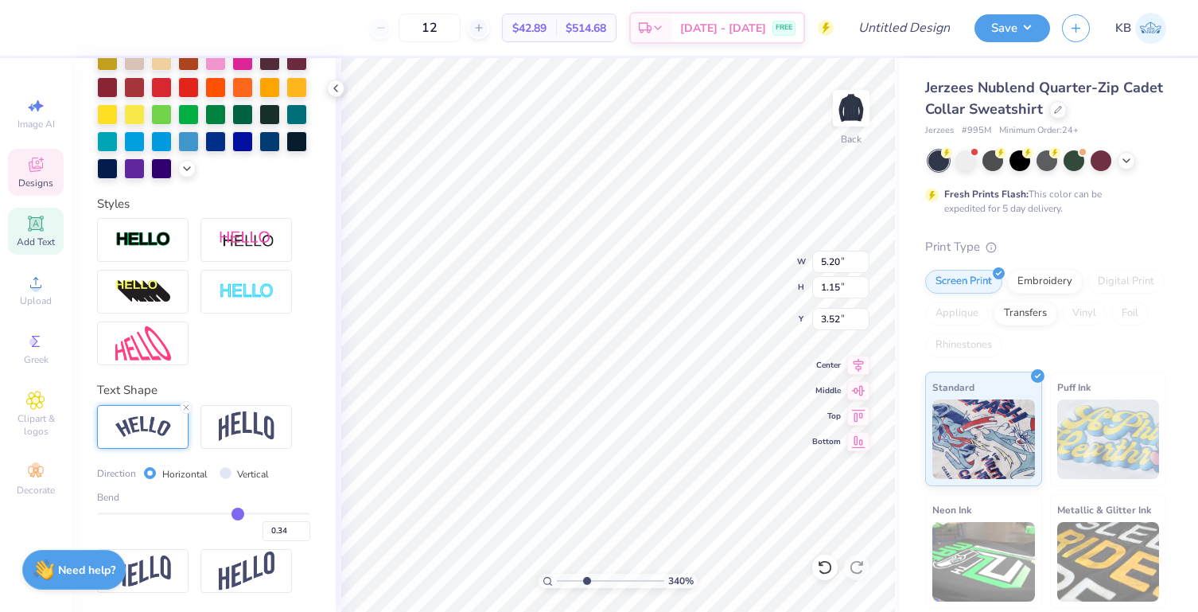
type input "0.33"
type input "0.32"
drag, startPoint x: 239, startPoint y: 515, endPoint x: 228, endPoint y: 516, distance: 12.0
type input "0.32"
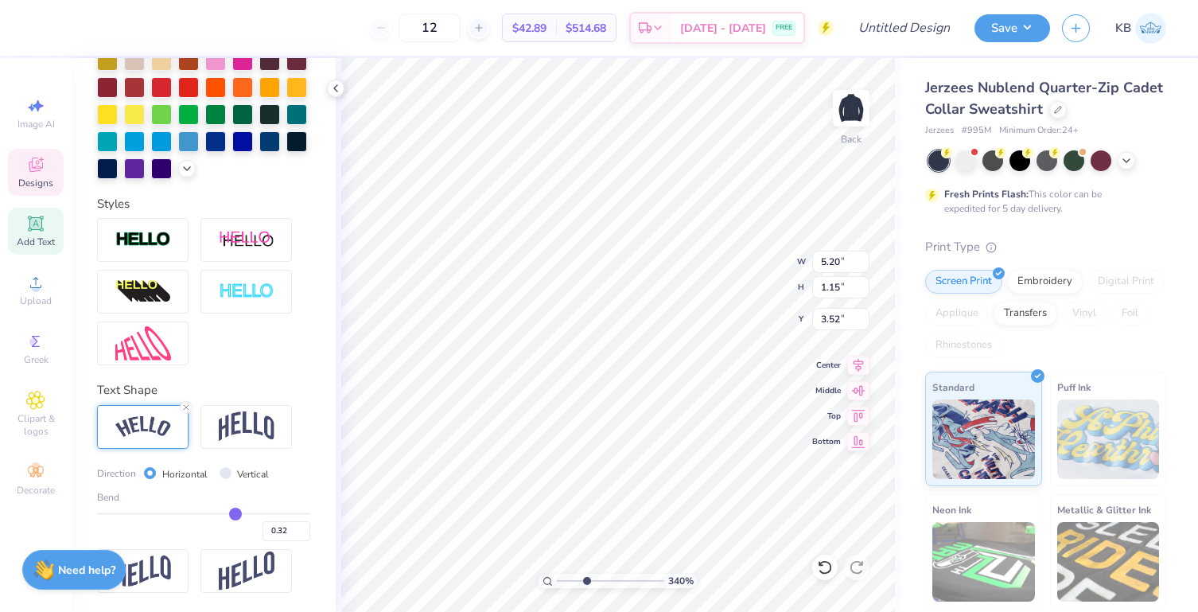
click at [228, 515] on input "range" at bounding box center [203, 513] width 213 height 2
type input "4.98"
type input "0.77"
type input "3.71"
click at [225, 475] on input "Vertical" at bounding box center [226, 473] width 12 height 12
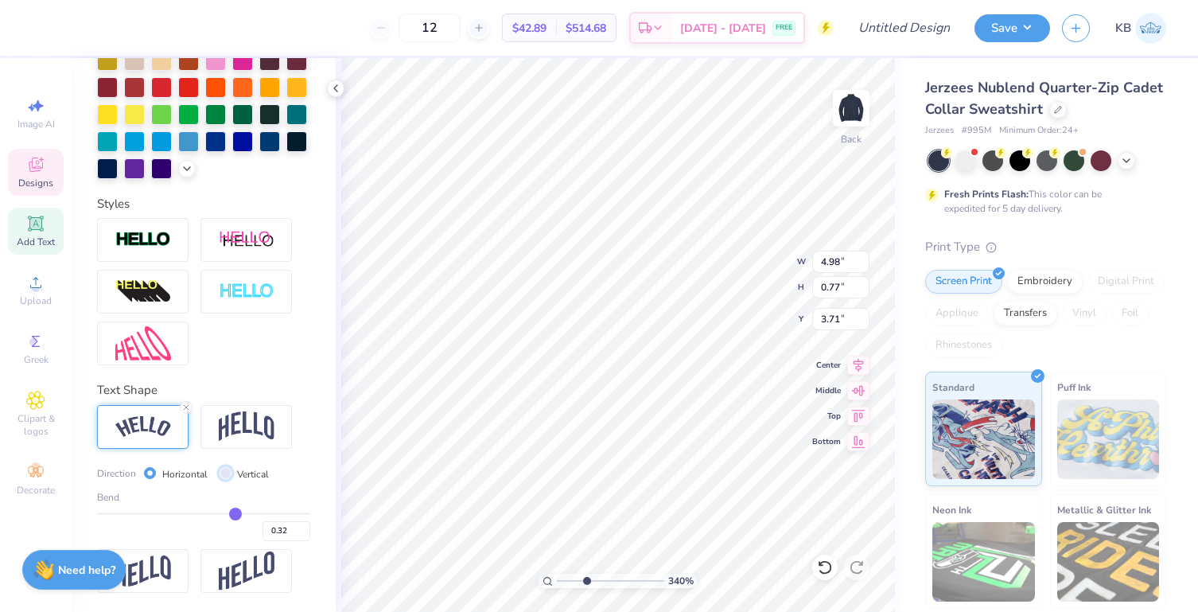
radio input "true"
type input "4.52"
type input "3.59"
type input "2.31"
click at [155, 473] on div "Horizontal" at bounding box center [176, 474] width 64 height 18
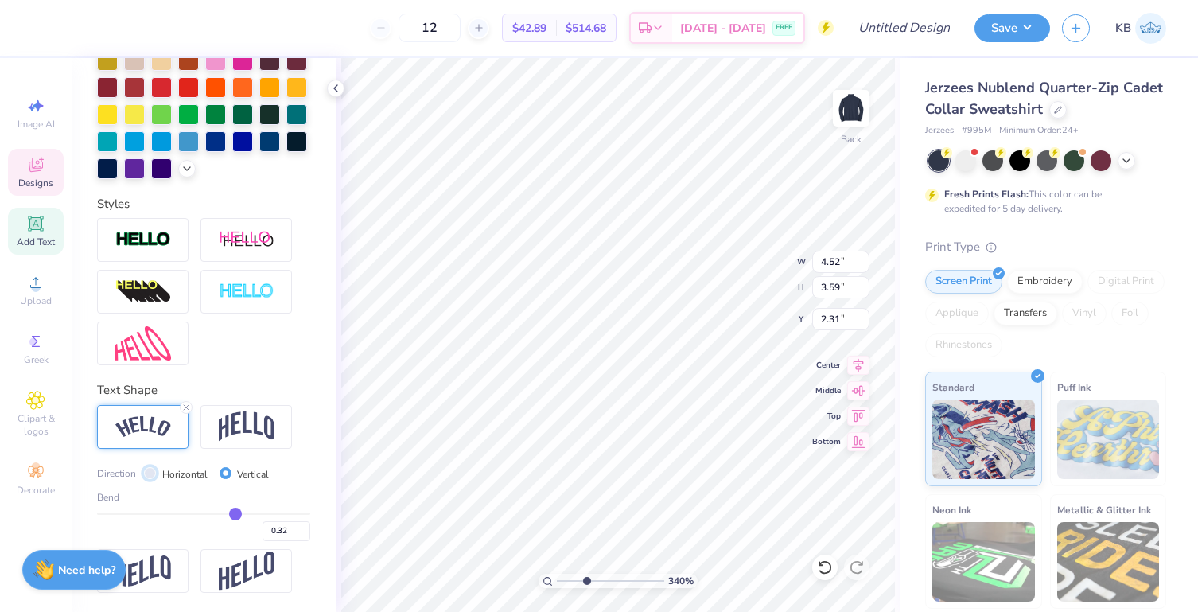
click at [149, 473] on input "Horizontal" at bounding box center [150, 473] width 12 height 12
radio input "true"
type input "4.98"
type input "0.77"
type input "3.71"
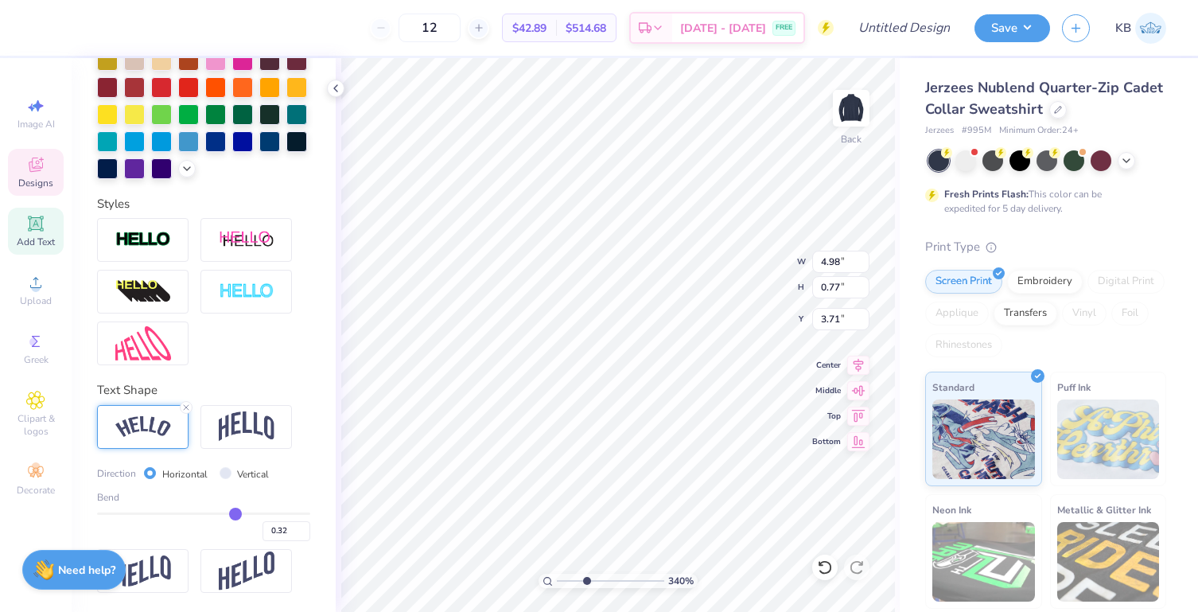
type input "0.31"
type input "0.29"
type input "0.27"
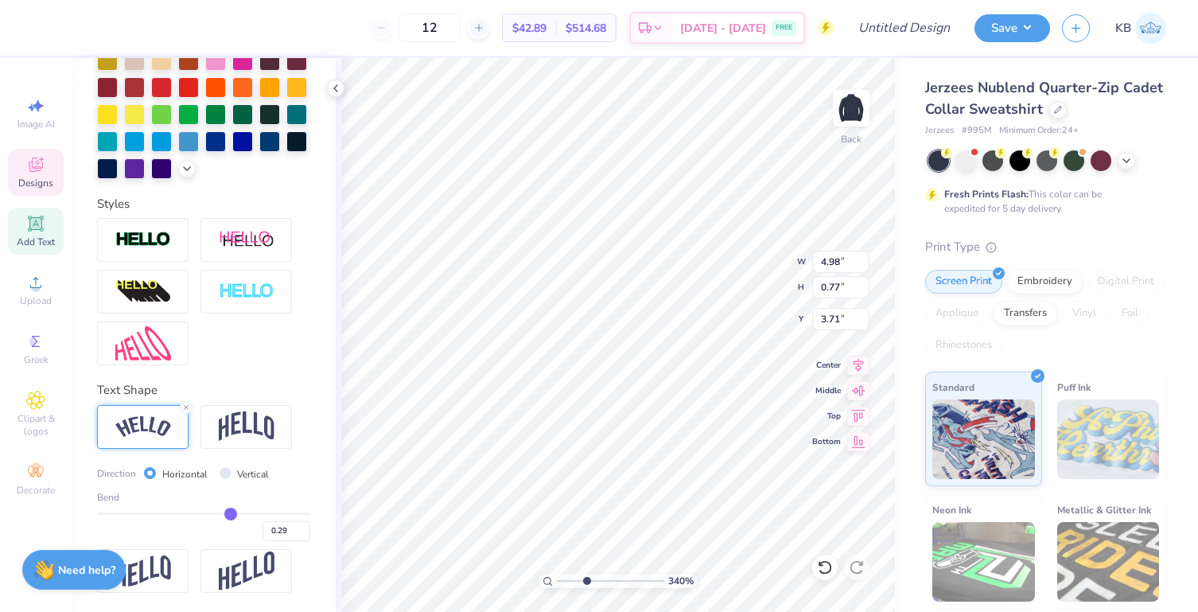
type input "0.27"
type input "0.25"
type input "0.24"
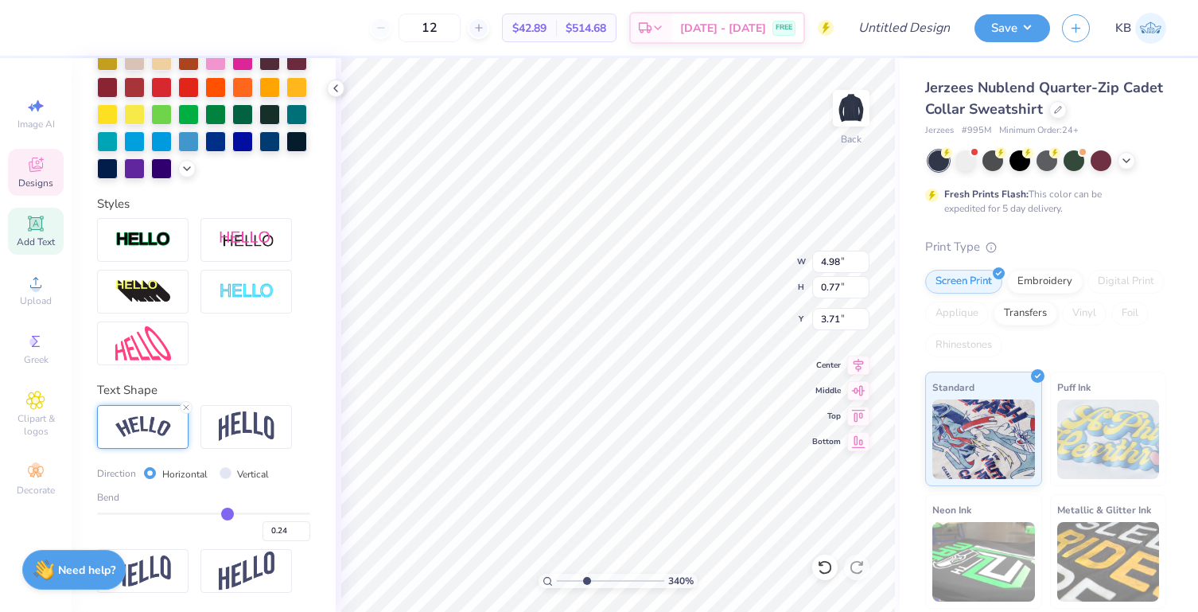
type input "0.23"
type input "0.22"
type input "0.21"
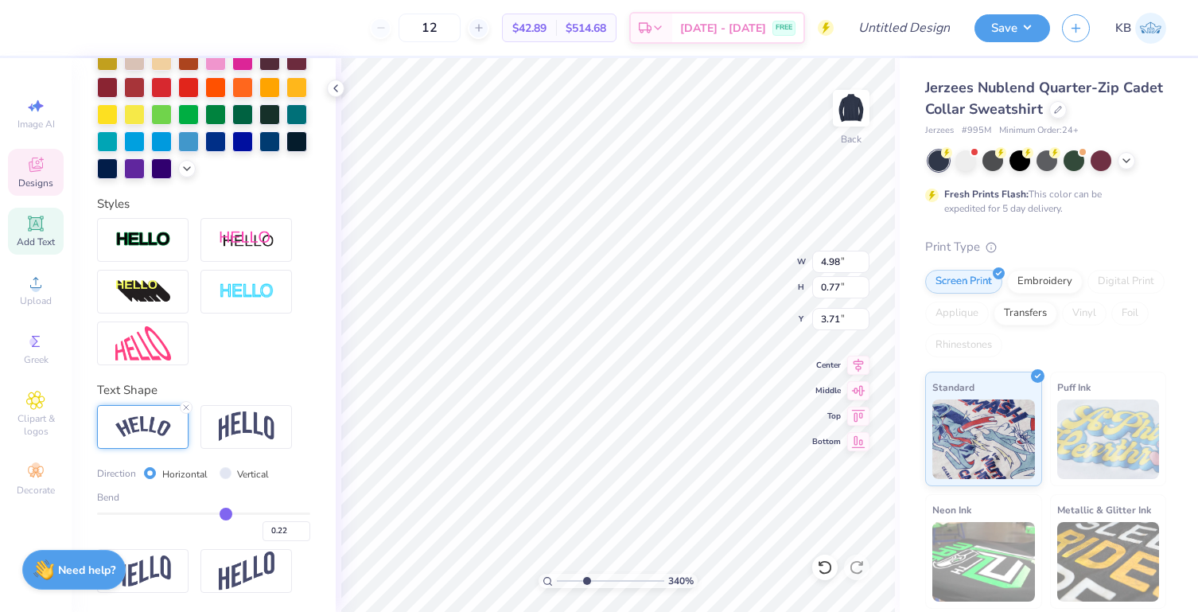
type input "0.21"
type input "0.2"
type input "0.20"
drag, startPoint x: 227, startPoint y: 516, endPoint x: 216, endPoint y: 516, distance: 11.2
type input "0.2"
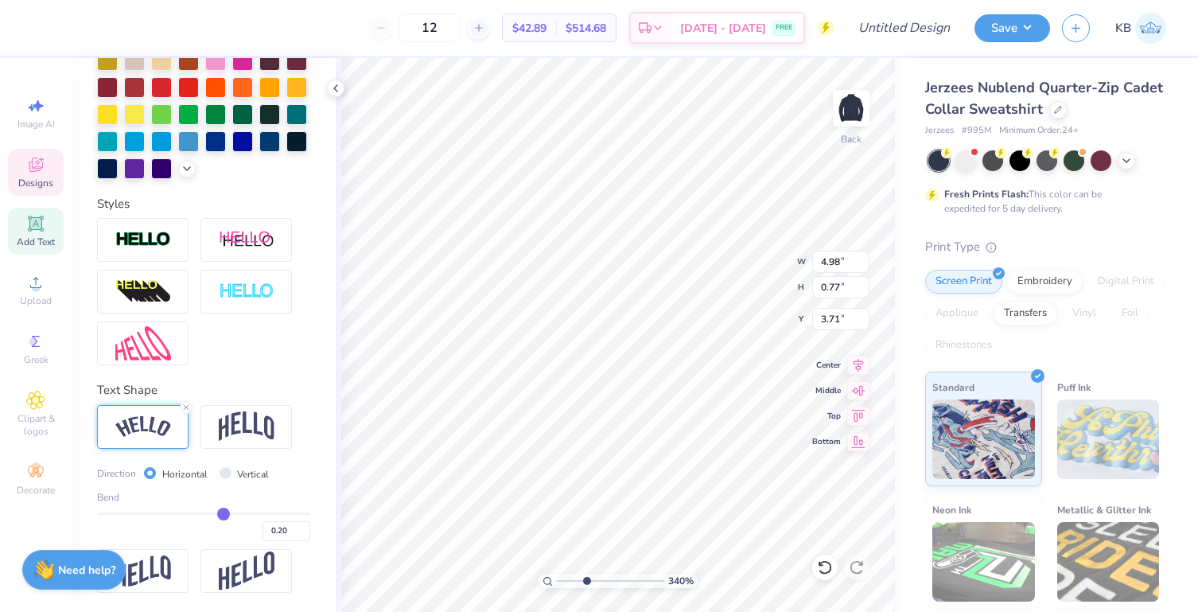
click at [216, 515] on input "range" at bounding box center [203, 513] width 213 height 2
type input "4.82"
type input "0.60"
type input "3.80"
type input "0.19"
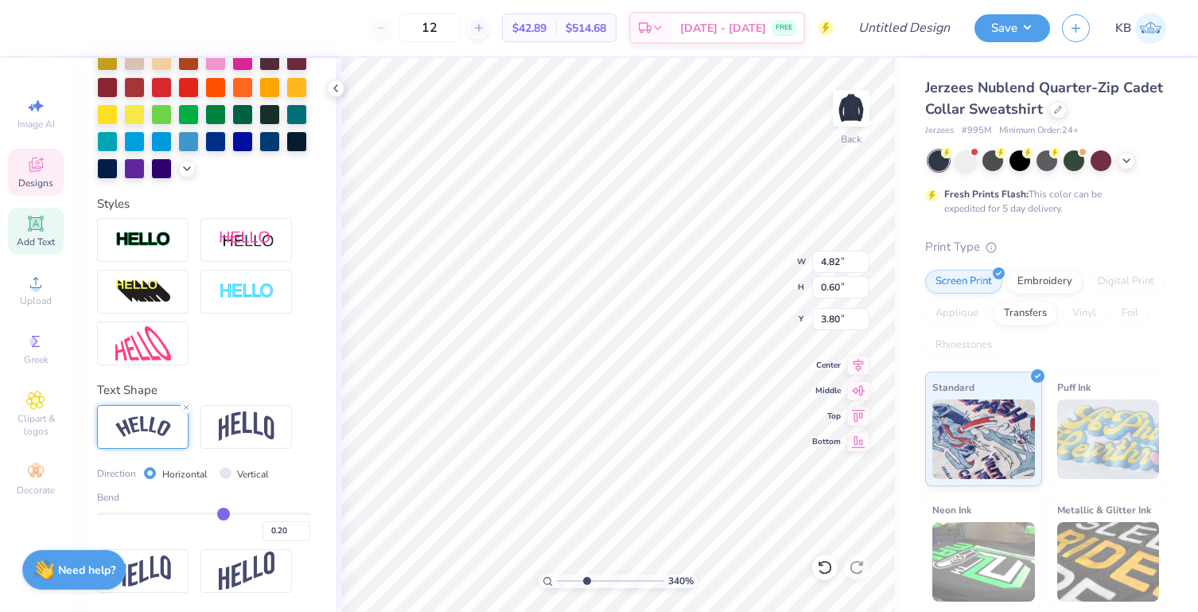
type input "0.19"
type input "0.18"
type input "0.17"
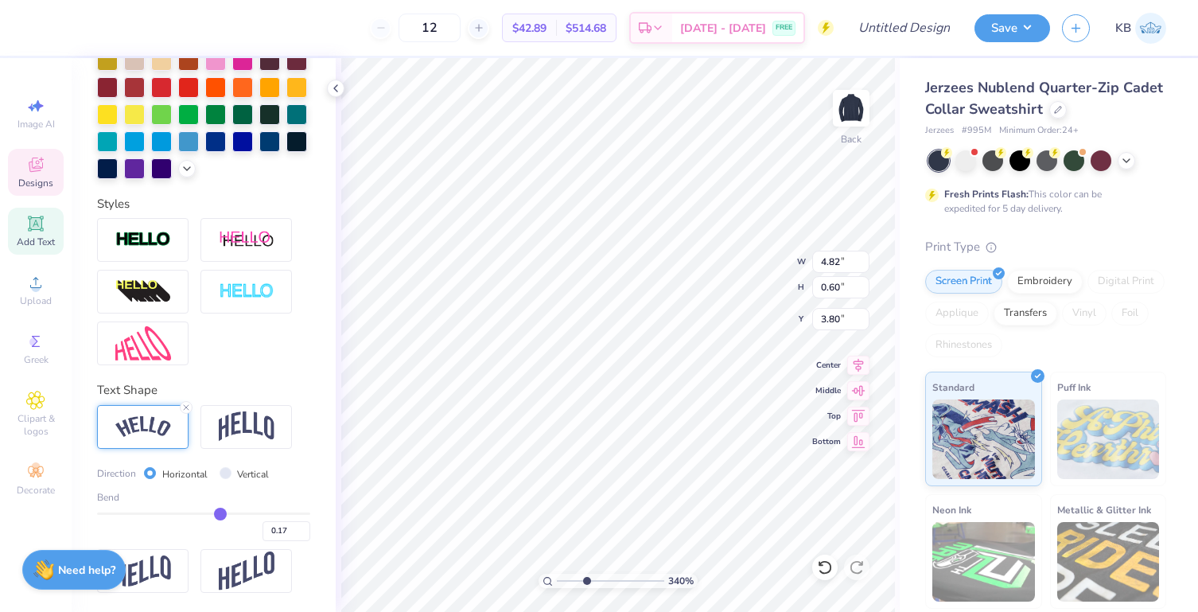
type input "0.16"
type input "0.15"
type input "0.14"
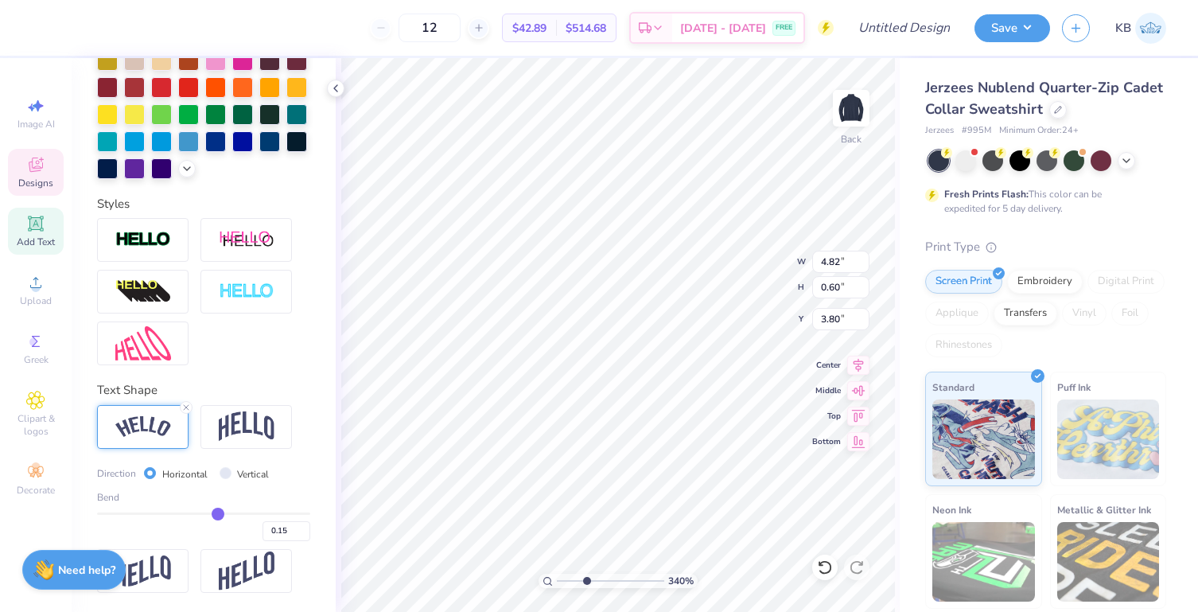
type input "0.14"
type input "0.13"
click at [210, 515] on input "range" at bounding box center [203, 513] width 213 height 2
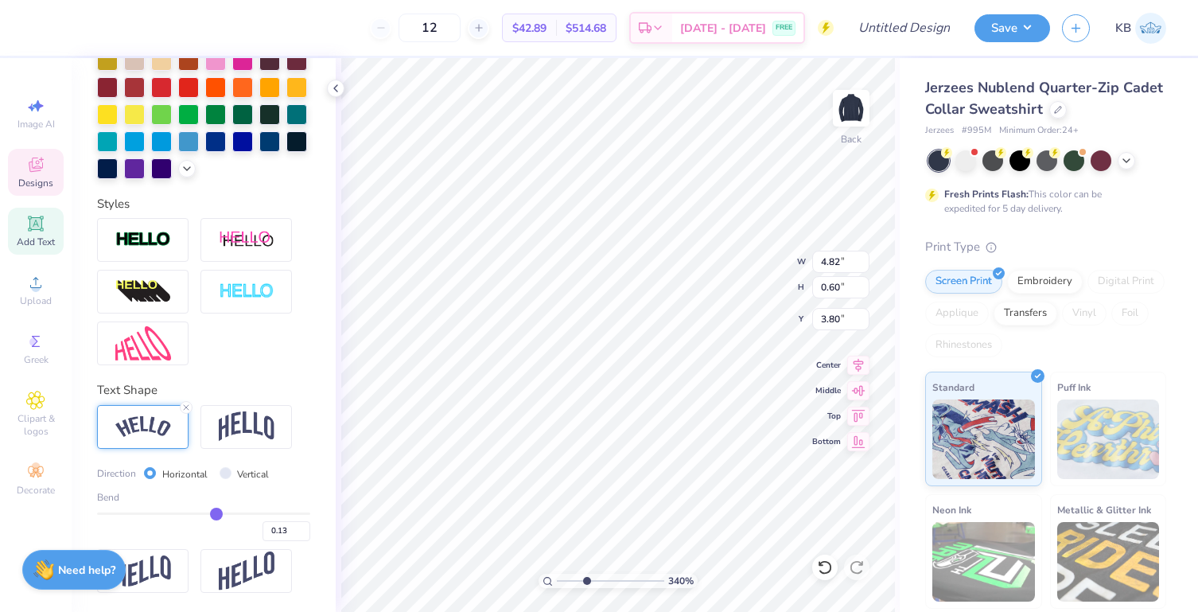
type input "4.72"
type input "0.54"
type input "3.83"
type input "0.14"
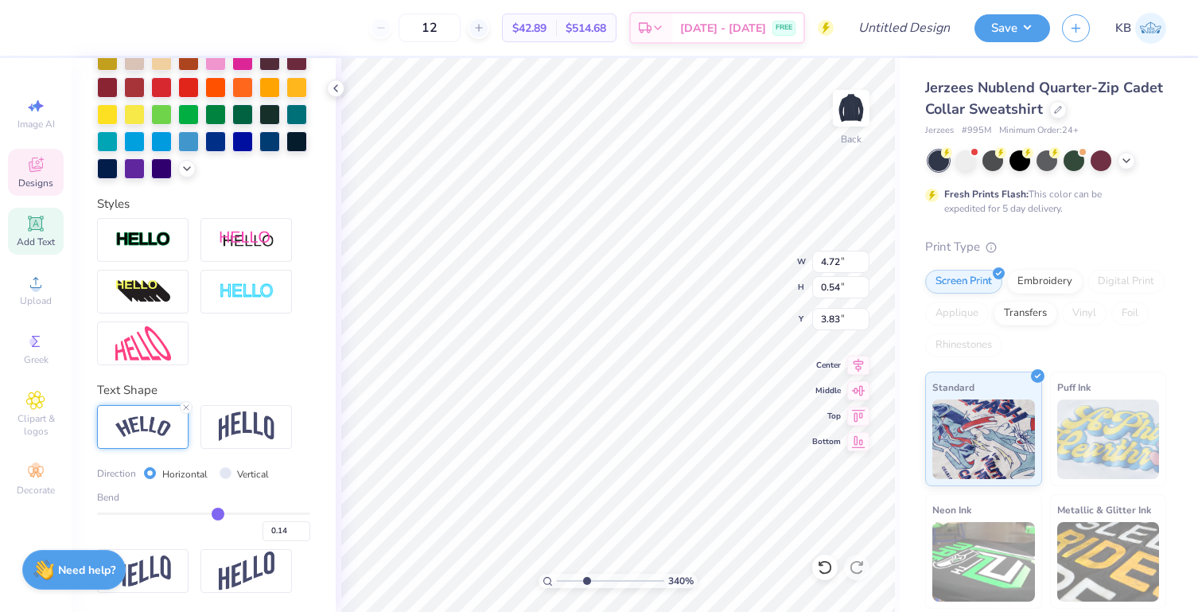
type input "0.15"
type input "0.17"
type input "0.2"
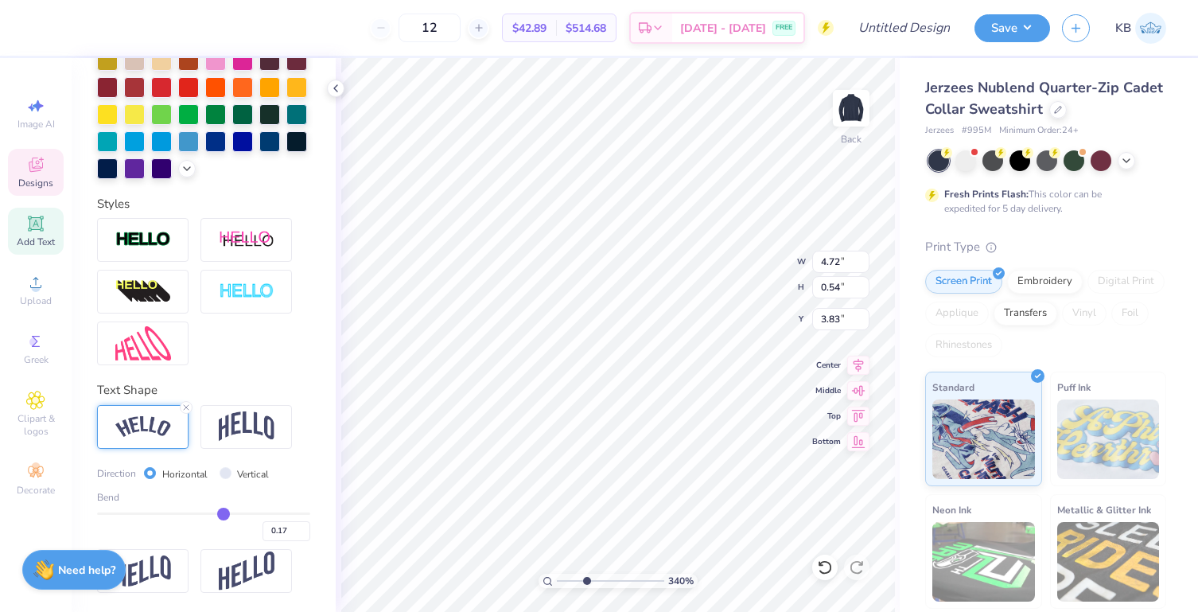
type input "0.20"
type input "0.22"
type input "0.25"
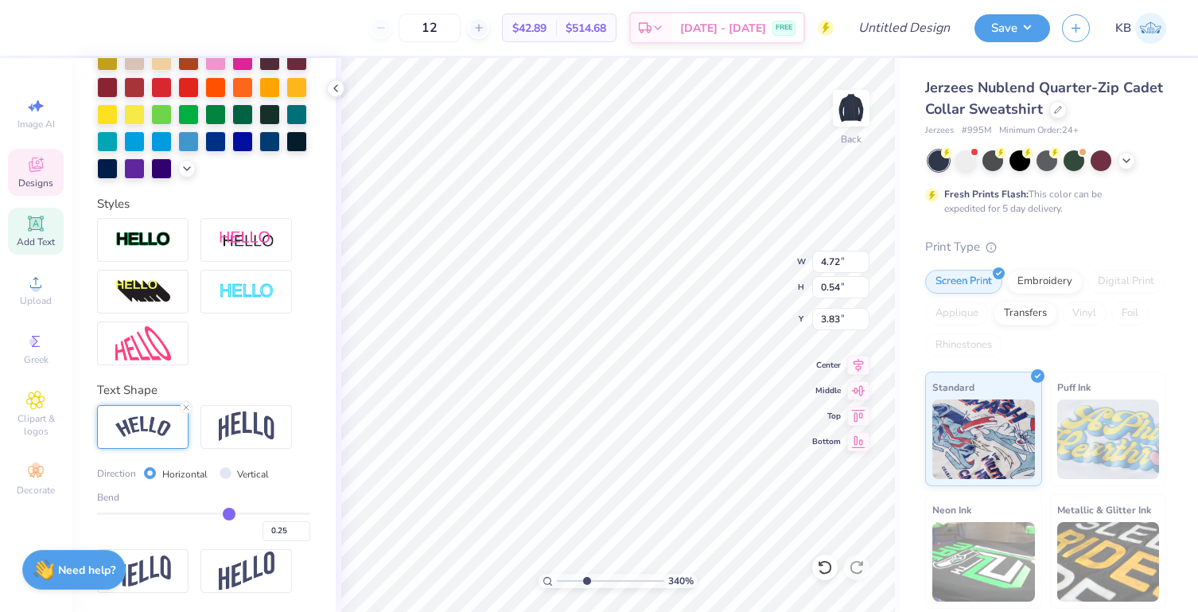
type input "0.27"
type input "0.29"
type input "0.31"
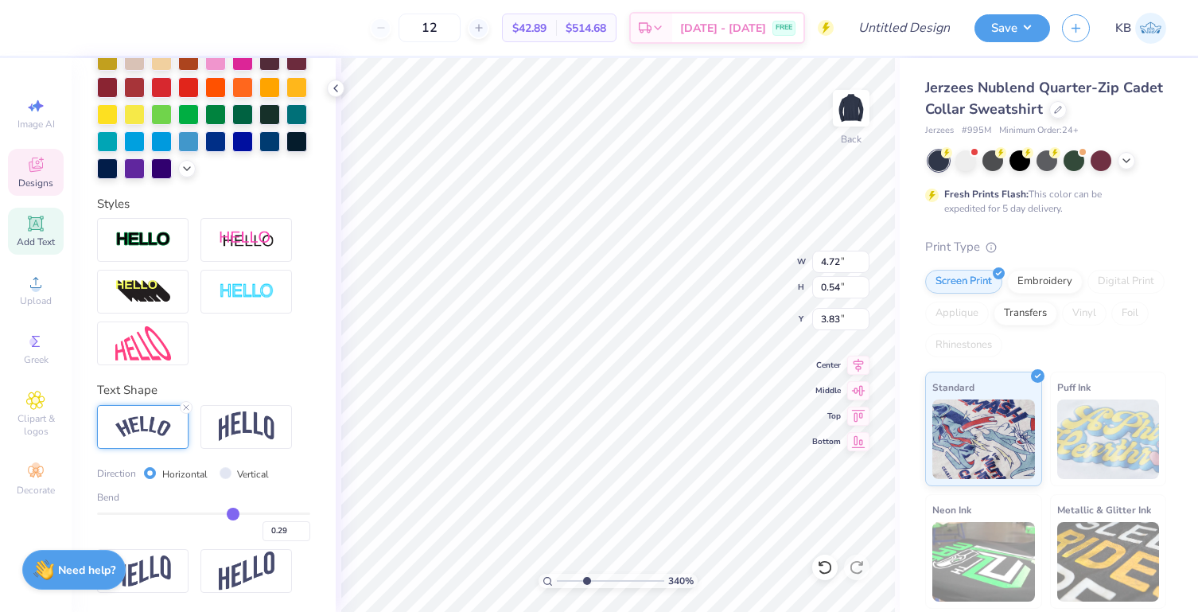
type input "0.31"
type input "0.32"
drag, startPoint x: 210, startPoint y: 516, endPoint x: 239, endPoint y: 516, distance: 28.7
click at [239, 515] on input "range" at bounding box center [203, 513] width 213 height 2
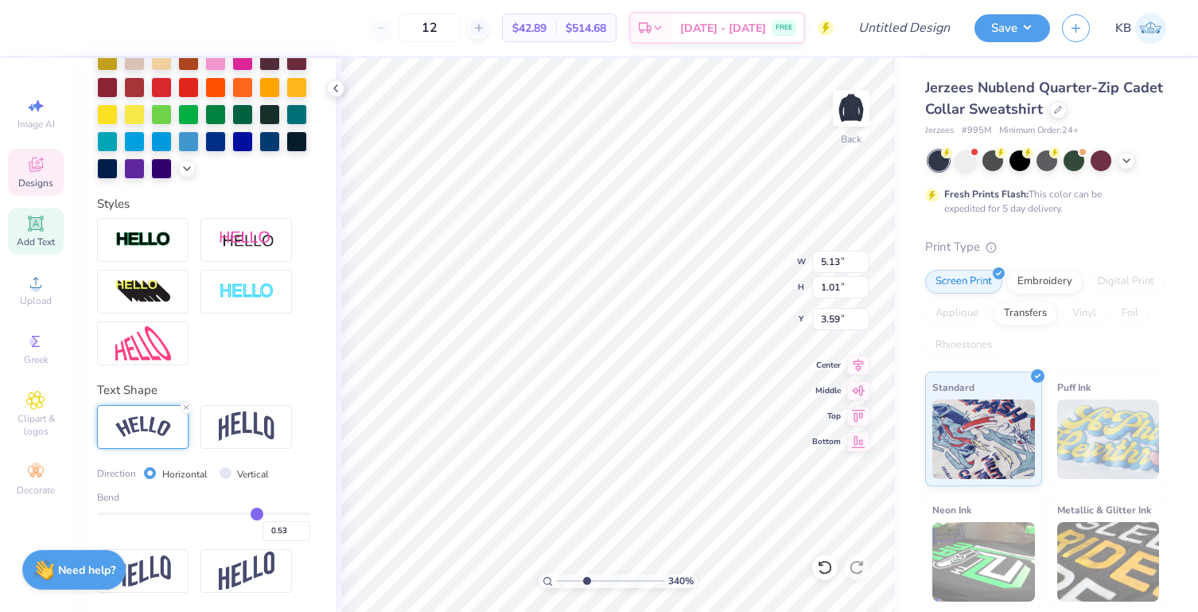
drag, startPoint x: 239, startPoint y: 516, endPoint x: 247, endPoint y: 516, distance: 8.8
click at [247, 515] on input "range" at bounding box center [203, 513] width 213 height 2
drag, startPoint x: 249, startPoint y: 512, endPoint x: 257, endPoint y: 512, distance: 8.0
click at [257, 512] on input "range" at bounding box center [203, 513] width 213 height 2
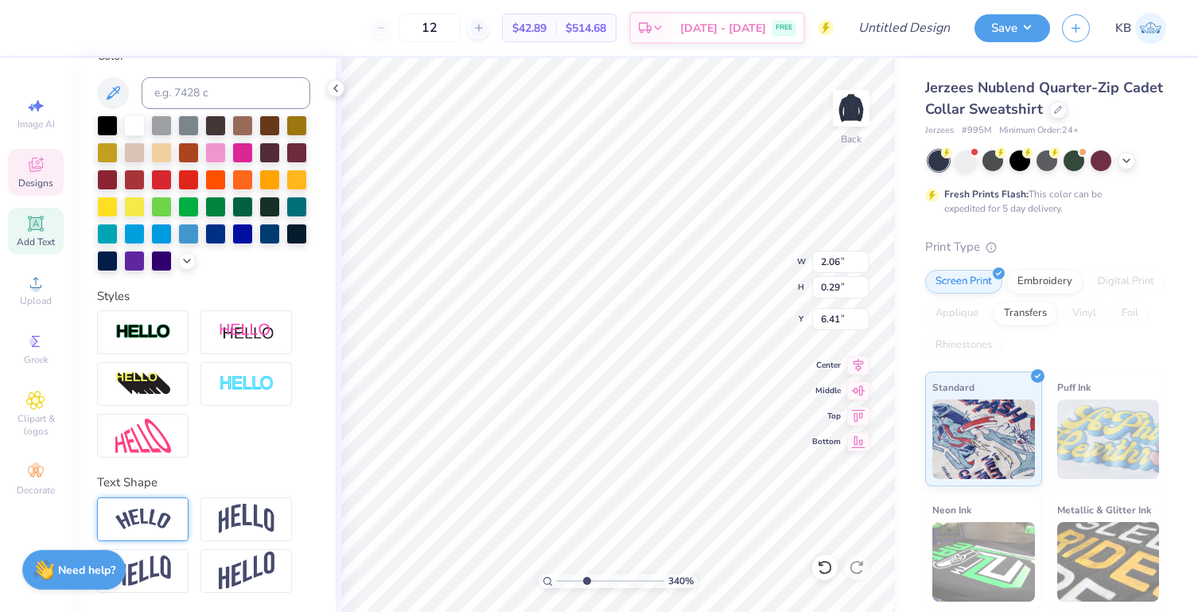
click at [160, 516] on img at bounding box center [143, 518] width 56 height 21
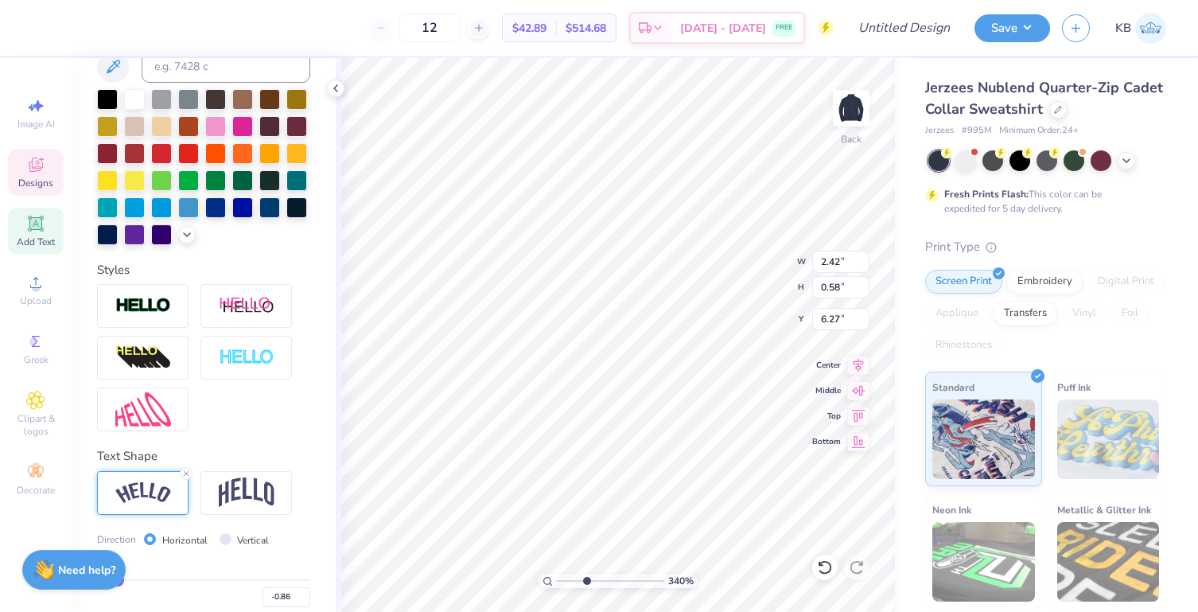
drag, startPoint x: 246, startPoint y: 605, endPoint x: 116, endPoint y: 607, distance: 129.7
click at [116, 581] on input "range" at bounding box center [203, 579] width 213 height 2
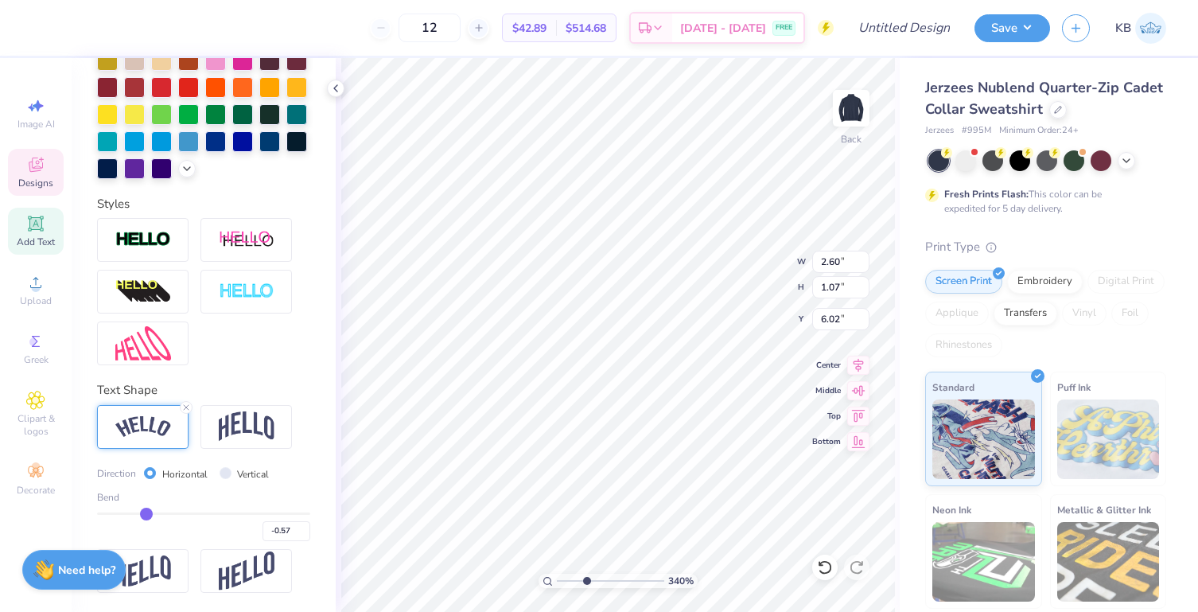
drag, startPoint x: 115, startPoint y: 514, endPoint x: 143, endPoint y: 514, distance: 28.6
click at [143, 514] on input "range" at bounding box center [203, 513] width 213 height 2
drag, startPoint x: 143, startPoint y: 514, endPoint x: 153, endPoint y: 515, distance: 9.6
click at [153, 515] on input "range" at bounding box center [203, 513] width 213 height 2
click at [582, 577] on input "range" at bounding box center [610, 581] width 107 height 14
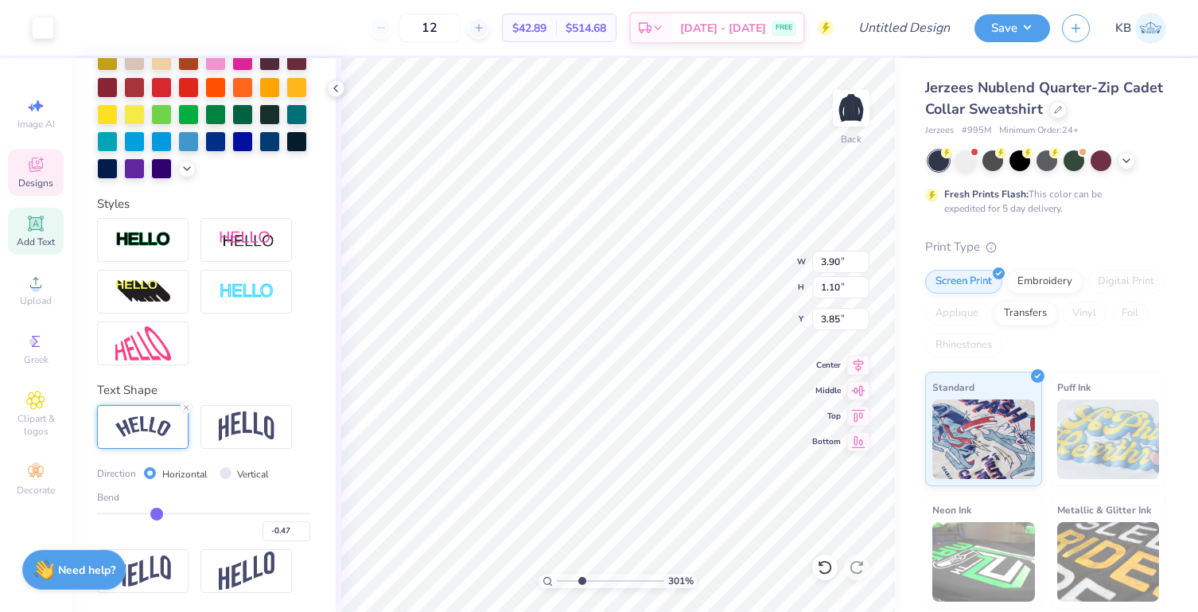
scroll to position [340, 0]
